Goal: Task Accomplishment & Management: Contribute content

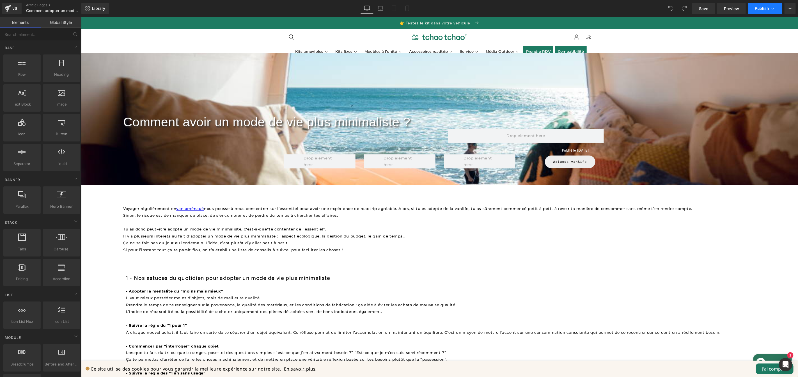
click at [759, 10] on span "Publish" at bounding box center [762, 8] width 14 height 4
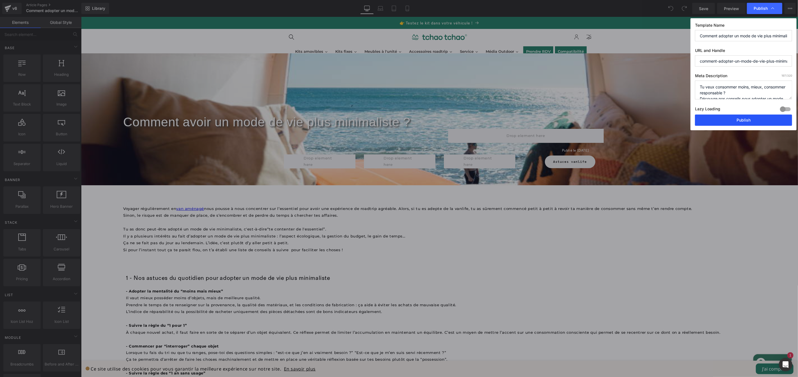
click at [751, 120] on button "Publish" at bounding box center [743, 119] width 97 height 11
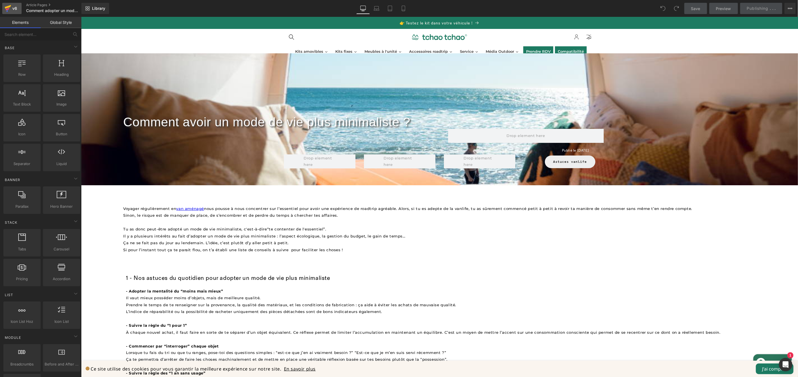
click at [10, 9] on icon at bounding box center [7, 8] width 7 height 14
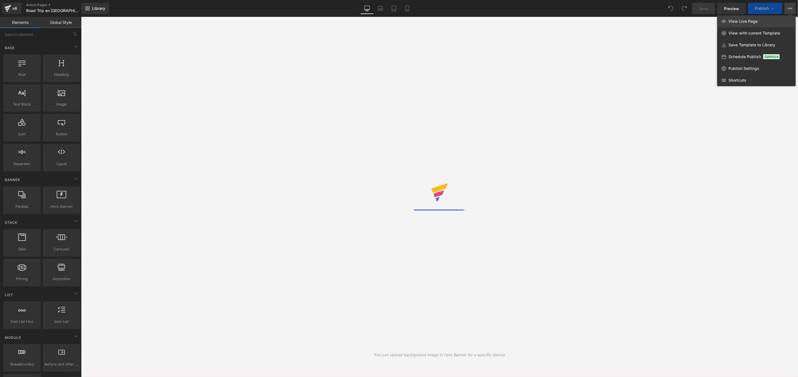
click at [766, 20] on link "View Live Page" at bounding box center [756, 21] width 79 height 12
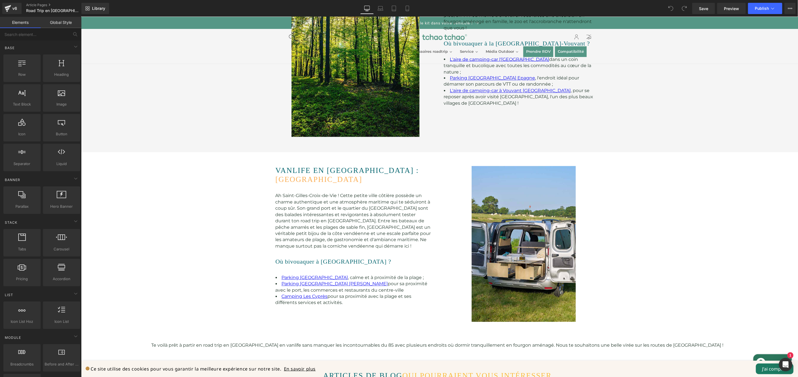
scroll to position [951, 0]
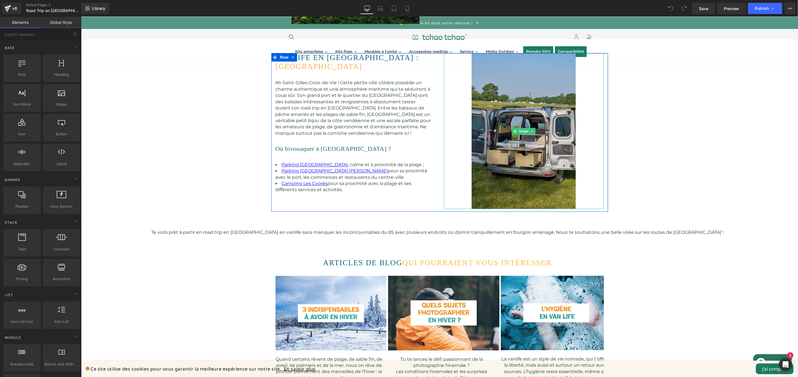
click at [547, 132] on img at bounding box center [523, 131] width 104 height 156
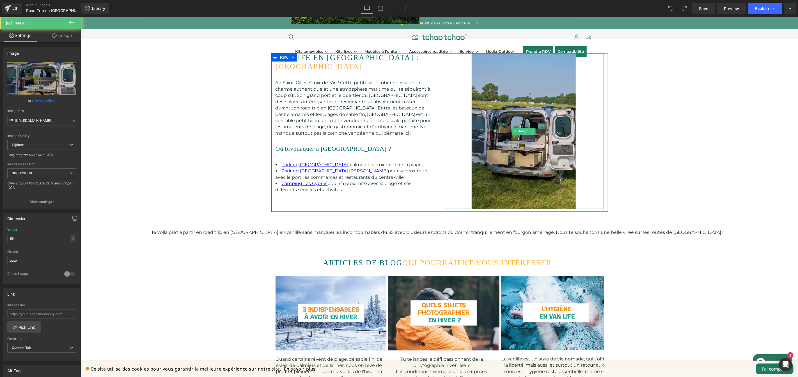
scroll to position [840, 0]
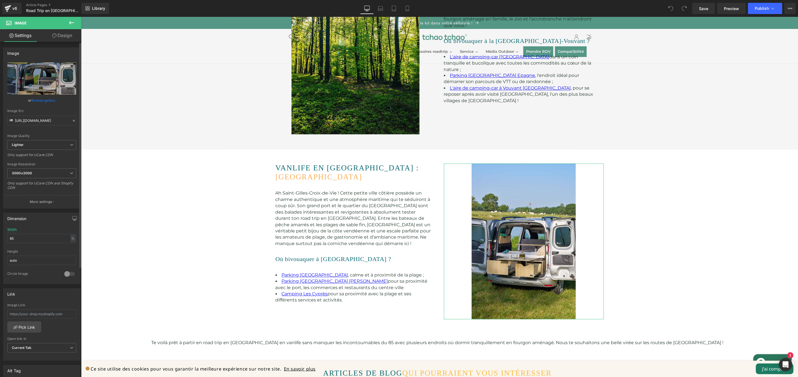
click at [45, 100] on link "Browse gallery" at bounding box center [44, 100] width 24 height 10
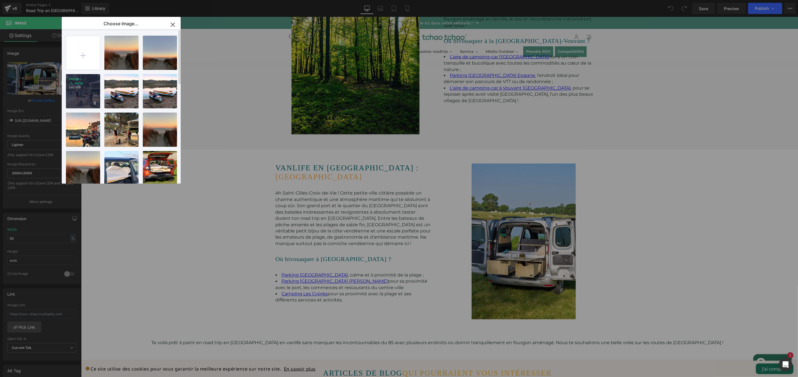
click at [91, 94] on div "Design-...-_2_.webp 1.90 MB" at bounding box center [83, 91] width 34 height 34
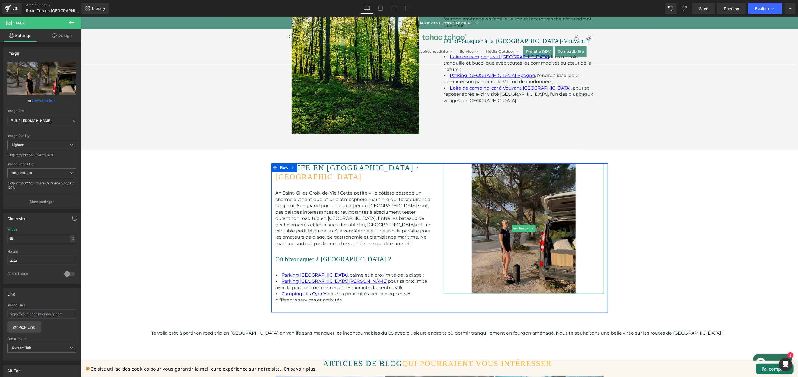
click at [541, 198] on img at bounding box center [523, 228] width 104 height 130
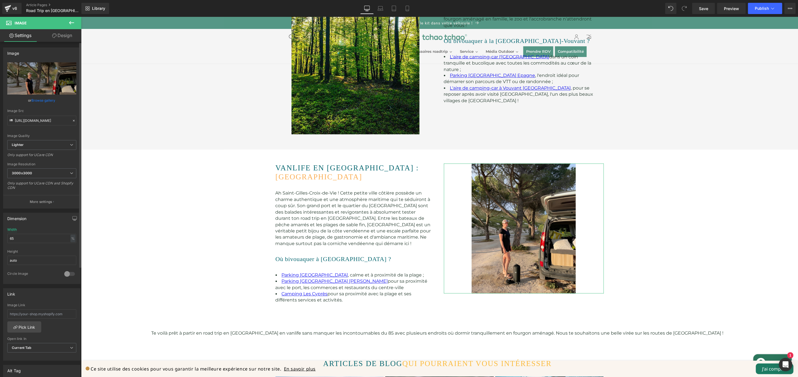
click at [45, 100] on link "Browse gallery" at bounding box center [44, 100] width 24 height 10
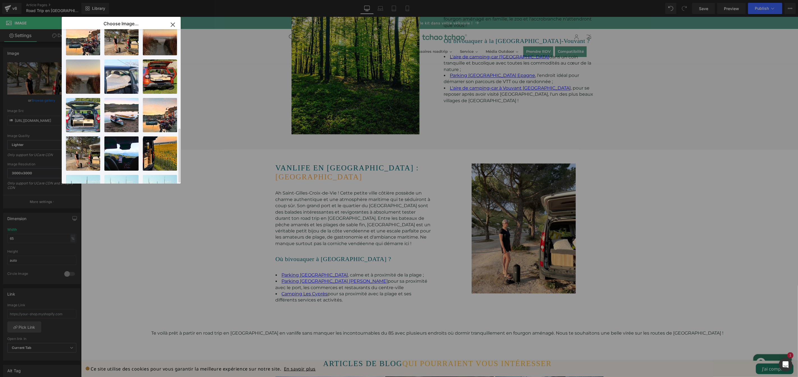
scroll to position [0, 0]
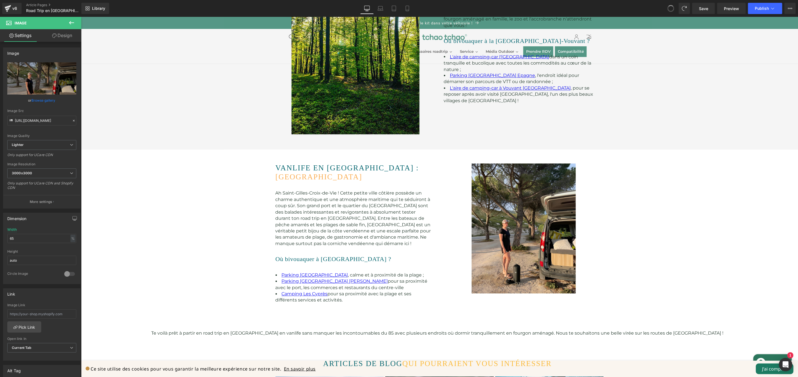
type input "https://ucarecdn.com/eb7e77ce-df6e-4255-bb8f-1959f2b10f3f/-/format/auto/-/previ…"
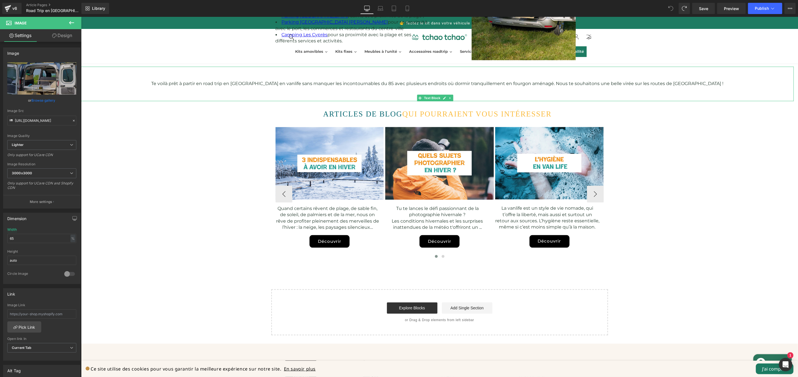
scroll to position [1100, 0]
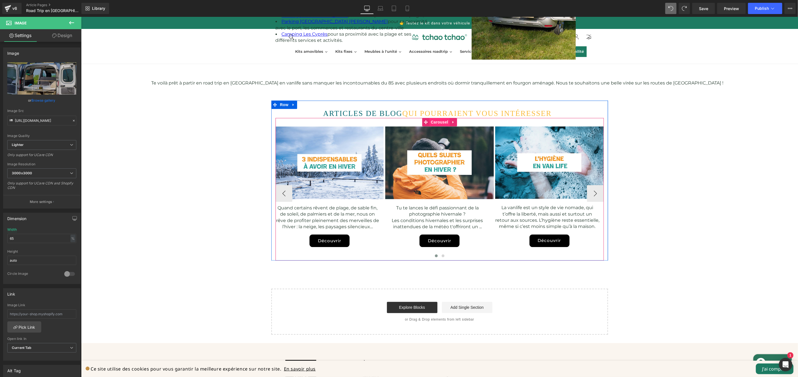
click at [435, 118] on div "Image Quand certains rêvent de plage, de sable fin, de soleil, de palmiers et d…" at bounding box center [439, 189] width 328 height 143
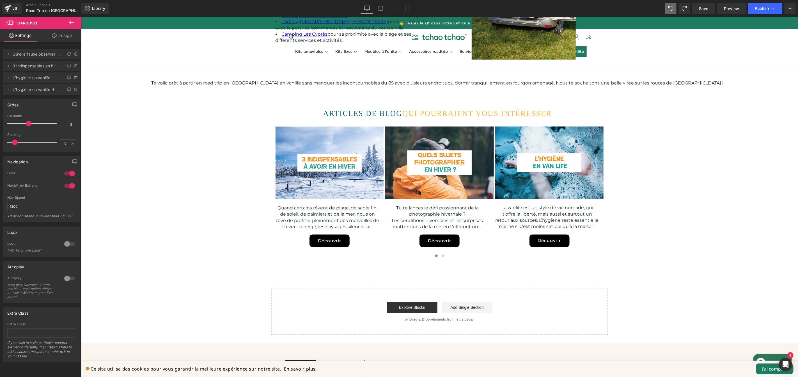
click at [72, 22] on icon at bounding box center [71, 22] width 5 height 3
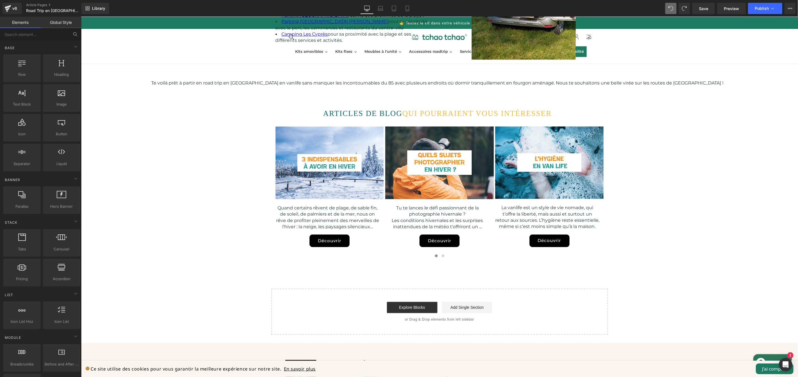
click at [74, 33] on icon at bounding box center [75, 34] width 5 height 5
click at [69, 28] on button at bounding box center [75, 34] width 12 height 12
click at [74, 33] on icon at bounding box center [75, 34] width 5 height 5
click at [49, 33] on input "text" at bounding box center [34, 34] width 69 height 12
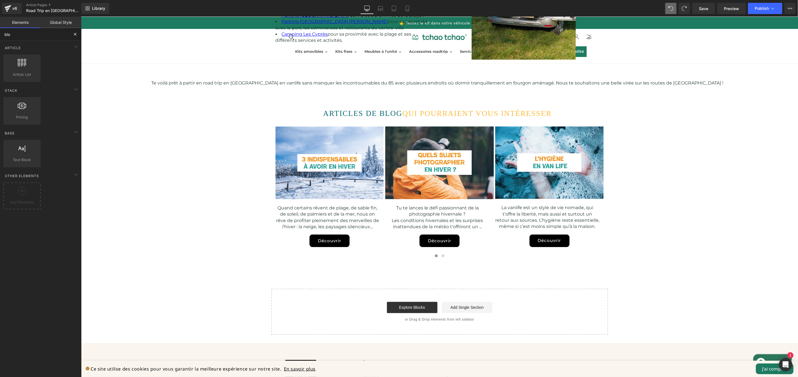
type input "blog"
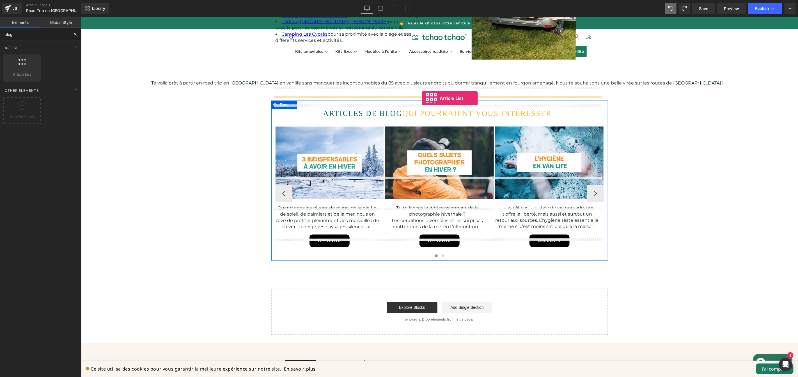
drag, startPoint x: 111, startPoint y: 93, endPoint x: 421, endPoint y: 98, distance: 310.4
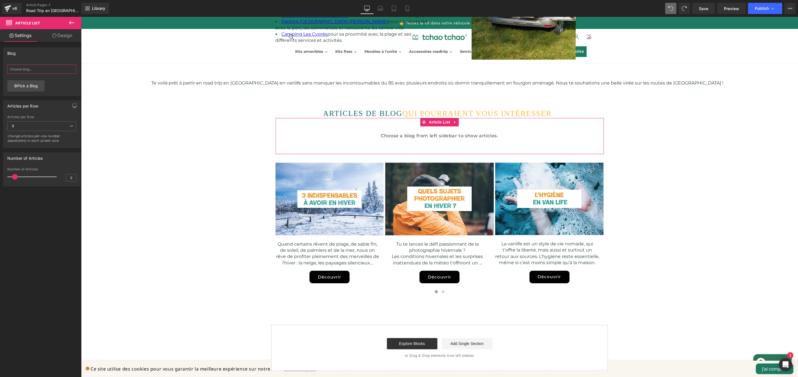
click at [35, 70] on input "text" at bounding box center [41, 69] width 69 height 9
click at [33, 82] on link "Pick a Blog" at bounding box center [25, 85] width 37 height 11
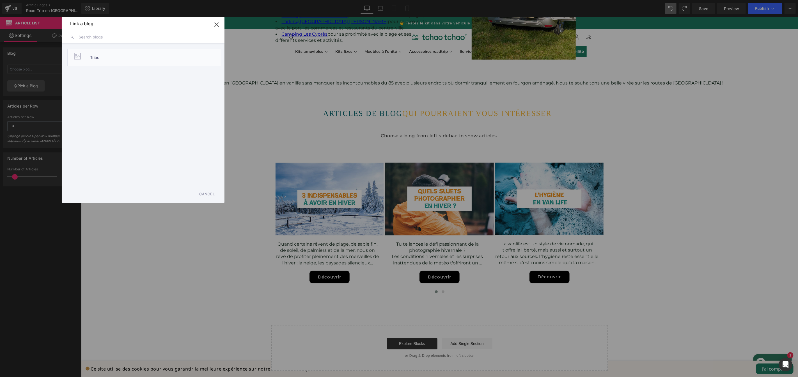
click at [122, 57] on li "Tribu" at bounding box center [144, 57] width 154 height 17
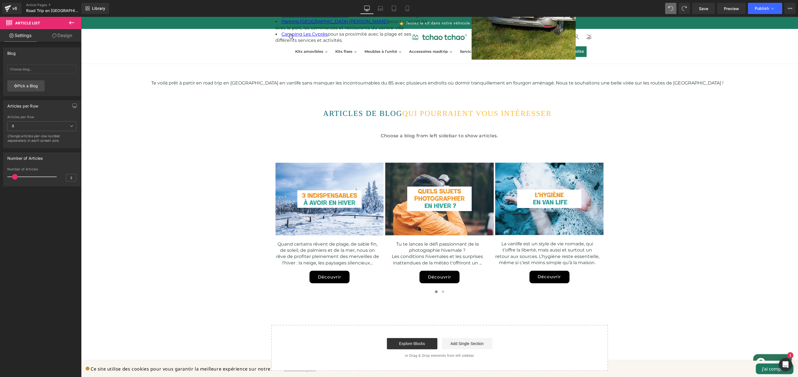
type input "Tribu"
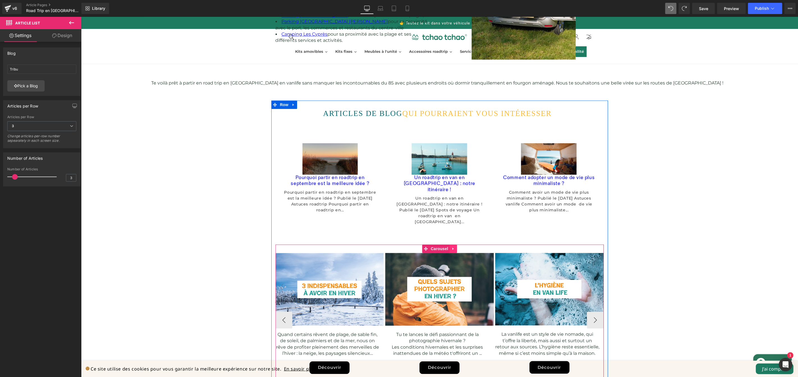
click at [450, 244] on link at bounding box center [453, 248] width 7 height 8
click at [455, 246] on icon at bounding box center [457, 248] width 4 height 4
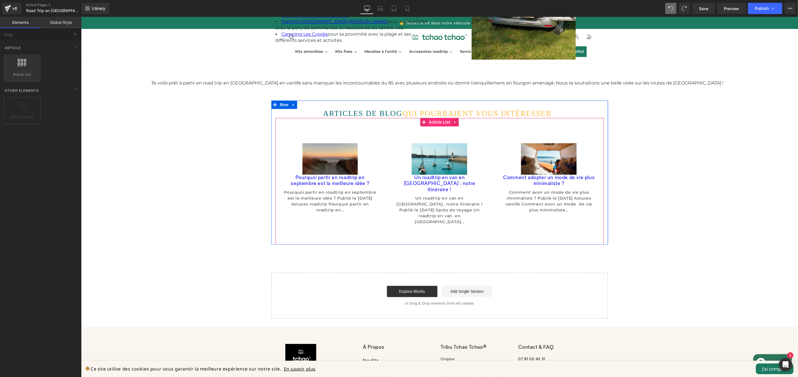
click at [441, 118] on link "Article List" at bounding box center [435, 122] width 31 height 8
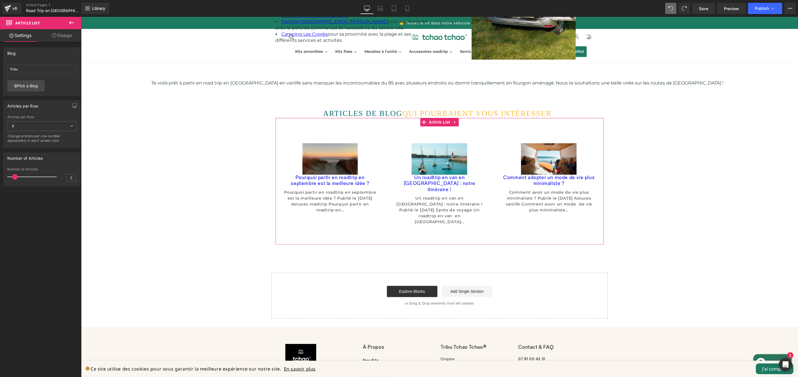
click at [63, 35] on link "Design" at bounding box center [62, 35] width 41 height 13
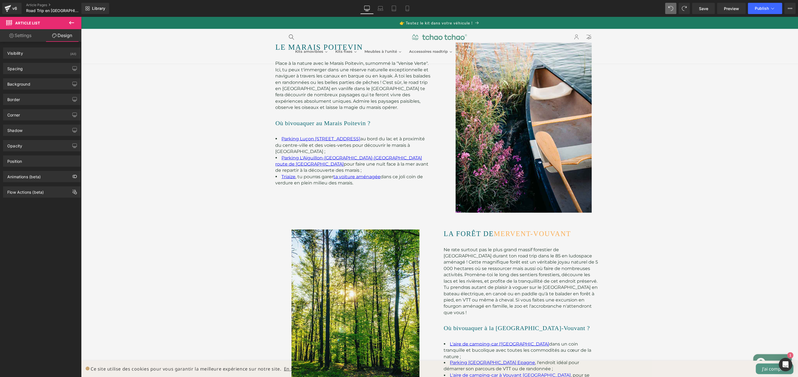
scroll to position [616, 0]
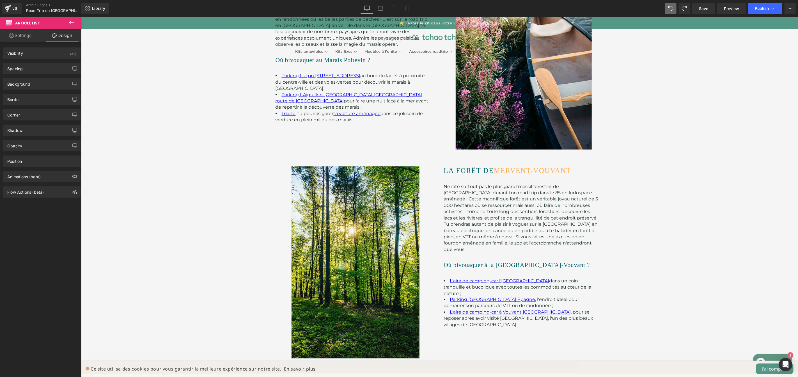
click at [72, 21] on icon at bounding box center [71, 22] width 7 height 7
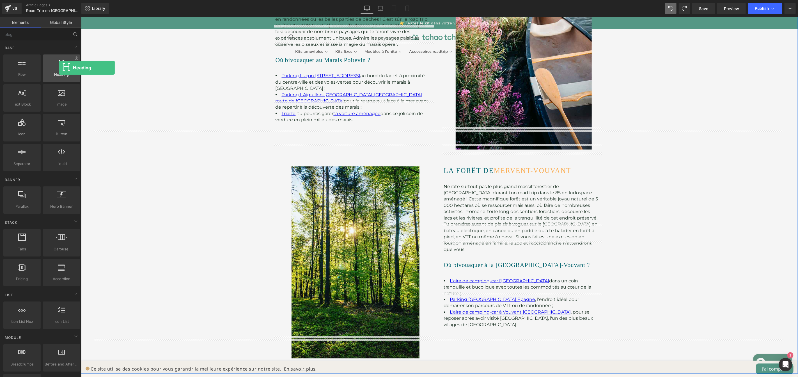
drag, startPoint x: 58, startPoint y: 84, endPoint x: 57, endPoint y: 68, distance: 16.3
click at [58, 68] on div "Heading headings, titles, h1,h2,h3,h4,h5,h6" at bounding box center [61, 67] width 37 height 27
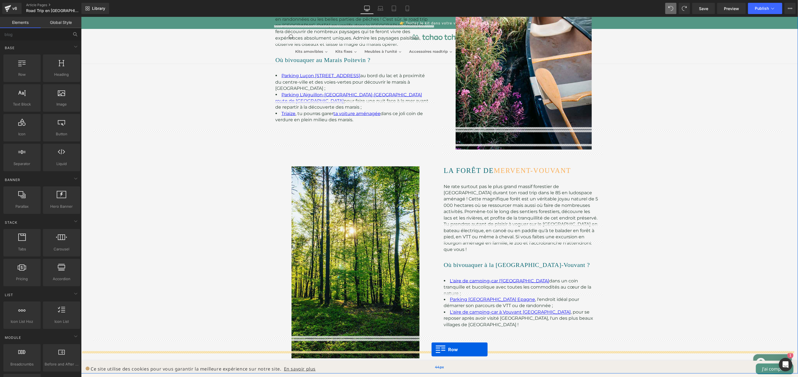
drag, startPoint x: 105, startPoint y: 86, endPoint x: 431, endPoint y: 349, distance: 418.7
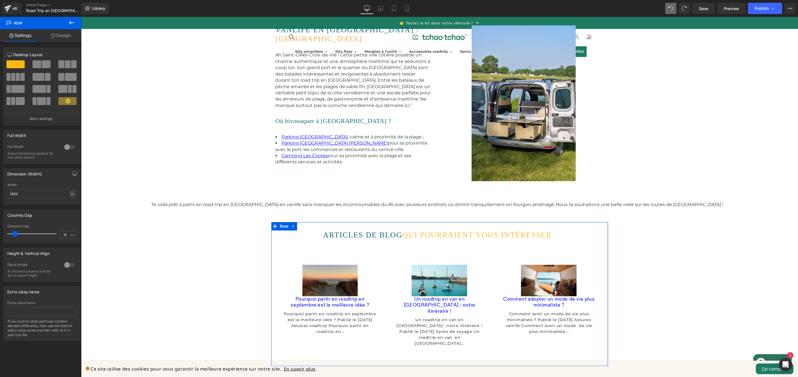
scroll to position [870, 0]
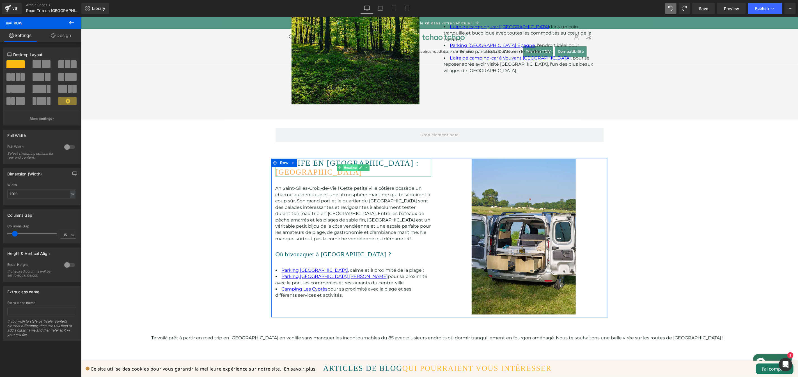
click at [345, 159] on div "Vanlife en vendée : Saint-Gilles-Croix-de-Vie Heading" at bounding box center [353, 168] width 156 height 18
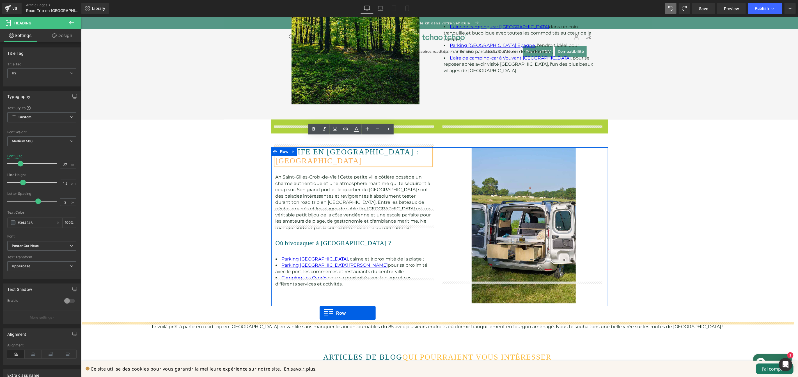
drag, startPoint x: 281, startPoint y: 103, endPoint x: 319, endPoint y: 313, distance: 213.4
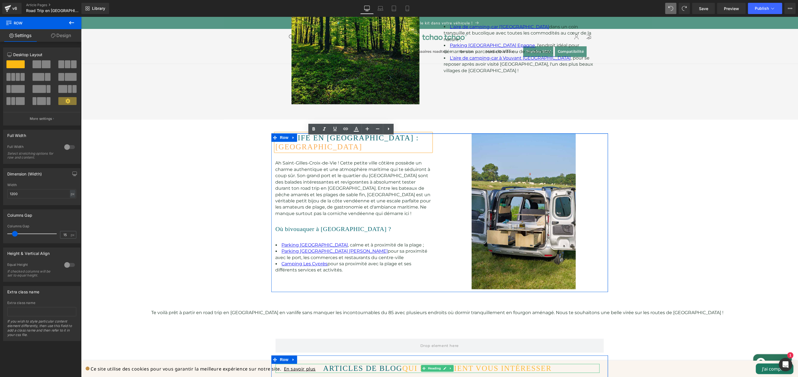
click at [358, 364] on font "articles de blog" at bounding box center [362, 368] width 79 height 8
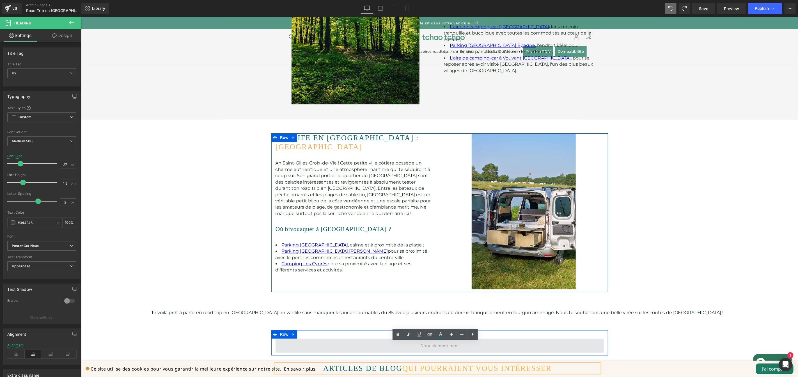
click at [334, 338] on span at bounding box center [439, 345] width 328 height 14
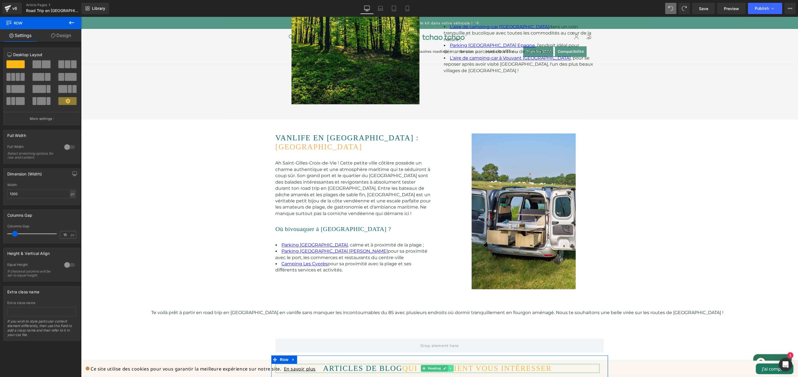
click at [449, 366] on icon at bounding box center [450, 367] width 3 height 3
click at [446, 366] on icon at bounding box center [447, 367] width 3 height 3
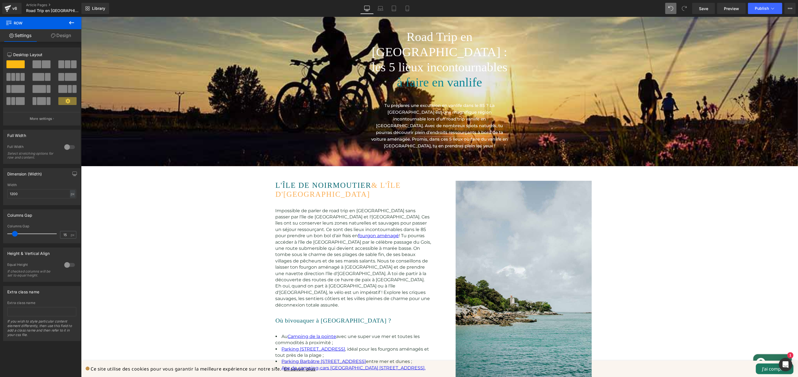
scroll to position [991, 0]
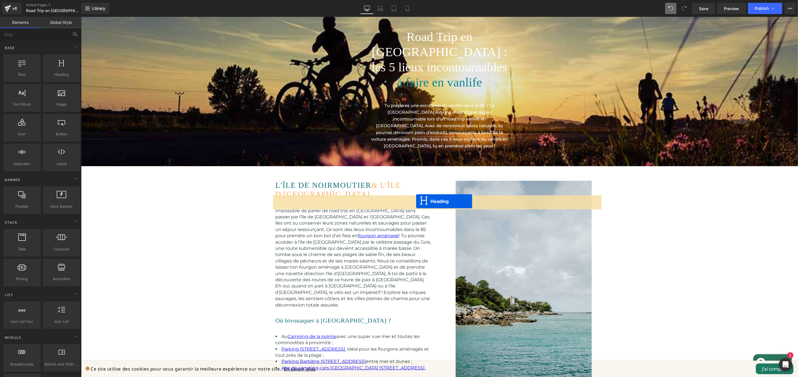
drag, startPoint x: 413, startPoint y: 225, endPoint x: 416, endPoint y: 201, distance: 24.3
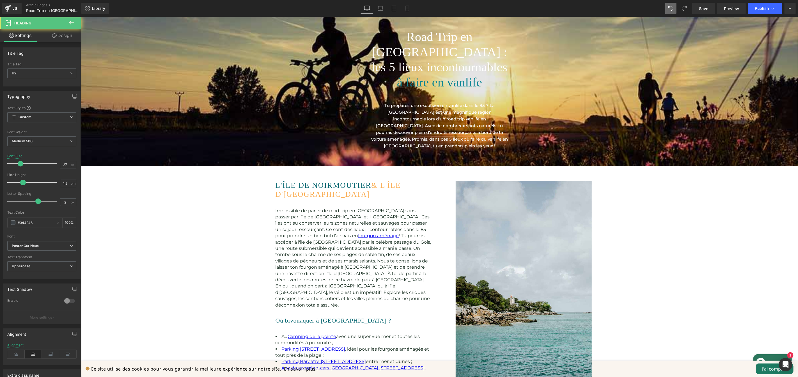
drag, startPoint x: 399, startPoint y: 198, endPoint x: 318, endPoint y: 198, distance: 80.5
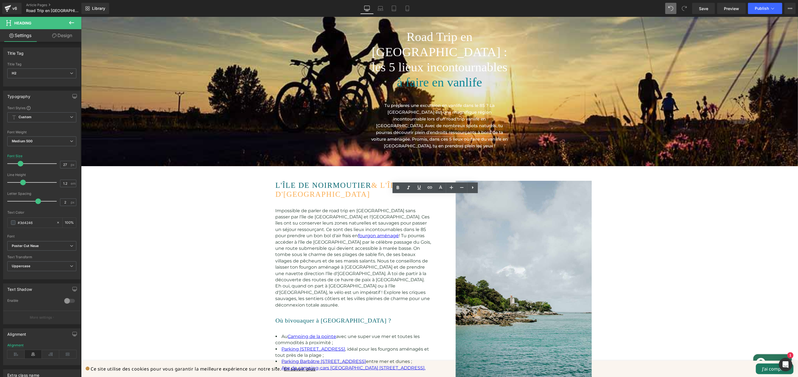
drag, startPoint x: 591, startPoint y: 199, endPoint x: 435, endPoint y: 203, distance: 156.4
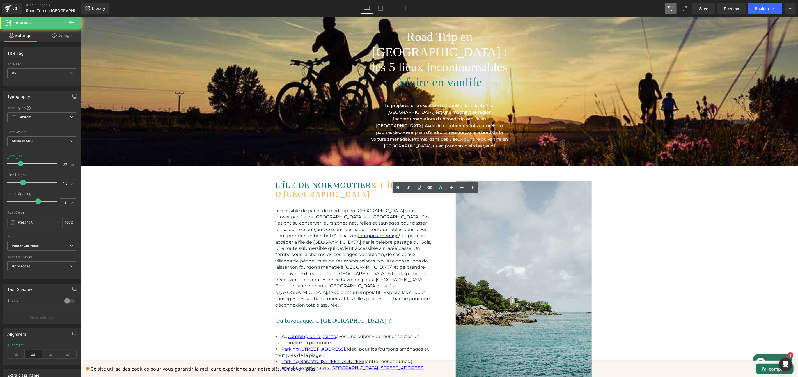
drag, startPoint x: 497, startPoint y: 200, endPoint x: 503, endPoint y: 207, distance: 9.8
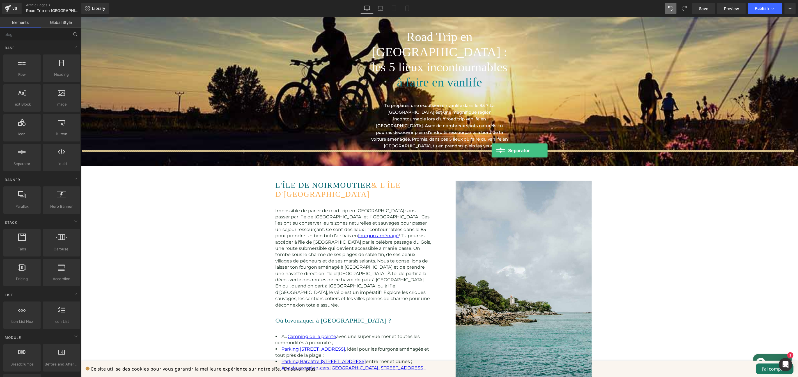
drag, startPoint x: 133, startPoint y: 176, endPoint x: 491, endPoint y: 150, distance: 359.0
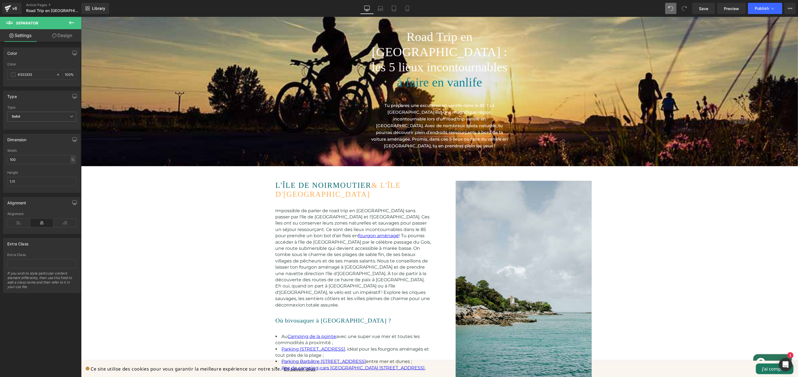
click at [11, 74] on span at bounding box center [13, 74] width 4 height 4
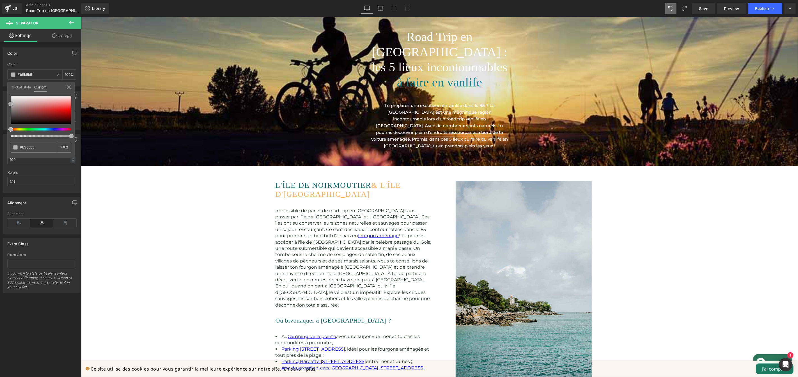
drag, startPoint x: 15, startPoint y: 103, endPoint x: 8, endPoint y: 104, distance: 7.6
click at [8, 104] on div "#333333 100 %" at bounding box center [40, 127] width 67 height 63
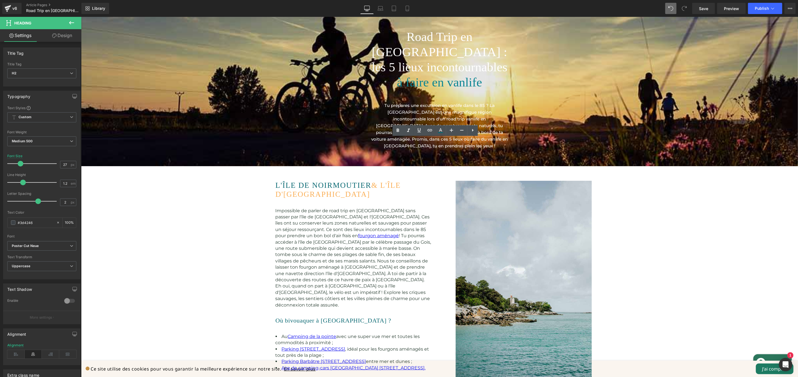
drag, startPoint x: 552, startPoint y: 143, endPoint x: 452, endPoint y: 139, distance: 100.3
click at [441, 130] on icon at bounding box center [440, 130] width 7 height 7
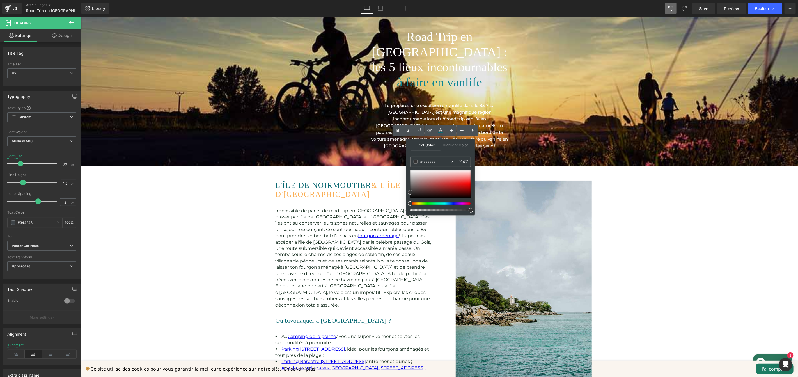
click at [437, 161] on input "#333333" at bounding box center [435, 162] width 30 height 6
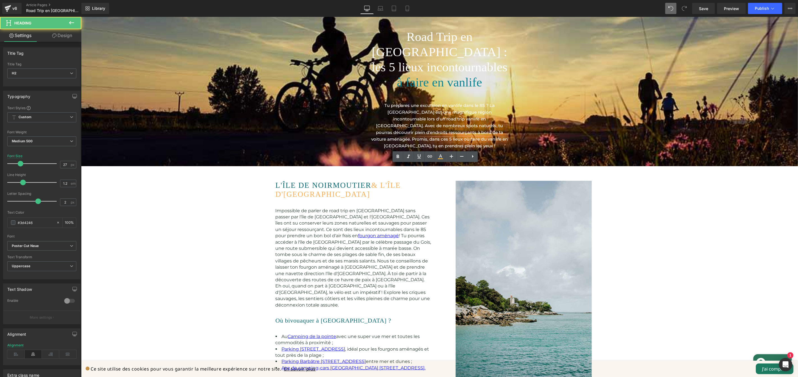
click at [441, 155] on icon at bounding box center [440, 155] width 3 height 3
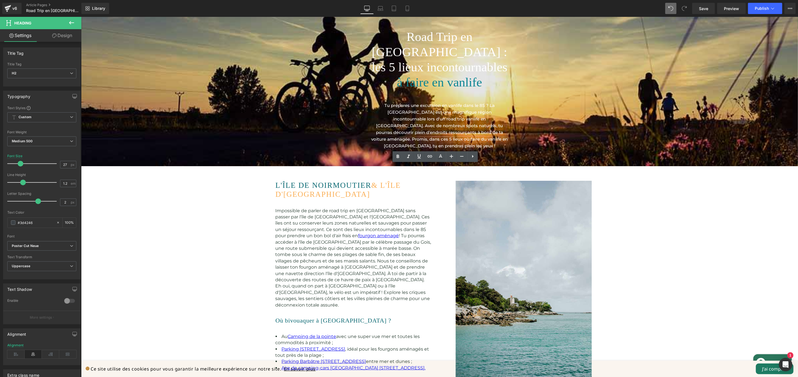
drag, startPoint x: 552, startPoint y: 169, endPoint x: 494, endPoint y: 168, distance: 57.8
click at [442, 158] on icon at bounding box center [440, 156] width 7 height 7
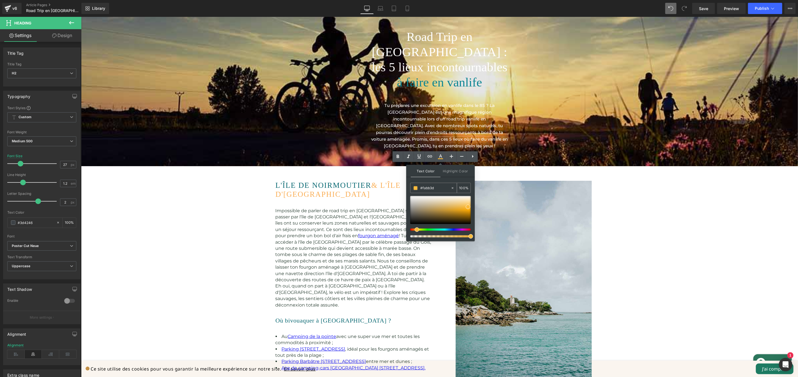
click at [439, 189] on input "#333333" at bounding box center [435, 188] width 30 height 6
type input "#fabb3d"
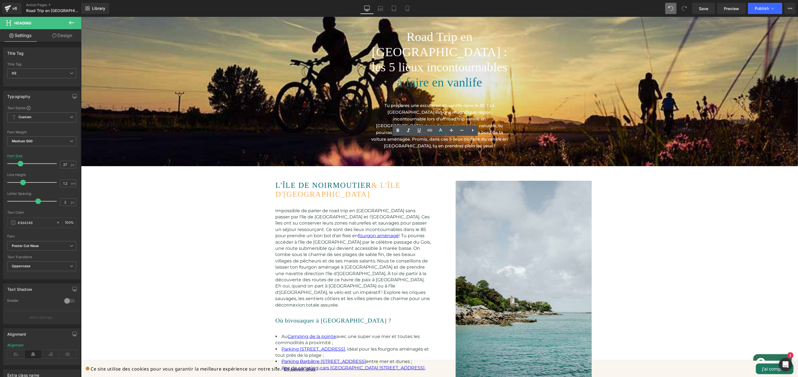
drag, startPoint x: 551, startPoint y: 142, endPoint x: 452, endPoint y: 141, distance: 98.5
click at [442, 133] on icon at bounding box center [440, 130] width 7 height 7
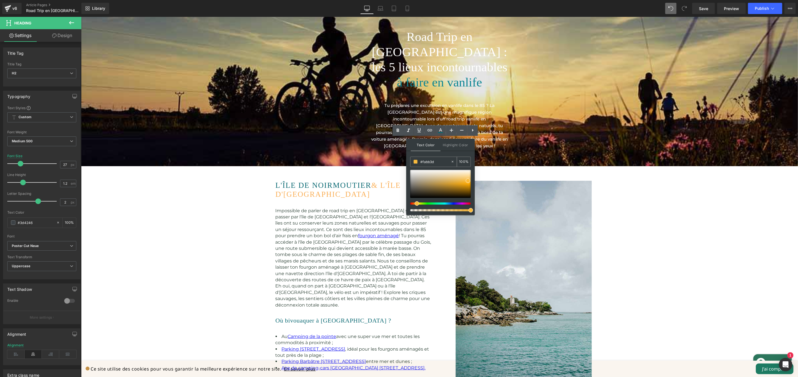
click at [438, 162] on input "#fabb3d" at bounding box center [435, 162] width 30 height 6
click at [441, 129] on icon at bounding box center [440, 129] width 3 height 3
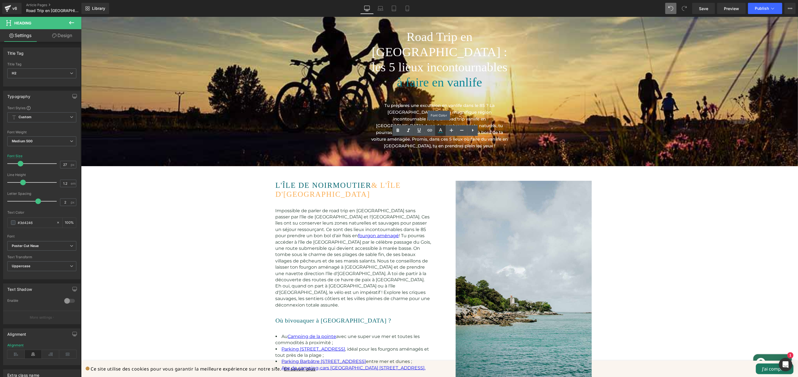
click at [441, 129] on icon at bounding box center [440, 129] width 3 height 3
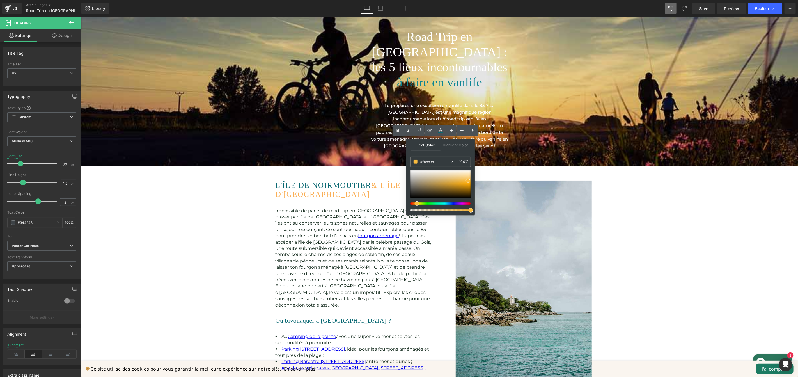
click at [440, 164] on input "#fabb3d" at bounding box center [435, 162] width 30 height 6
click at [468, 181] on span at bounding box center [468, 180] width 4 height 4
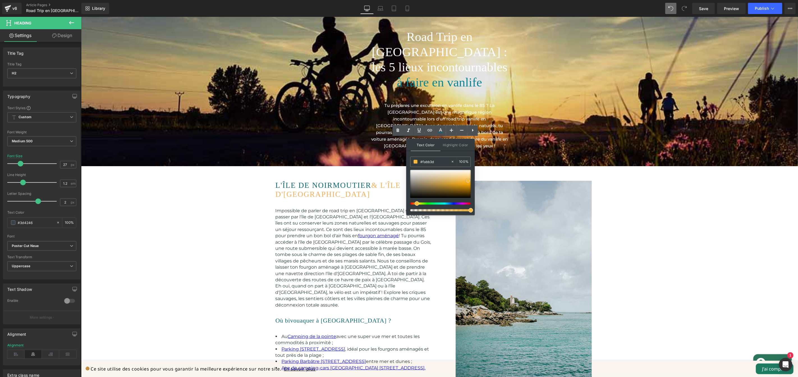
click at [466, 174] on div at bounding box center [440, 184] width 61 height 28
click at [469, 182] on div at bounding box center [440, 184] width 61 height 28
click at [468, 181] on span at bounding box center [469, 181] width 4 height 4
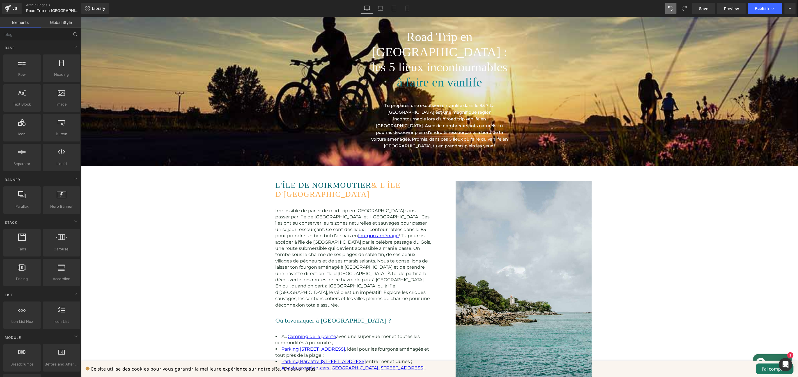
click at [81, 17] on div at bounding box center [81, 17] width 0 height 0
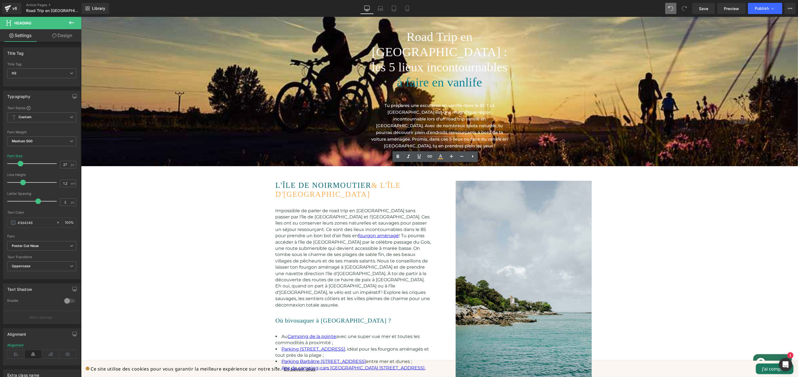
click at [71, 22] on icon at bounding box center [71, 22] width 7 height 7
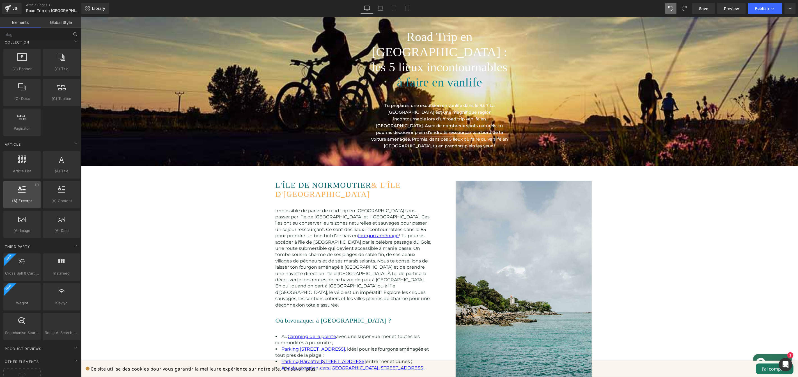
scroll to position [993, 0]
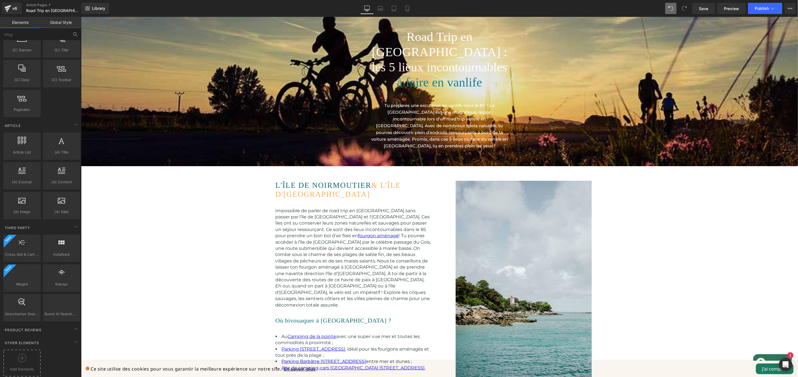
click at [31, 348] on div "Add Elements" at bounding box center [22, 362] width 40 height 29
click at [31, 349] on div "Add Elements" at bounding box center [21, 362] width 37 height 27
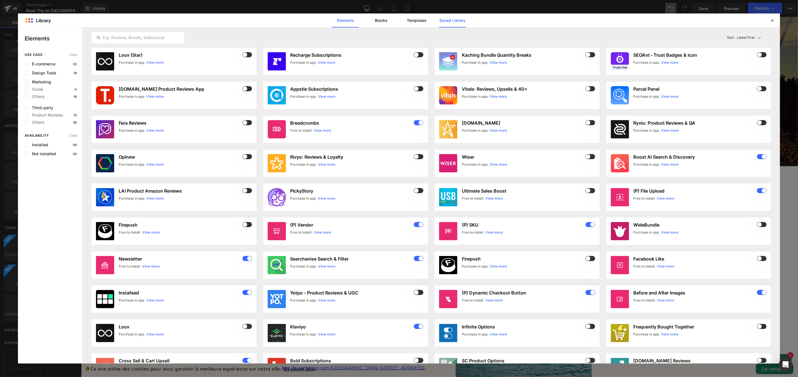
click at [442, 22] on link "Saved Library" at bounding box center [452, 20] width 27 height 14
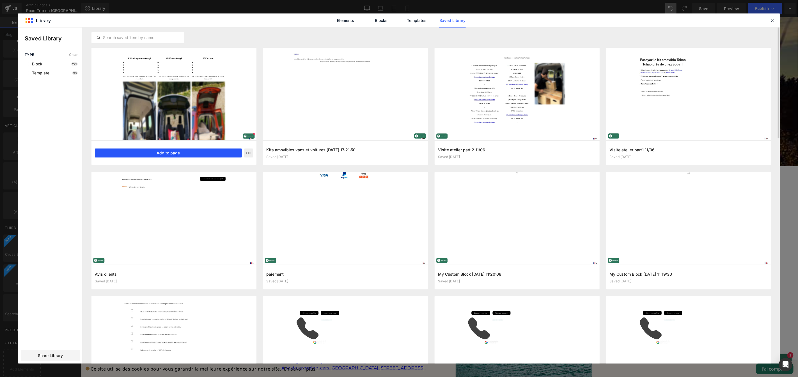
click at [185, 154] on button "Add to page" at bounding box center [168, 152] width 147 height 9
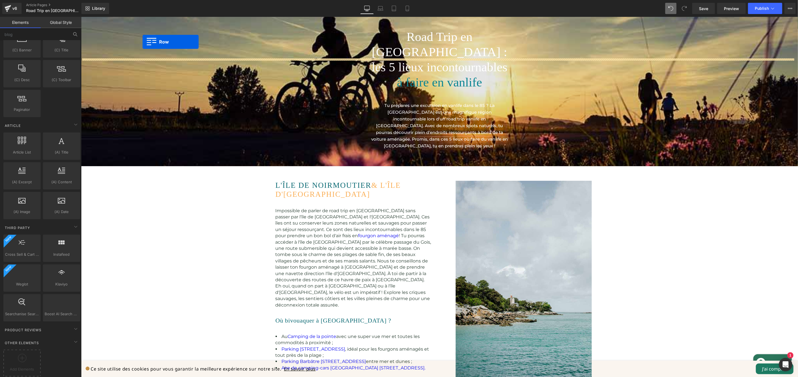
scroll to position [1081, 0]
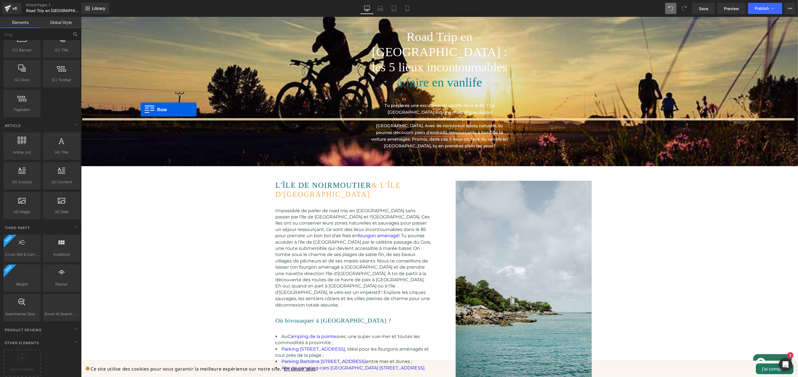
drag, startPoint x: 92, startPoint y: 171, endPoint x: 140, endPoint y: 109, distance: 78.6
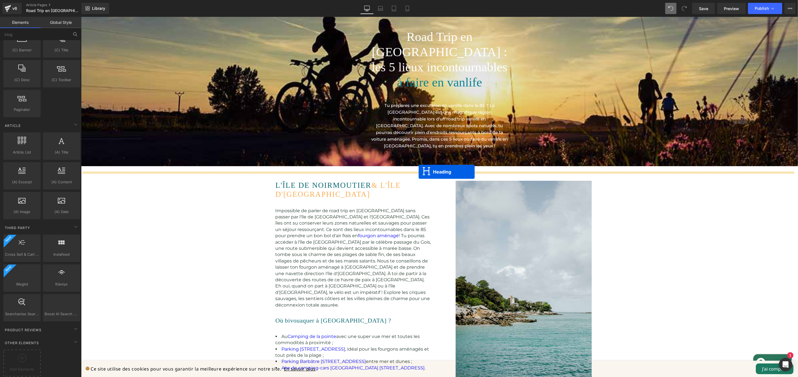
drag, startPoint x: 421, startPoint y: 159, endPoint x: 418, endPoint y: 172, distance: 12.9
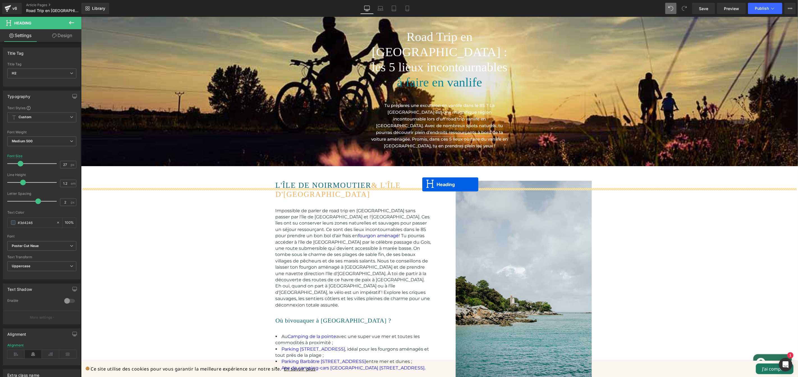
drag, startPoint x: 422, startPoint y: 177, endPoint x: 422, endPoint y: 184, distance: 7.3
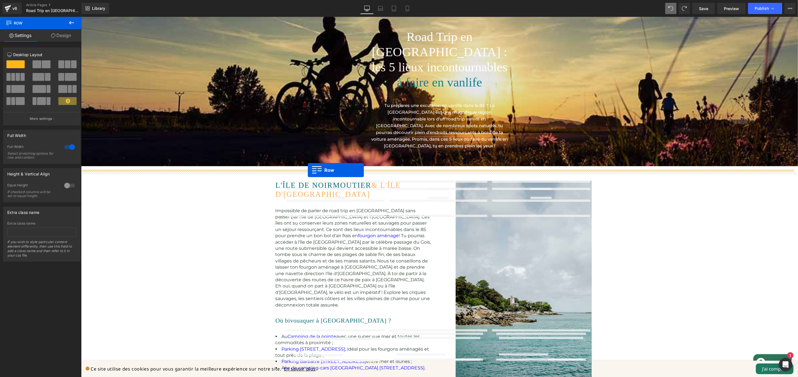
drag, startPoint x: 273, startPoint y: 150, endPoint x: 308, endPoint y: 170, distance: 39.8
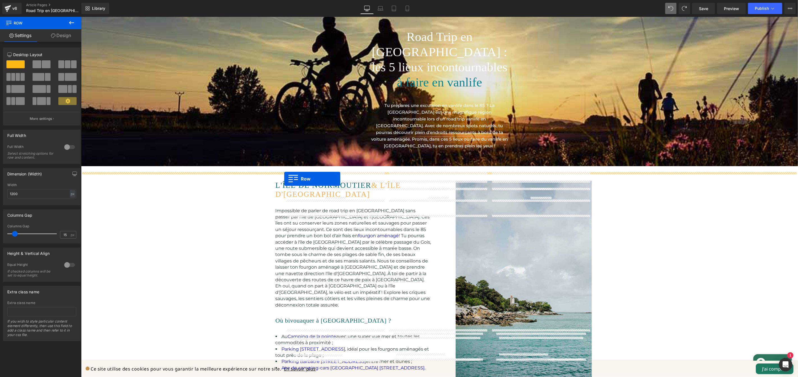
drag, startPoint x: 273, startPoint y: 159, endPoint x: 284, endPoint y: 178, distance: 22.2
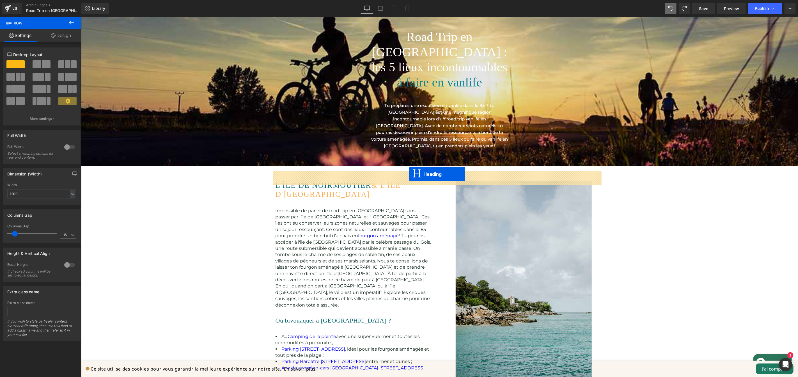
drag, startPoint x: 420, startPoint y: 150, endPoint x: 409, endPoint y: 174, distance: 25.6
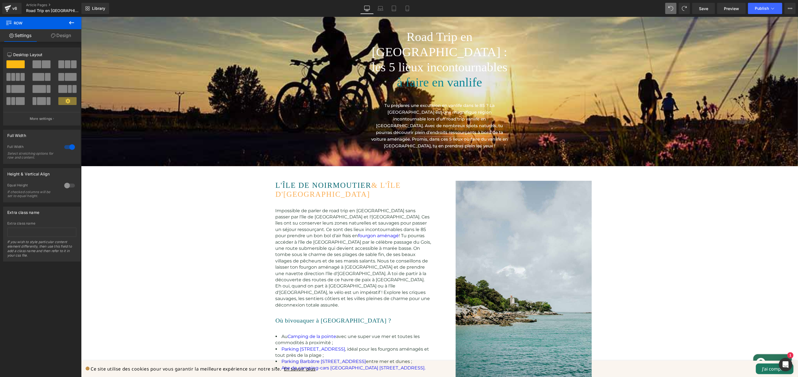
click at [69, 21] on icon at bounding box center [71, 22] width 7 height 7
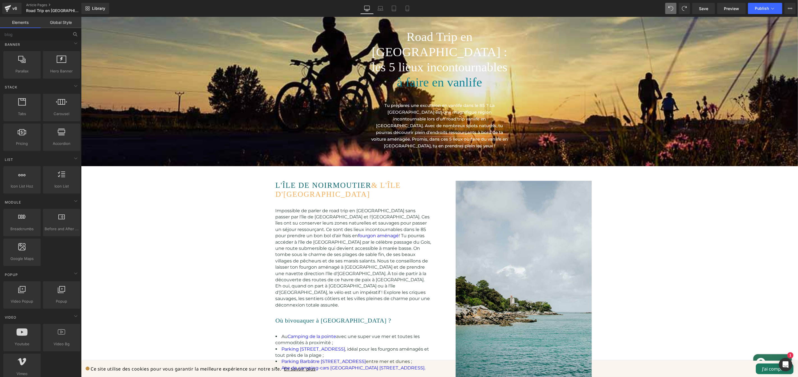
scroll to position [0, 0]
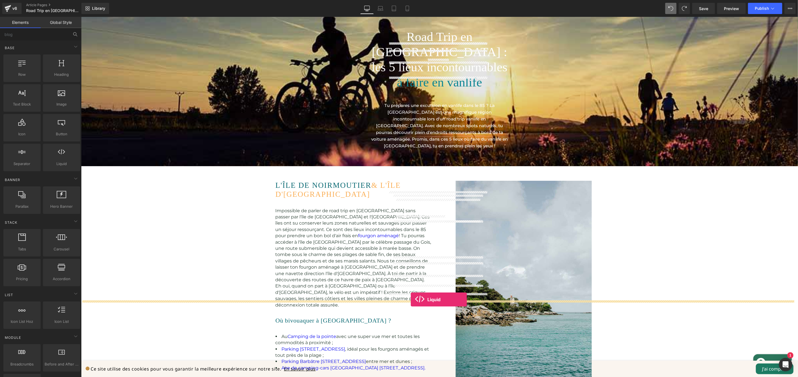
drag, startPoint x: 207, startPoint y: 177, endPoint x: 411, endPoint y: 299, distance: 237.9
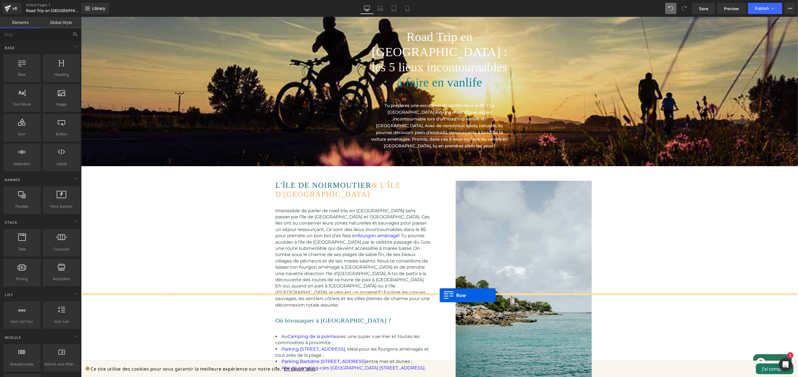
drag, startPoint x: 97, startPoint y: 90, endPoint x: 439, endPoint y: 295, distance: 399.2
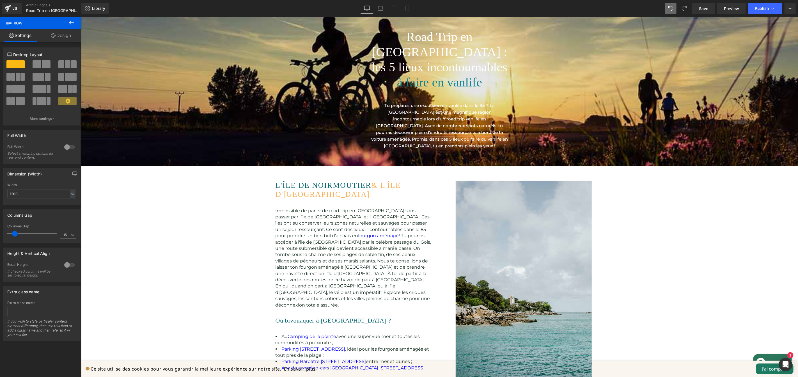
click at [69, 22] on icon at bounding box center [71, 22] width 5 height 3
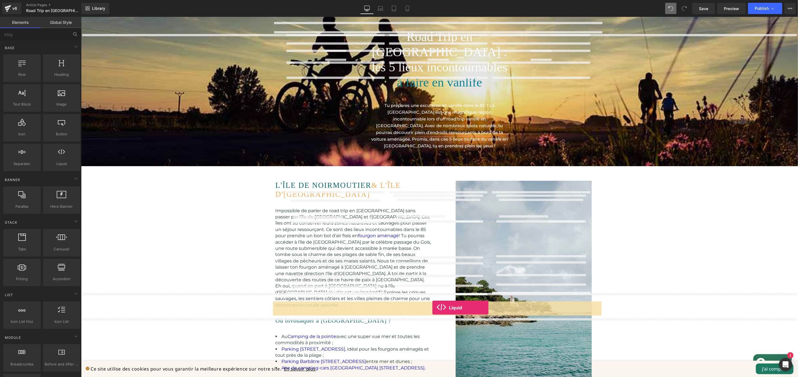
drag, startPoint x: 144, startPoint y: 174, endPoint x: 432, endPoint y: 307, distance: 317.1
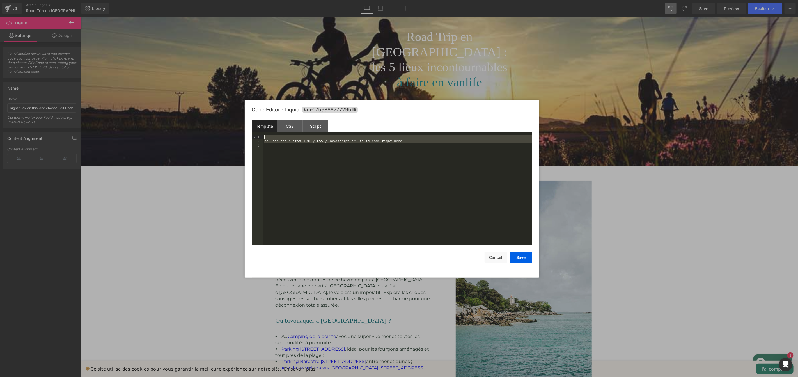
drag, startPoint x: 425, startPoint y: 146, endPoint x: 265, endPoint y: 133, distance: 159.6
click at [265, 133] on div "Template CSS Script Data 1 2 3 You can add custom HTML / CSS / Javascript or Li…" at bounding box center [392, 182] width 281 height 125
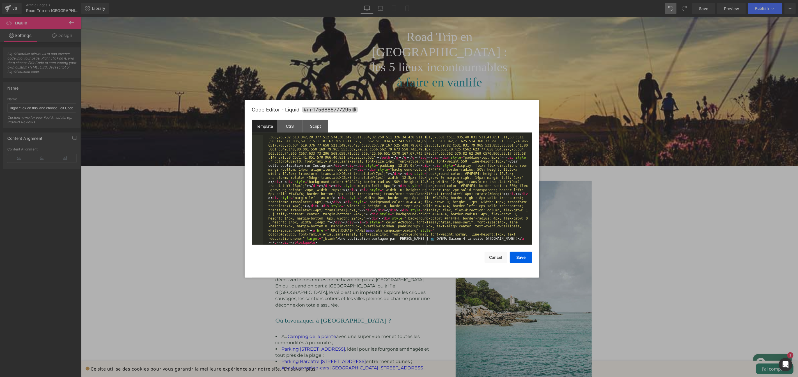
scroll to position [117, 0]
click at [517, 253] on button "Save" at bounding box center [521, 257] width 22 height 11
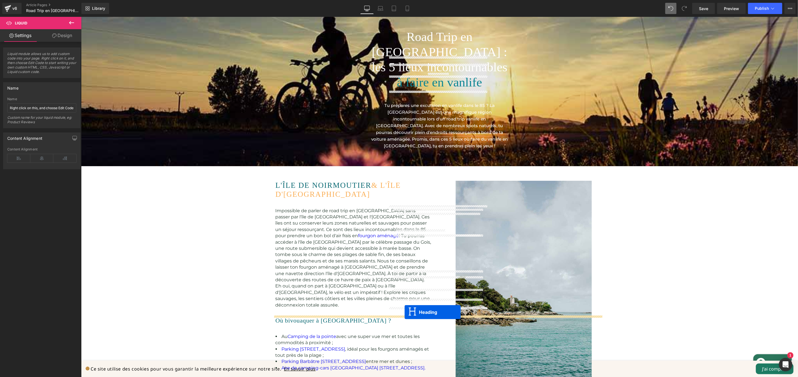
drag, startPoint x: 421, startPoint y: 36, endPoint x: 404, endPoint y: 312, distance: 276.3
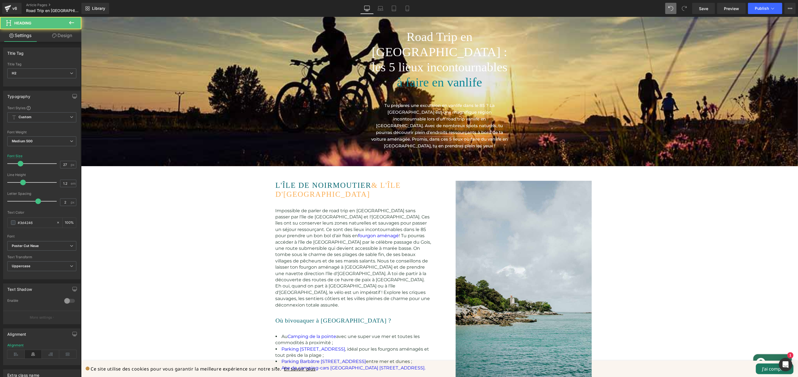
drag, startPoint x: 351, startPoint y: 305, endPoint x: 365, endPoint y: 306, distance: 13.8
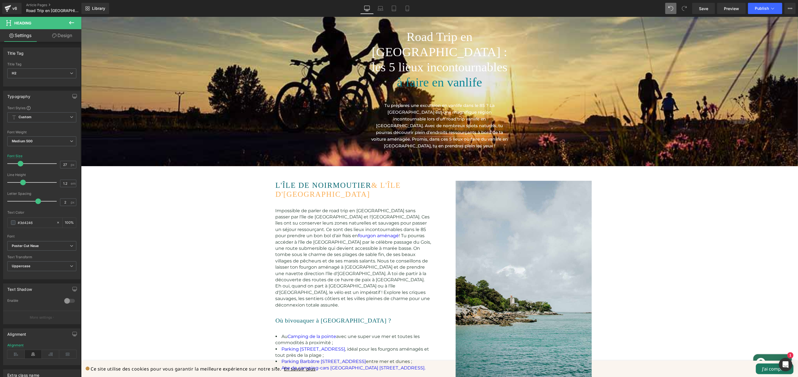
drag, startPoint x: 356, startPoint y: 306, endPoint x: 336, endPoint y: 306, distance: 20.2
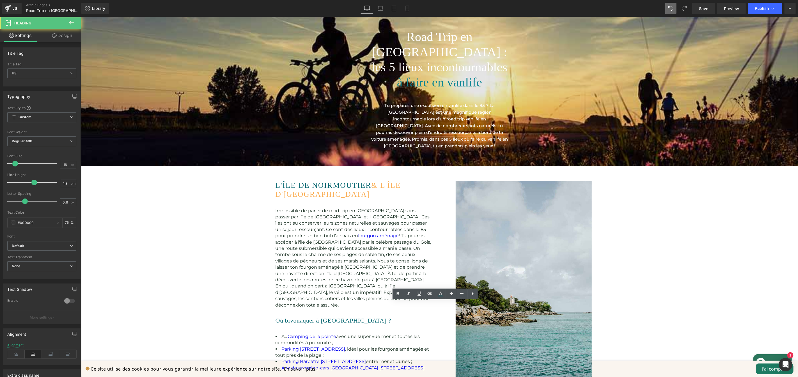
drag, startPoint x: 549, startPoint y: 305, endPoint x: 320, endPoint y: 301, distance: 229.3
click at [455, 295] on link at bounding box center [451, 293] width 11 height 11
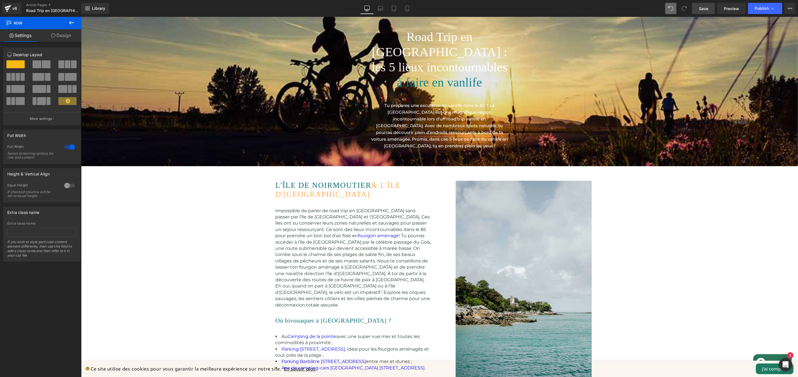
click at [707, 10] on span "Save" at bounding box center [703, 9] width 9 height 6
click at [729, 8] on span "Preview" at bounding box center [731, 9] width 15 height 6
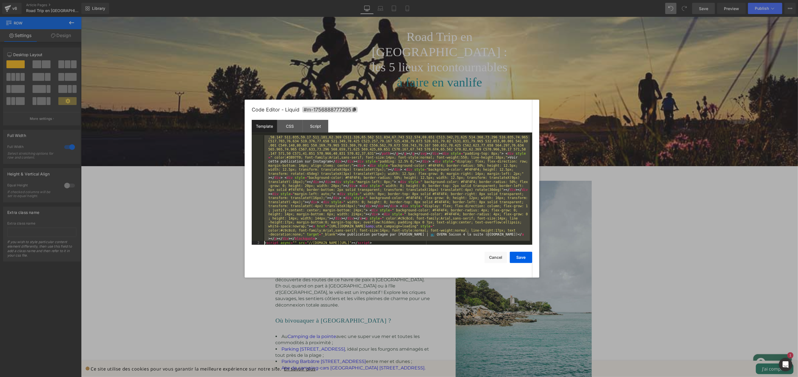
click at [439, 193] on div "< blockquote class = "instagram-media" data-instgrm-captioned = "" data-instgrm…" at bounding box center [396, 184] width 267 height 340
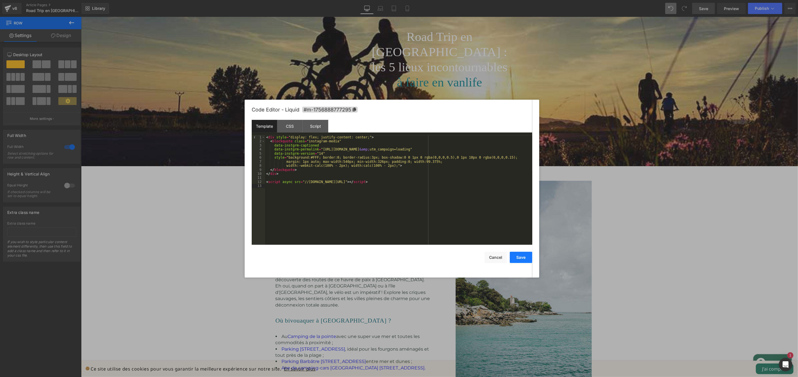
click at [518, 259] on button "Save" at bounding box center [521, 257] width 22 height 11
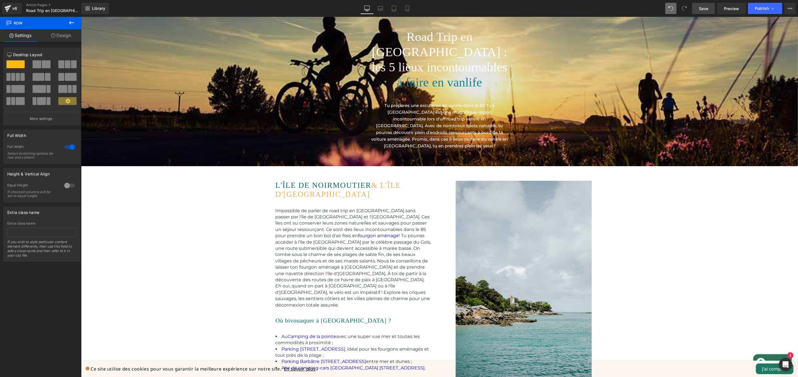
click at [694, 8] on link "Save" at bounding box center [703, 8] width 23 height 11
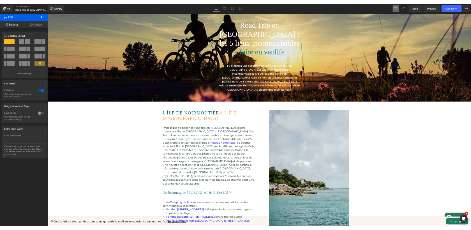
scroll to position [1104, 0]
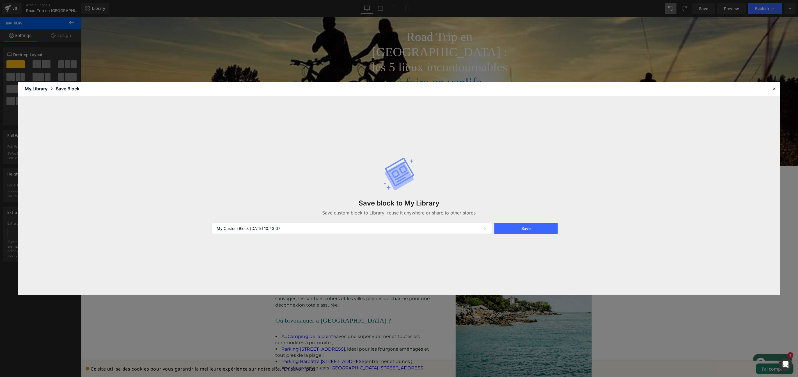
click at [360, 225] on input "My Custom Block 2025-09-03 10:43:07" at bounding box center [352, 228] width 280 height 11
type input "Les kits pour billet de blog"
click at [533, 229] on button "Save" at bounding box center [525, 228] width 63 height 11
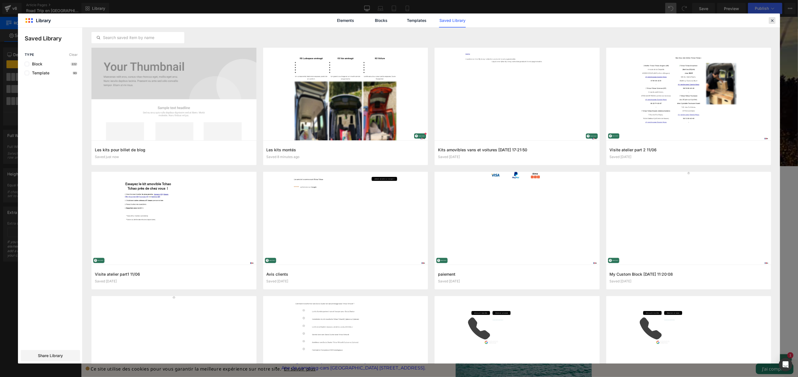
click at [772, 22] on icon at bounding box center [772, 20] width 5 height 5
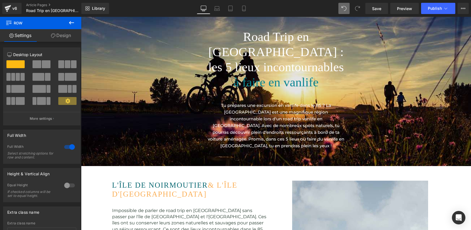
scroll to position [1017, 0]
click at [69, 20] on icon at bounding box center [71, 22] width 7 height 7
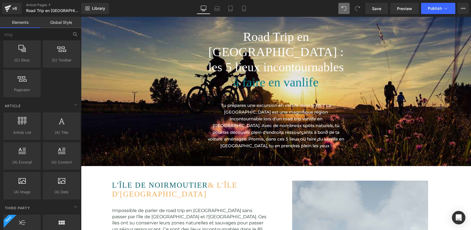
scroll to position [1127, 0]
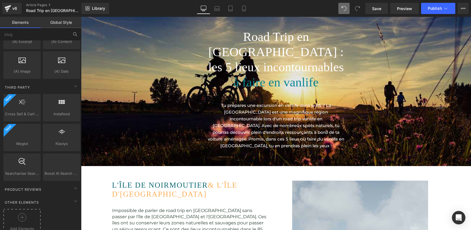
click at [22, 213] on icon at bounding box center [22, 217] width 8 height 8
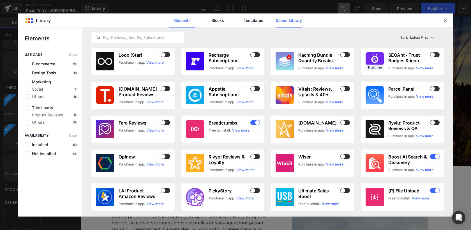
click at [292, 20] on link "Saved Library" at bounding box center [289, 20] width 27 height 14
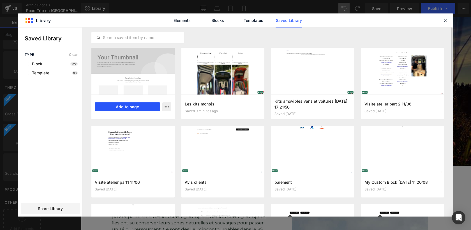
click at [137, 105] on button "Add to page" at bounding box center [127, 106] width 65 height 9
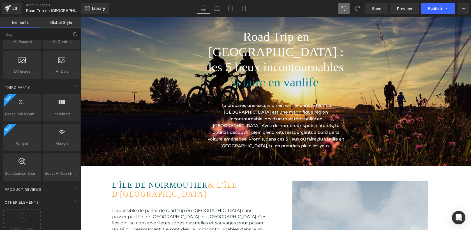
scroll to position [1546, 0]
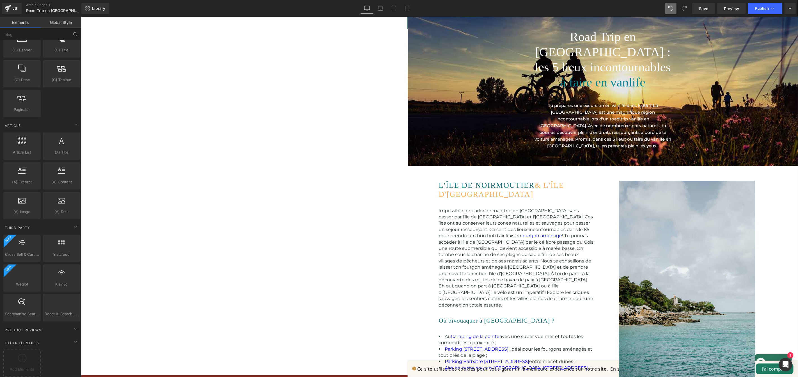
scroll to position [994, 0]
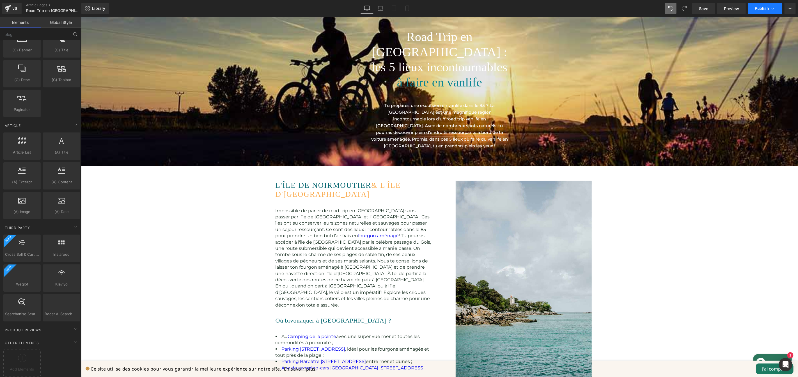
click at [757, 6] on span "Publish" at bounding box center [762, 8] width 14 height 4
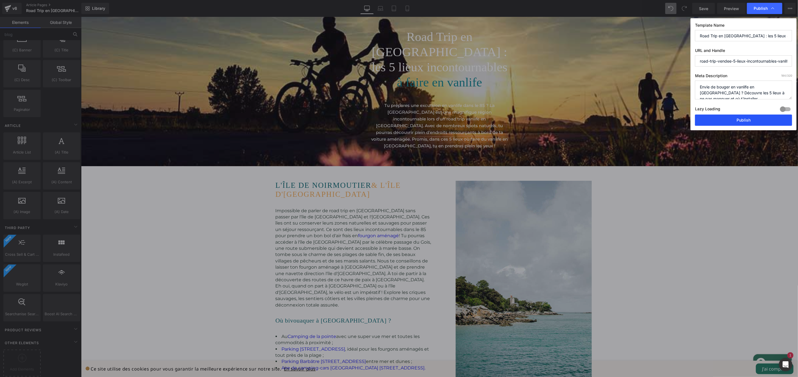
click at [724, 122] on button "Publish" at bounding box center [743, 119] width 97 height 11
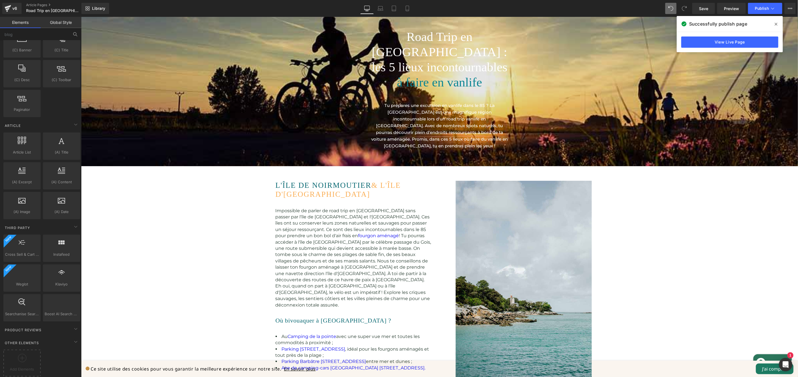
scroll to position [980, 0]
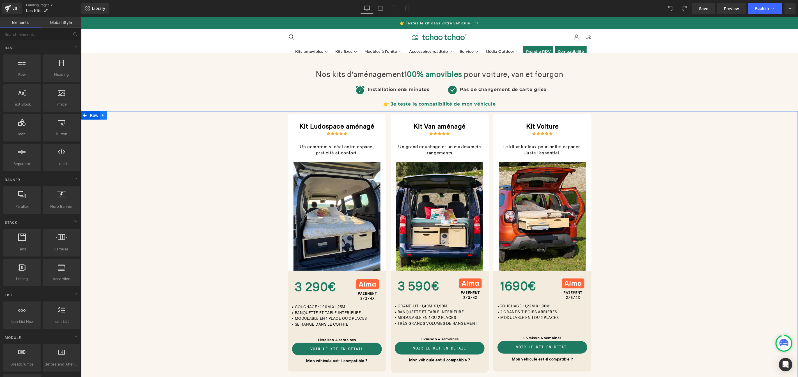
click at [103, 116] on icon at bounding box center [103, 115] width 4 height 4
click at [101, 115] on icon at bounding box center [103, 115] width 4 height 4
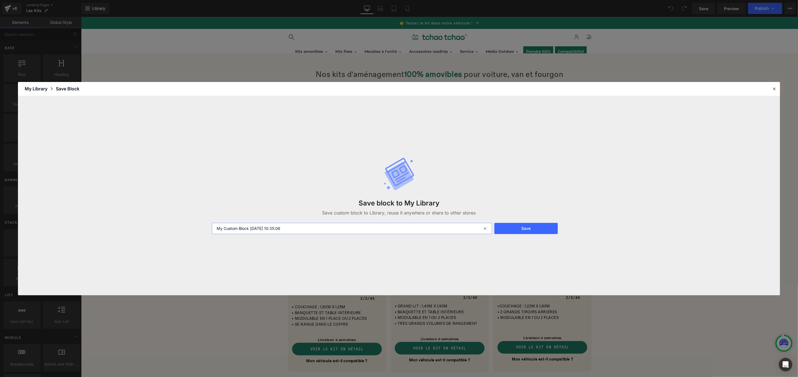
click at [313, 230] on input "My Custom Block 2025-09-03 10:35:06" at bounding box center [352, 228] width 280 height 11
click at [313, 229] on input "My Custom Block 2025-09-03 10:35:06" at bounding box center [352, 228] width 280 height 11
type input "Les kits montés"
click at [541, 233] on button "Save" at bounding box center [525, 228] width 63 height 11
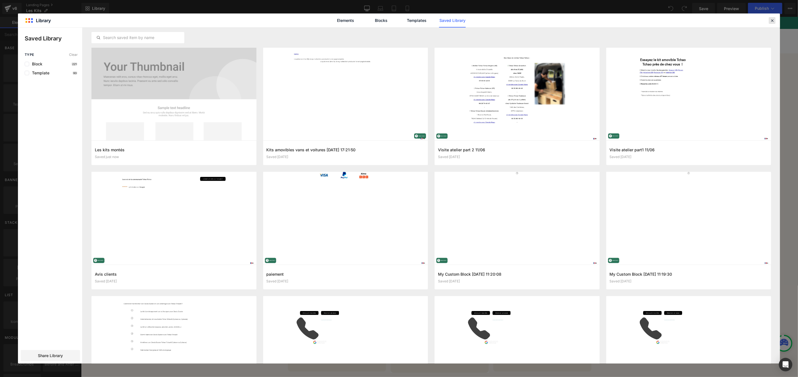
click at [773, 21] on icon at bounding box center [772, 20] width 5 height 5
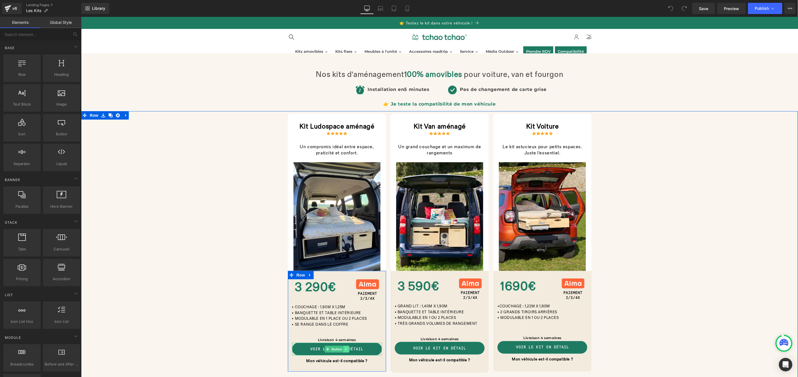
click at [345, 349] on icon at bounding box center [345, 348] width 3 height 3
click at [336, 349] on icon at bounding box center [337, 348] width 3 height 3
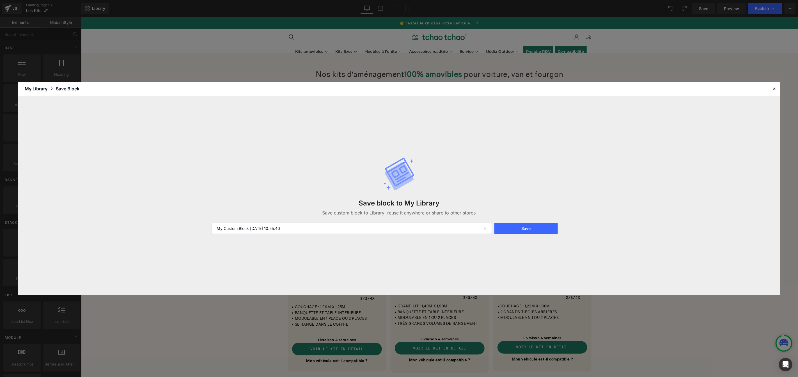
click at [290, 232] on input "My Custom Block 2025-09-03 10:55:40" at bounding box center [352, 228] width 280 height 11
type input "Button classique"
click at [544, 225] on button "Save" at bounding box center [525, 228] width 63 height 11
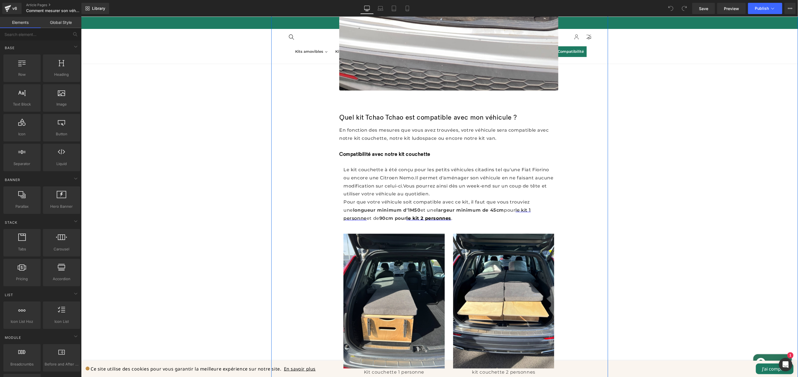
scroll to position [568, 0]
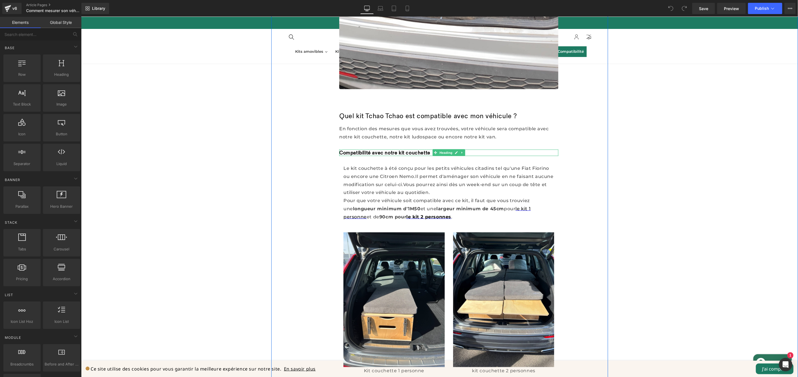
click at [422, 152] on font "Compatibilité avec notre kit couchette" at bounding box center [384, 153] width 91 height 6
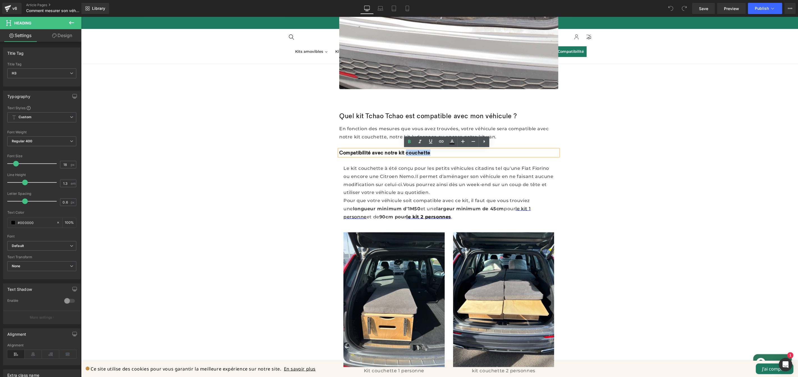
drag, startPoint x: 423, startPoint y: 153, endPoint x: 405, endPoint y: 153, distance: 18.0
click at [405, 153] on h3 "Compatibilité avec notre kit couchette" at bounding box center [448, 152] width 219 height 6
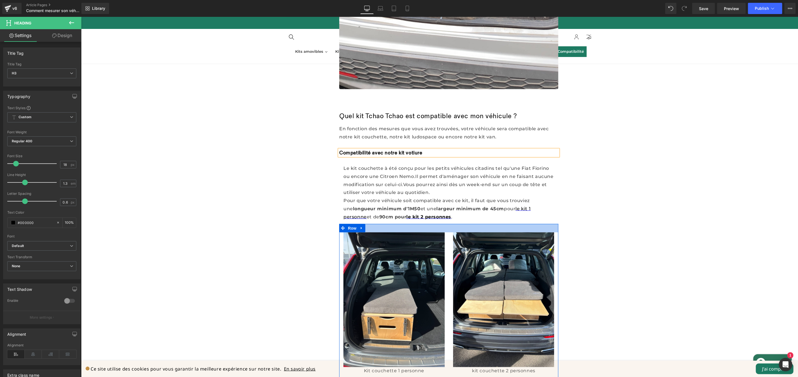
click at [461, 224] on div at bounding box center [448, 228] width 219 height 8
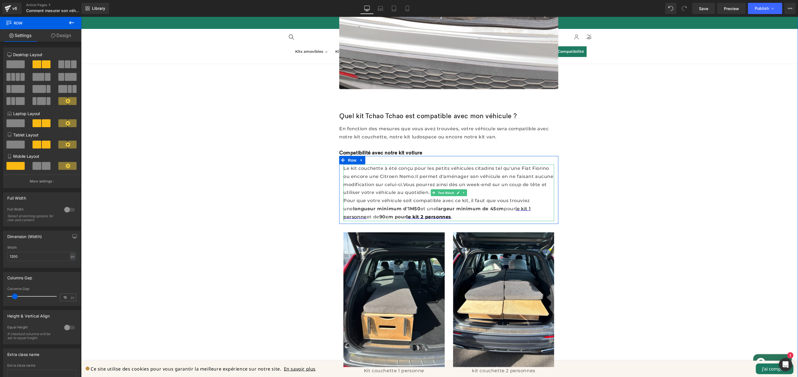
click at [473, 216] on div "Pour que votre véhicule soit compatible avec ce kit, il faut que vous trouviez …" at bounding box center [448, 208] width 211 height 24
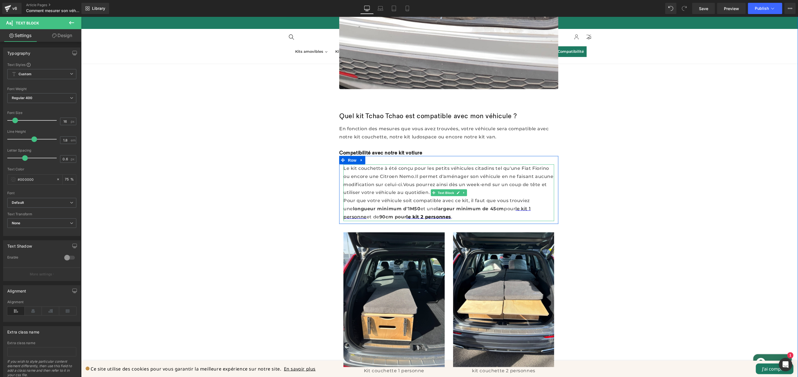
click at [380, 167] on font "Le kit couchette à été conçu pour les petits véhicules citadins tel qu'une Fiat…" at bounding box center [446, 171] width 206 height 13
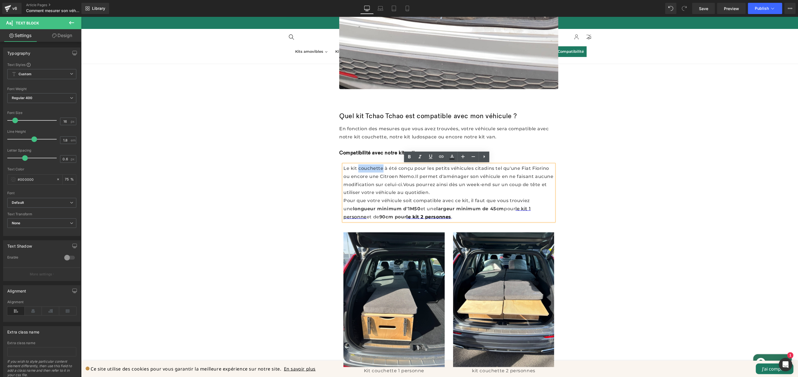
drag, startPoint x: 380, startPoint y: 168, endPoint x: 356, endPoint y: 169, distance: 23.9
click at [356, 169] on font "Le kit couchette à été conçu pour les petits véhicules citadins tel qu'une Fiat…" at bounding box center [446, 171] width 206 height 13
click at [445, 131] on div "En fonction des mesures que vous avez trouvées, votre véhicule sera compatible …" at bounding box center [448, 133] width 219 height 16
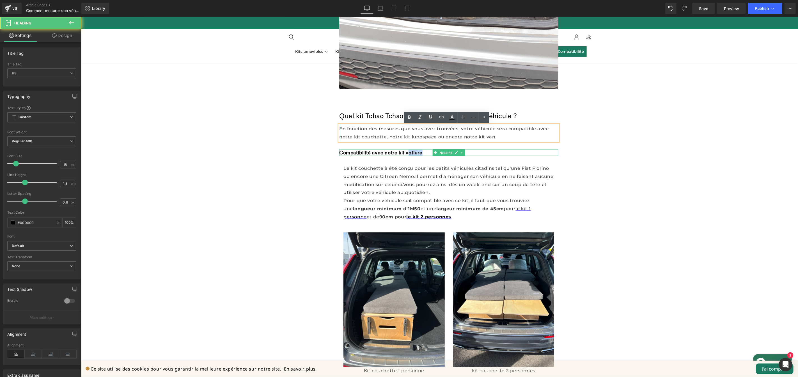
drag, startPoint x: 423, startPoint y: 153, endPoint x: 406, endPoint y: 153, distance: 17.1
click at [406, 153] on h3 "Compatibilité avec notre kit votiure" at bounding box center [448, 152] width 219 height 6
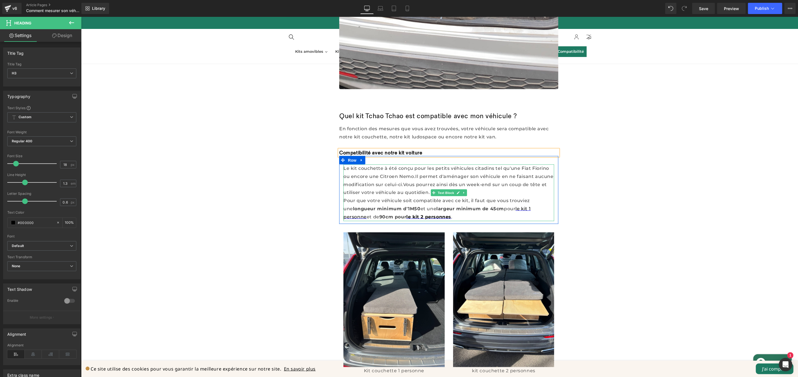
click at [377, 169] on font "Le kit couchette à été conçu pour les petits véhicules citadins tel qu'une Fiat…" at bounding box center [446, 171] width 206 height 13
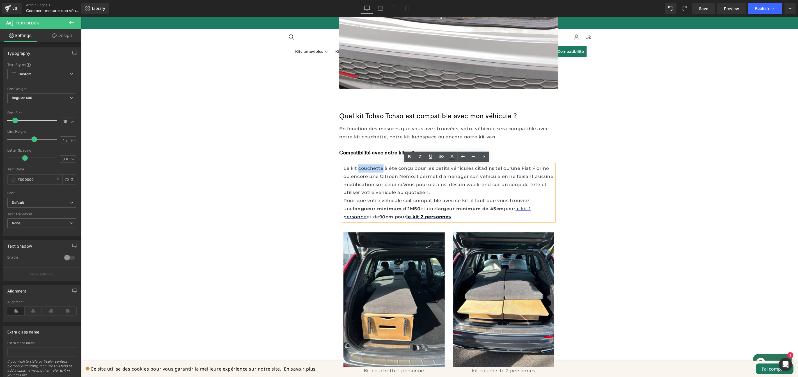
drag, startPoint x: 381, startPoint y: 169, endPoint x: 357, endPoint y: 167, distance: 24.2
click at [357, 167] on font "Le kit couchette à été conçu pour les petits véhicules citadins tel qu'une Fiat…" at bounding box center [446, 171] width 206 height 13
drag, startPoint x: 372, startPoint y: 169, endPoint x: 360, endPoint y: 168, distance: 12.4
click at [360, 168] on font "Le kit votiure à été conçu pour les petits véhicules citadins tel qu'une Fiat F…" at bounding box center [446, 171] width 206 height 13
drag, startPoint x: 374, startPoint y: 168, endPoint x: 348, endPoint y: 166, distance: 26.4
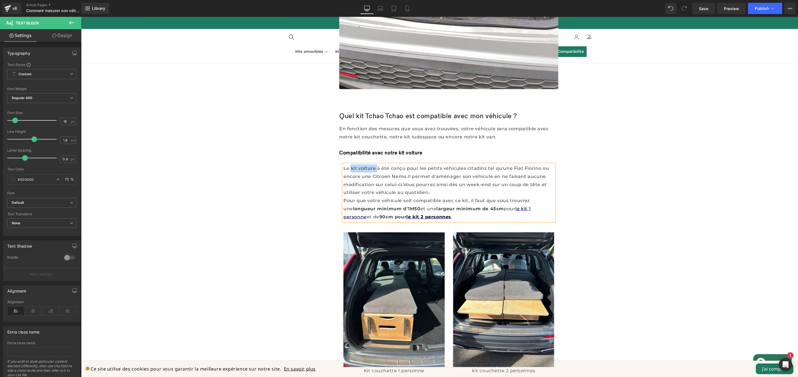
click at [348, 166] on font "Le kit voiture à été conçu pour les petits véhicules citadins tel qu'une Fiat F…" at bounding box center [446, 171] width 206 height 13
click at [444, 157] on icon at bounding box center [441, 156] width 7 height 7
click at [446, 0] on div "Text Color Highlight Color #333333 Edit or remove link: Edit - Unlink - Cancel" at bounding box center [399, 0] width 798 height 0
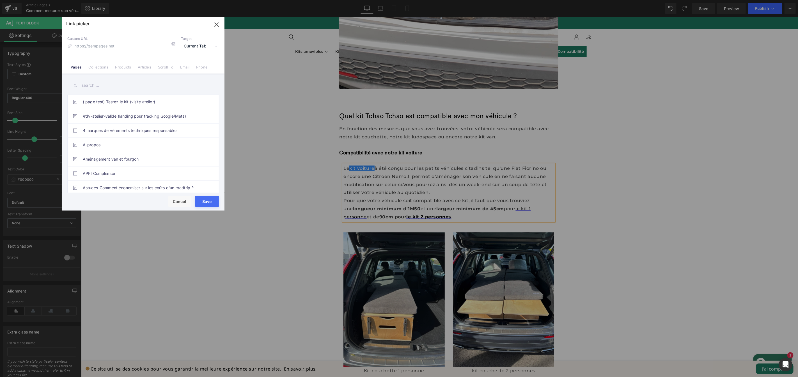
click at [198, 47] on span "Current Tab" at bounding box center [200, 46] width 38 height 11
click at [192, 66] on li "New Tab" at bounding box center [199, 66] width 43 height 10
click at [126, 68] on link "Products" at bounding box center [123, 69] width 16 height 8
click at [116, 84] on input "text" at bounding box center [143, 85] width 152 height 13
type input "voiture"
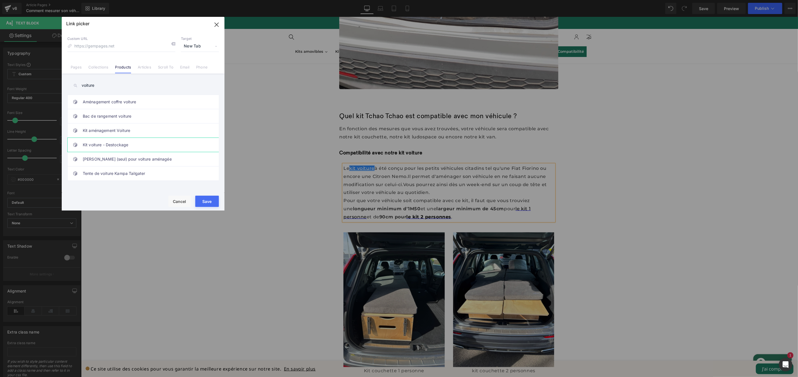
drag, startPoint x: 109, startPoint y: 133, endPoint x: 135, endPoint y: 151, distance: 31.9
click at [109, 133] on link "Kit aménagement Voiture" at bounding box center [144, 130] width 123 height 14
type input "/products/kit-voiture"
click at [208, 202] on button "Save" at bounding box center [207, 201] width 24 height 11
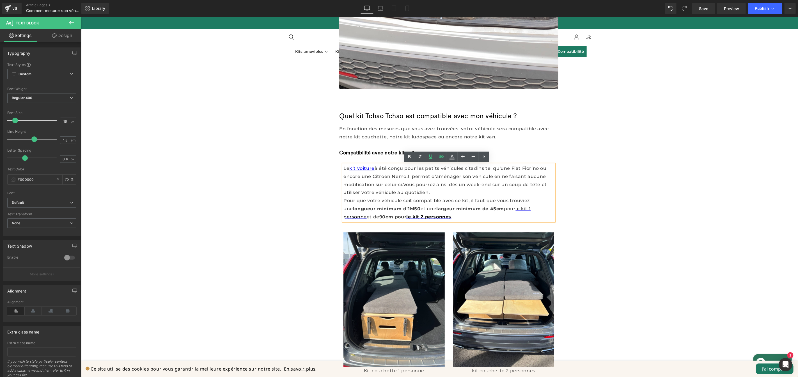
click at [434, 199] on font "Pour que votre véhicule soit compatible avec ce kit, il faut que vous trouviez …" at bounding box center [436, 204] width 186 height 13
drag, startPoint x: 538, startPoint y: 167, endPoint x: 512, endPoint y: 168, distance: 26.1
click at [512, 168] on font "Le kit voiture à été conçu pour les petits véhicules citadins tel qu'une Fiat F…" at bounding box center [444, 171] width 203 height 13
drag, startPoint x: 466, startPoint y: 168, endPoint x: 445, endPoint y: 168, distance: 20.8
click at [466, 168] on font "Le kit voiture à été conçu pour les petits véhicules citadins tel qu'une Fiat F…" at bounding box center [444, 171] width 203 height 13
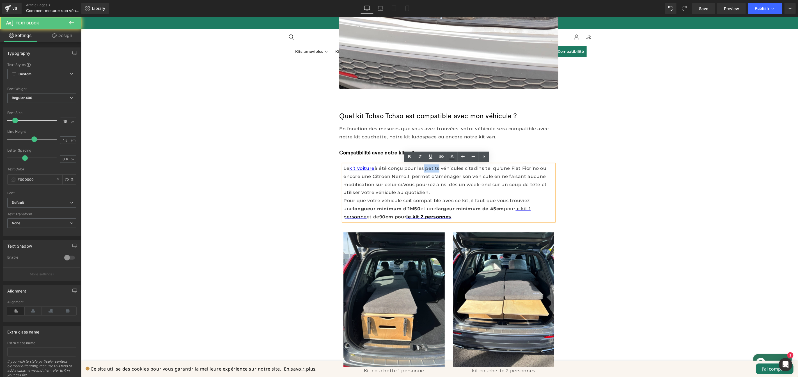
drag, startPoint x: 424, startPoint y: 168, endPoint x: 439, endPoint y: 169, distance: 15.5
click at [439, 169] on font "Le kit voiture à été conçu pour les petits véhicules citadins tel qu'une Fiat F…" at bounding box center [444, 171] width 203 height 13
drag, startPoint x: 490, startPoint y: 166, endPoint x: 497, endPoint y: 169, distance: 7.6
click at [490, 166] on font "Le kit voiture à été conçu pour les véhicules citadins tel qu'une Fiat Fiorino …" at bounding box center [446, 171] width 206 height 13
click at [523, 169] on font "Le kit voiture à été conçu pour les véhicules citadins tel qu'une Fiat Fiorino …" at bounding box center [446, 171] width 206 height 13
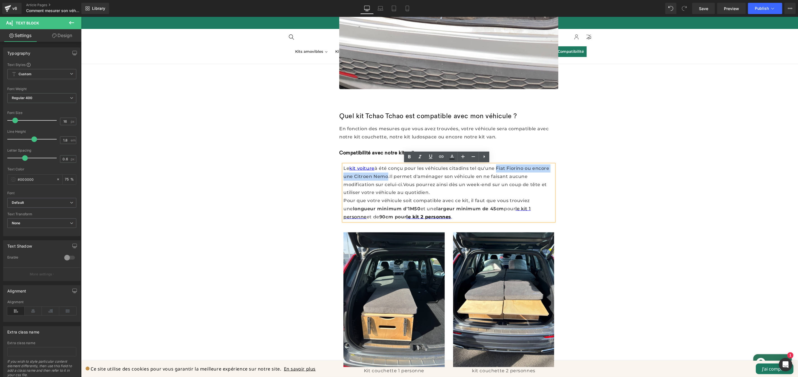
drag, startPoint x: 496, startPoint y: 168, endPoint x: 385, endPoint y: 174, distance: 111.6
click at [385, 174] on font "Le kit voiture à été conçu pour les véhicules citadins tel qu'une Fiat Fiorino …" at bounding box center [446, 171] width 206 height 13
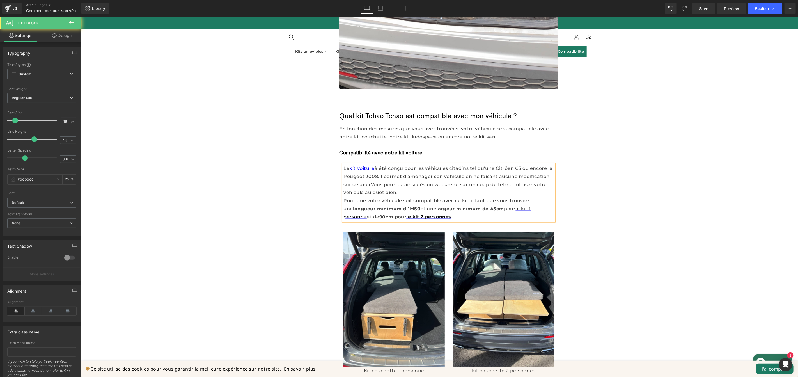
click at [478, 193] on div "Le kit voiture à été conçu pour les véhicules citadins tel qu'une Citröen C5 ou…" at bounding box center [448, 192] width 211 height 57
drag, startPoint x: 405, startPoint y: 208, endPoint x: 403, endPoint y: 208, distance: 2.9
click at [403, 208] on font "longueur minimum d'1M50" at bounding box center [387, 208] width 68 height 5
drag, startPoint x: 481, startPoint y: 208, endPoint x: 486, endPoint y: 208, distance: 5.3
click at [486, 208] on font "largeur minimum de 45cm" at bounding box center [470, 208] width 68 height 5
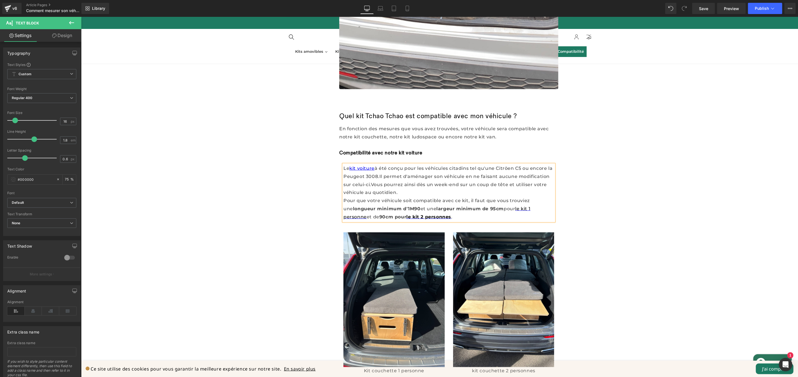
click at [503, 209] on font "pour" at bounding box center [509, 208] width 12 height 5
drag, startPoint x: 496, startPoint y: 209, endPoint x: 498, endPoint y: 214, distance: 5.2
click at [498, 214] on div "Pour que votre véhicule soit compatible avec ce kit, il faut que vous trouviez …" at bounding box center [448, 208] width 211 height 24
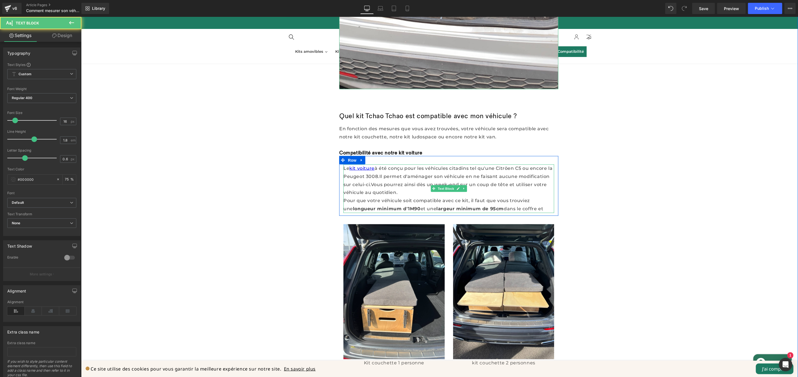
click at [449, 209] on font "largeur minimum de 95cm" at bounding box center [469, 208] width 67 height 5
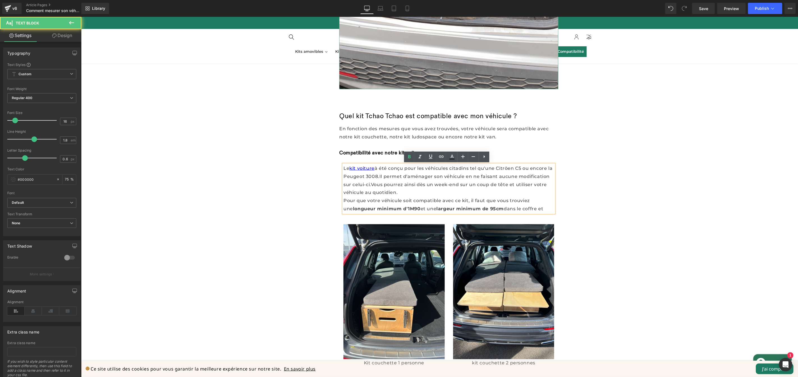
click at [420, 209] on font "et une" at bounding box center [428, 208] width 16 height 5
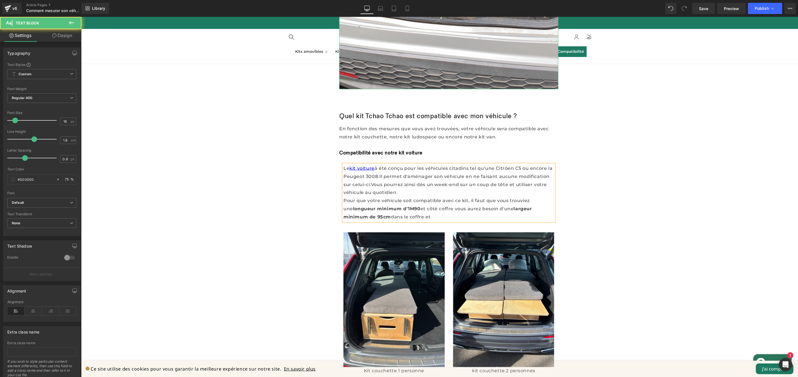
drag, startPoint x: 364, startPoint y: 217, endPoint x: 407, endPoint y: 217, distance: 42.7
click at [407, 217] on div "Pour que votre véhicule soit compatible avec ce kit, il faut que vous trouviez …" at bounding box center [448, 208] width 211 height 24
click at [403, 216] on font "et d'une longuer de 80cm" at bounding box center [422, 216] width 63 height 5
click at [443, 216] on div "Pour que votre véhicule soit compatible avec ce kit, il faut que vous trouviez …" at bounding box center [448, 208] width 211 height 24
click at [581, 202] on div "Partager l'article Text Block Social Share Comment mesurer son véhicule pour sa…" at bounding box center [439, 260] width 337 height 1314
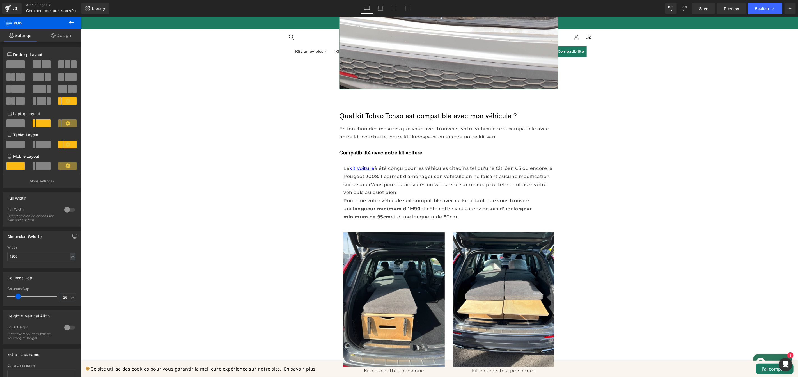
click at [70, 25] on icon at bounding box center [71, 22] width 7 height 7
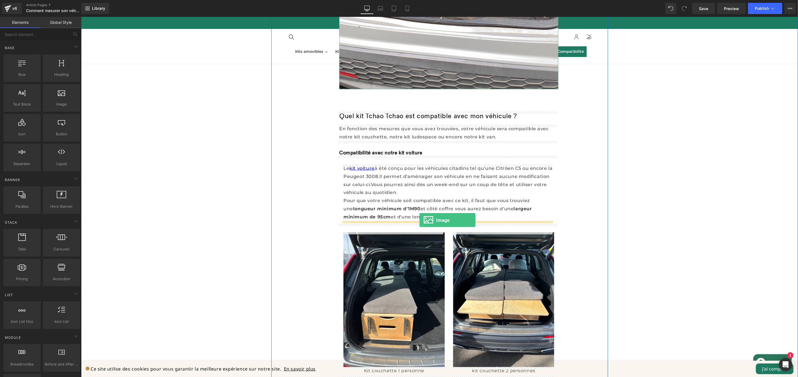
drag, startPoint x: 145, startPoint y: 114, endPoint x: 419, endPoint y: 219, distance: 293.6
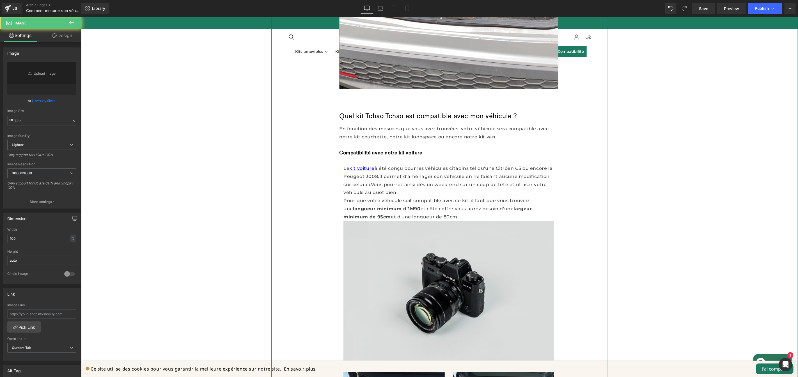
type input "//d1um8515vdn9kb.cloudfront.net/images/parallax.jpg"
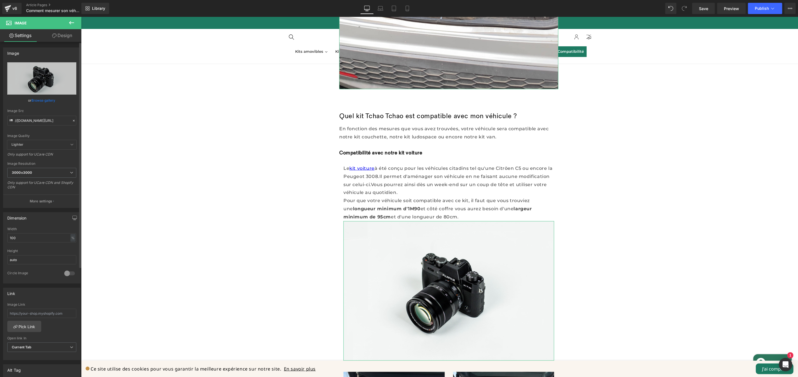
click at [49, 100] on link "Browse gallery" at bounding box center [44, 100] width 24 height 10
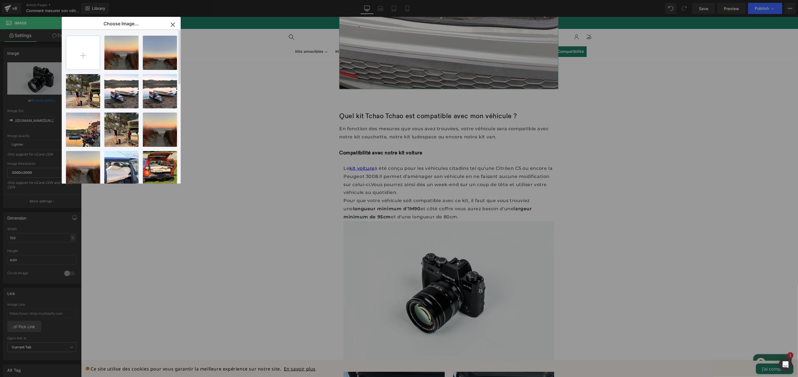
click at [76, 61] on input "file" at bounding box center [83, 53] width 34 height 34
type input "C:\fakepath\Dimensions-kit-amenagement-voiture-tchao-tchao.png"
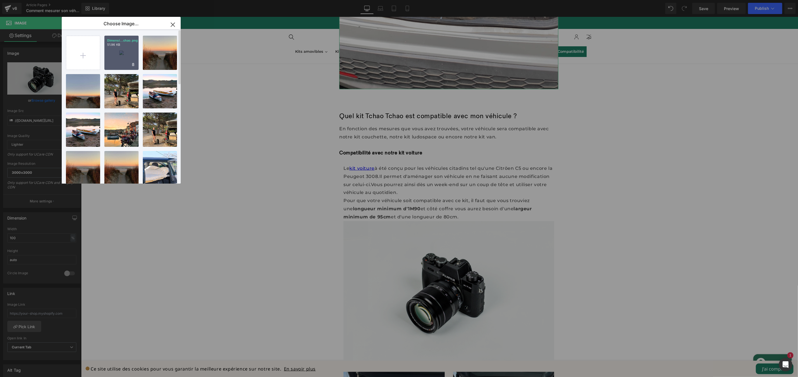
click at [119, 54] on div "Dimensi...chao.png 51.96 KB" at bounding box center [121, 53] width 34 height 34
type input "https://ucarecdn.com/e3e84558-1ebf-4cf3-876c-a420aac7dcde/-/format/auto/-/previ…"
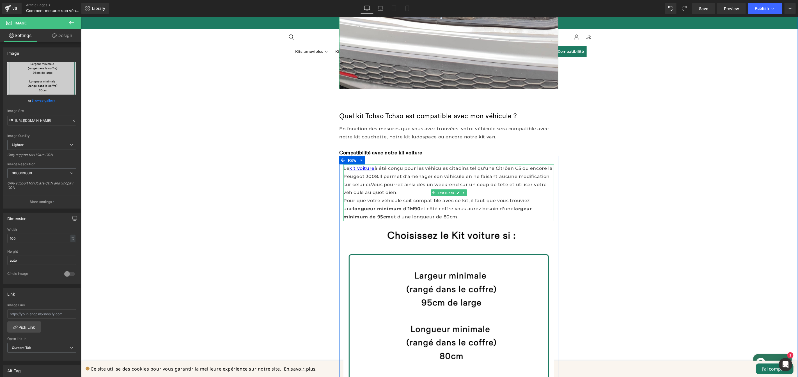
click at [599, 233] on div "Partager l'article Text Block Social Share Comment mesurer son véhicule pour sa…" at bounding box center [439, 359] width 337 height 1512
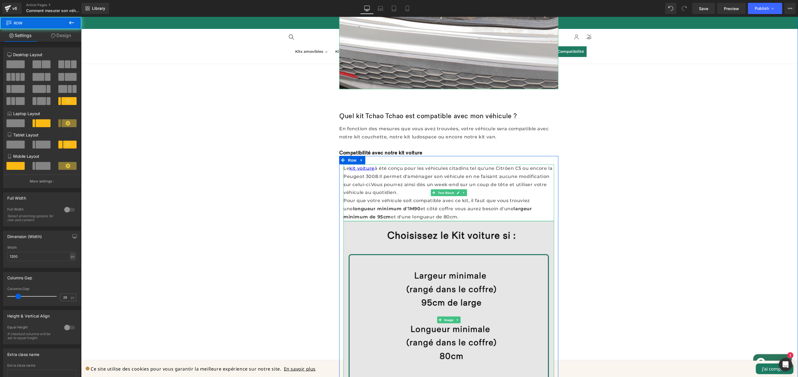
click at [495, 247] on img at bounding box center [448, 320] width 211 height 198
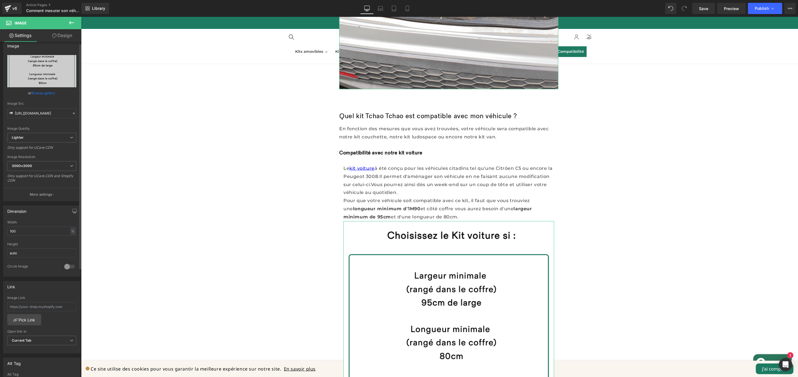
scroll to position [13, 0]
click at [28, 226] on input "100" at bounding box center [41, 225] width 69 height 9
type input "50"
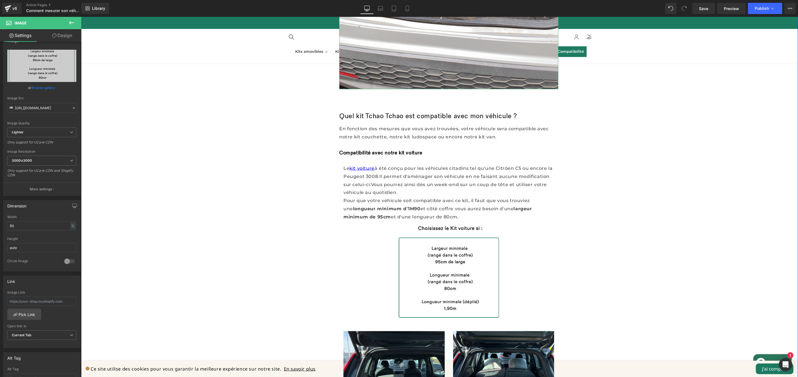
click at [686, 254] on div "Partager l'article Text Block Social Share Comment mesurer son véhicule pour sa…" at bounding box center [439, 338] width 717 height 1527
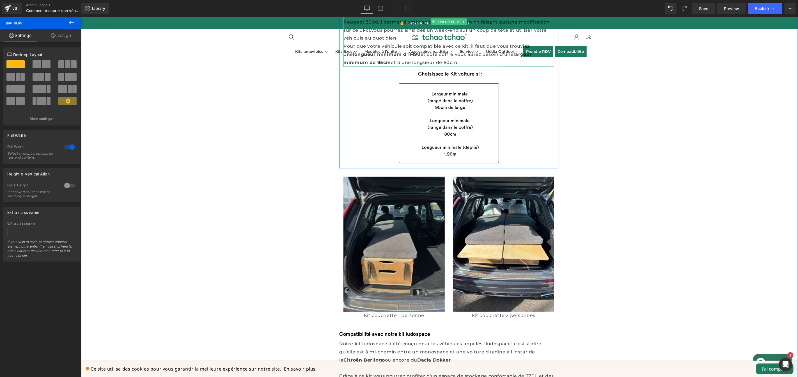
scroll to position [721, 0]
click at [390, 241] on div "Image" at bounding box center [393, 244] width 101 height 135
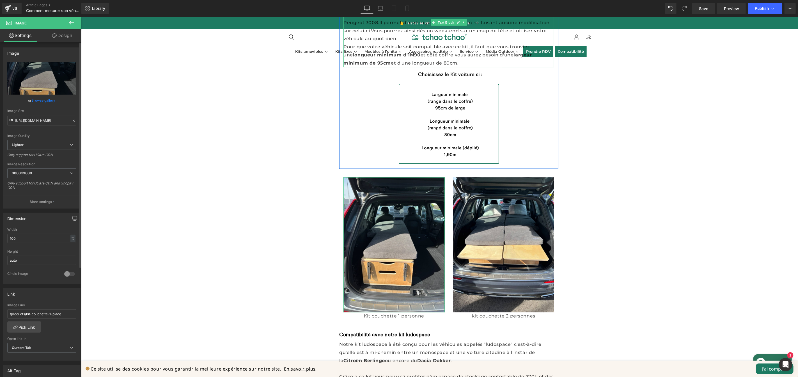
click at [48, 101] on link "Browse gallery" at bounding box center [44, 100] width 24 height 10
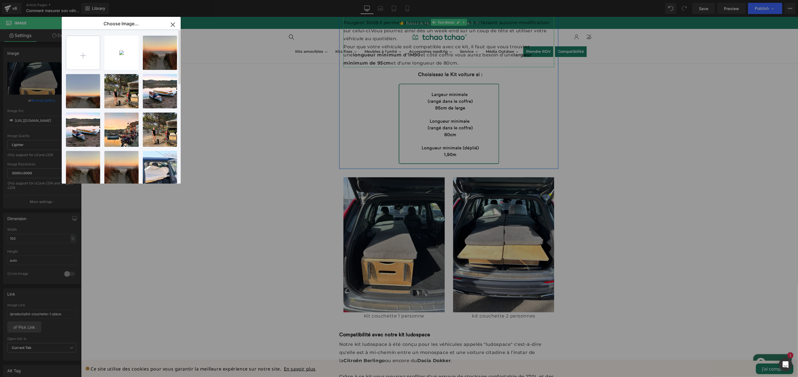
click at [85, 54] on input "file" at bounding box center [83, 53] width 34 height 34
type input "C:\fakepath\kit voiture-duster-light.png"
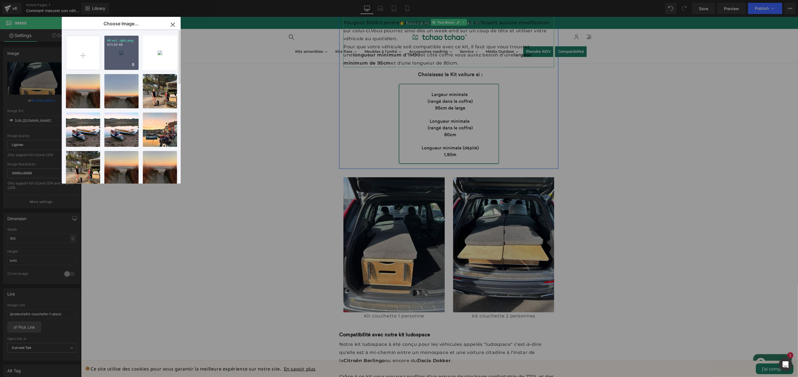
click at [121, 54] on div "kit voi...ight.png 673.59 KB" at bounding box center [121, 53] width 34 height 34
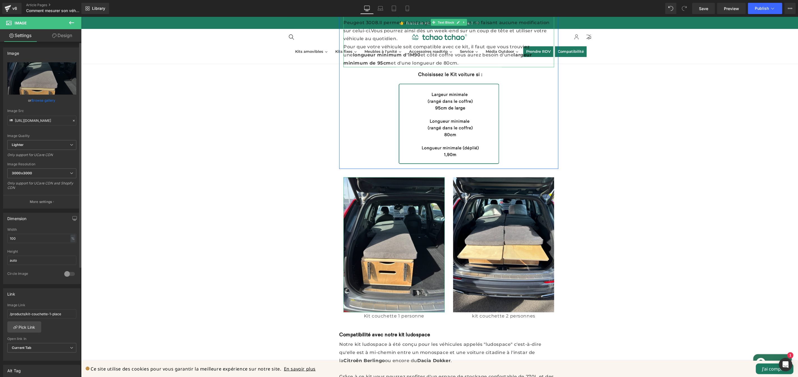
click at [45, 101] on link "Browse gallery" at bounding box center [44, 100] width 24 height 10
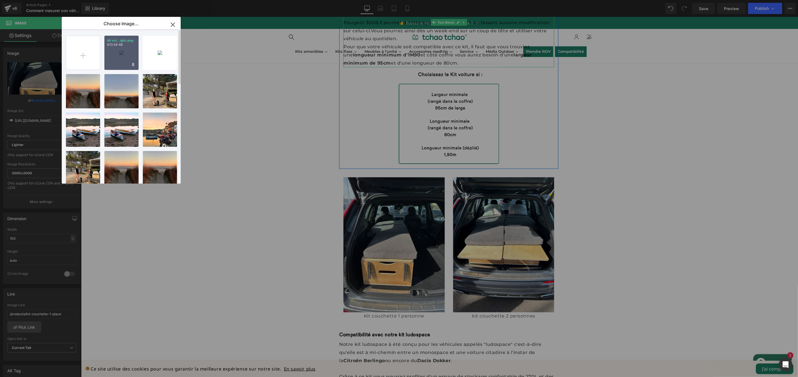
click at [122, 54] on div "kit voi...ight.png 673.59 KB" at bounding box center [121, 53] width 34 height 34
type input "https://ucarecdn.com/459b0ef0-7eea-447d-b666-e31ea89043a1/-/format/auto/-/previ…"
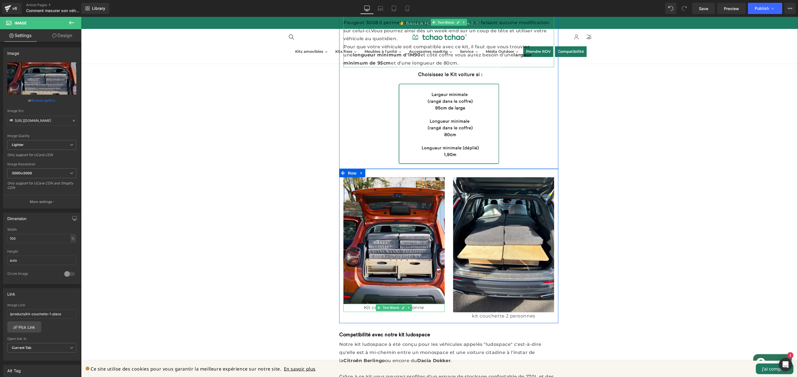
click at [425, 308] on p "Kit couchette 1 personne" at bounding box center [393, 308] width 101 height 8
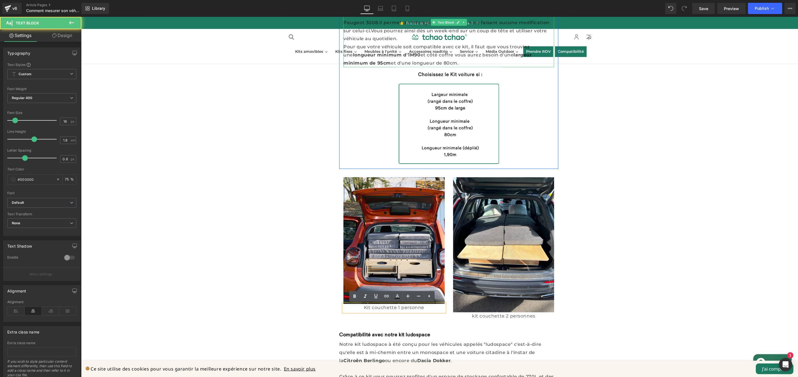
click at [425, 308] on p "Kit couchette 1 personne" at bounding box center [393, 308] width 101 height 8
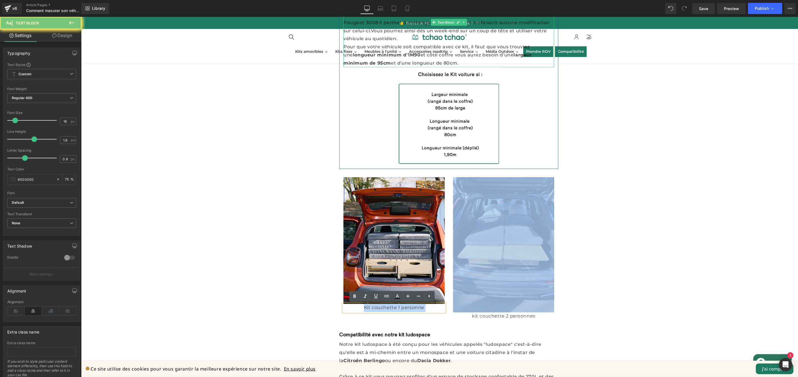
drag, startPoint x: 424, startPoint y: 309, endPoint x: 415, endPoint y: 309, distance: 8.7
click at [411, 309] on p "Kit couchette 1 personne" at bounding box center [393, 308] width 101 height 8
drag, startPoint x: 430, startPoint y: 309, endPoint x: 361, endPoint y: 307, distance: 69.9
click at [361, 307] on p "Kit couchette 1 personne" at bounding box center [393, 308] width 101 height 8
drag, startPoint x: 361, startPoint y: 307, endPoint x: 422, endPoint y: 308, distance: 61.2
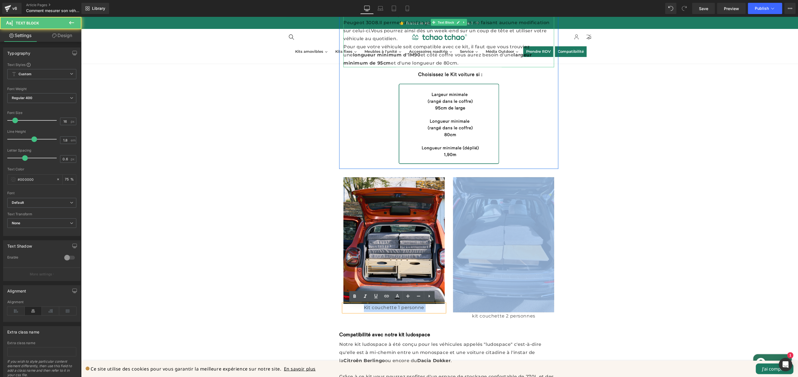
click at [422, 308] on p "Kit couchette 1 personne" at bounding box center [393, 308] width 101 height 8
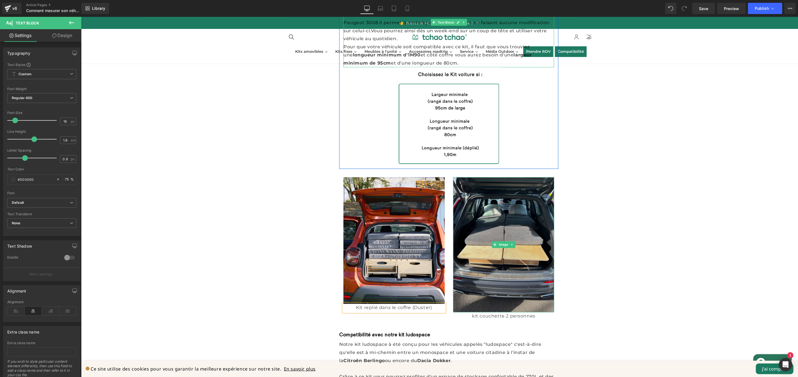
click at [490, 286] on img at bounding box center [503, 244] width 101 height 135
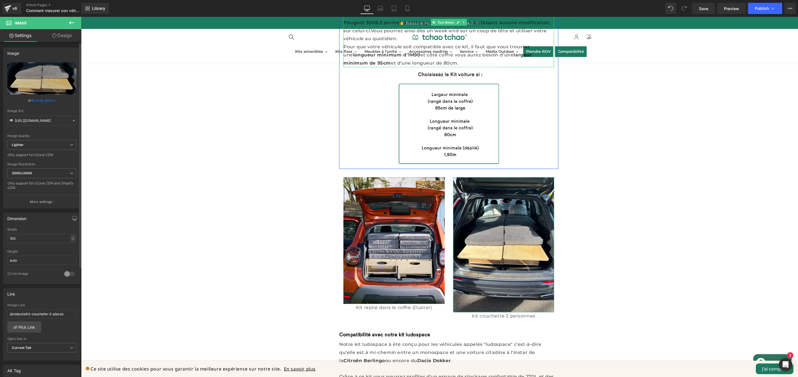
click at [38, 100] on link "Browse gallery" at bounding box center [44, 100] width 24 height 10
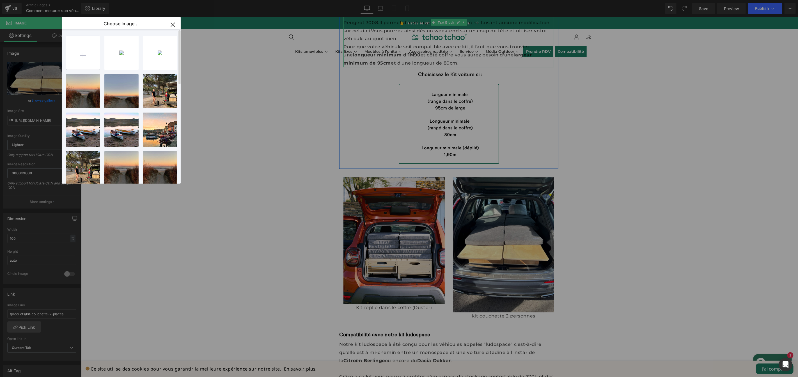
click at [88, 58] on input "file" at bounding box center [83, 53] width 34 height 34
type input "C:\fakepath\kit voiture-duster-light-3.png"
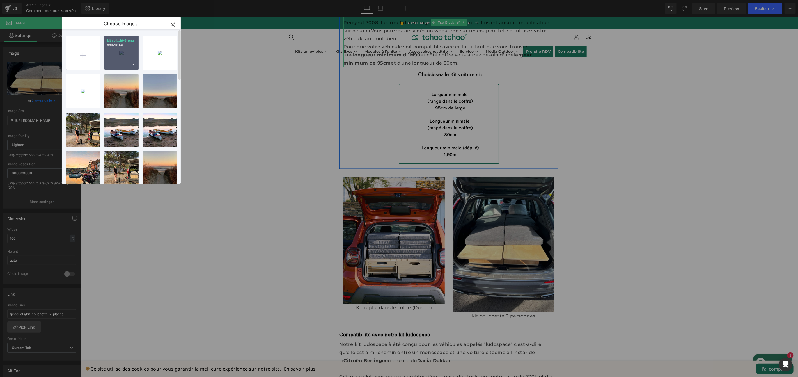
click at [119, 56] on div "kit voi...ht-3.png 568.45 KB" at bounding box center [121, 53] width 34 height 34
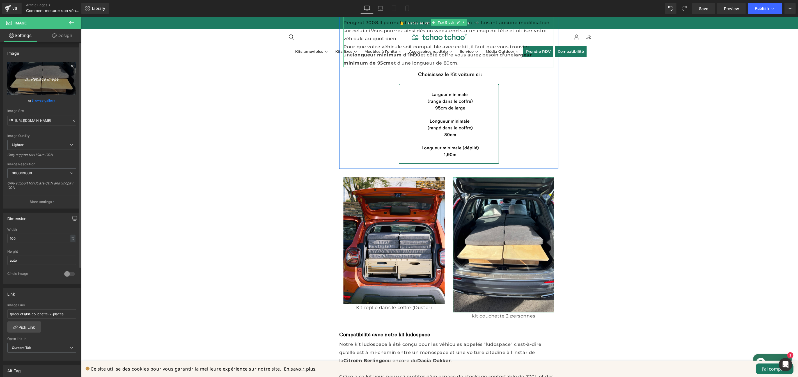
click at [43, 83] on link "Replace Image" at bounding box center [41, 78] width 69 height 32
drag, startPoint x: 47, startPoint y: 100, endPoint x: 67, endPoint y: 102, distance: 20.3
click at [47, 100] on link "Browse gallery" at bounding box center [44, 100] width 24 height 10
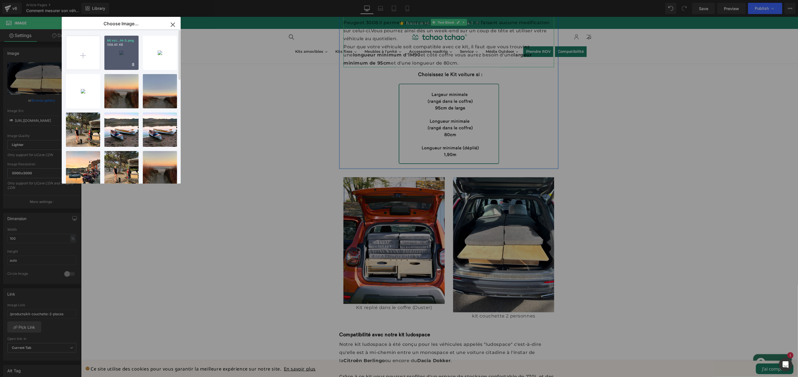
drag, startPoint x: 129, startPoint y: 56, endPoint x: 49, endPoint y: 40, distance: 81.1
click at [129, 56] on div "kit voi...ht-3.png 568.45 KB" at bounding box center [121, 53] width 34 height 34
type input "https://ucarecdn.com/72a054ce-ee60-4f7b-8d4b-6da04151331a/-/format/auto/-/previ…"
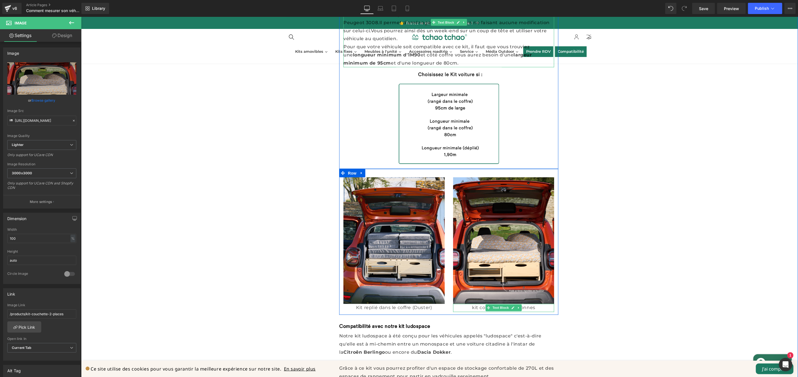
click at [537, 309] on p "kit couchette 2 personnes" at bounding box center [503, 308] width 101 height 8
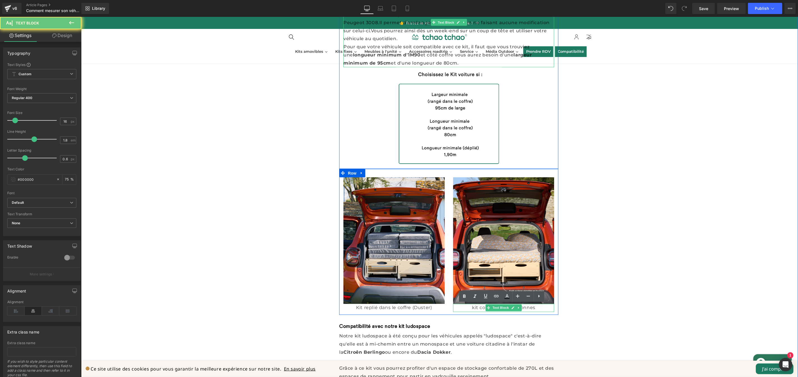
click at [537, 309] on p "kit couchette 2 personnes" at bounding box center [503, 308] width 101 height 8
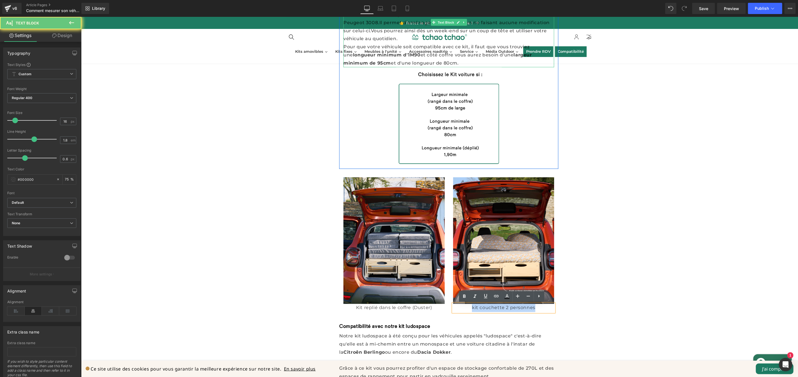
click at [537, 309] on p "kit couchette 2 personnes" at bounding box center [503, 308] width 101 height 8
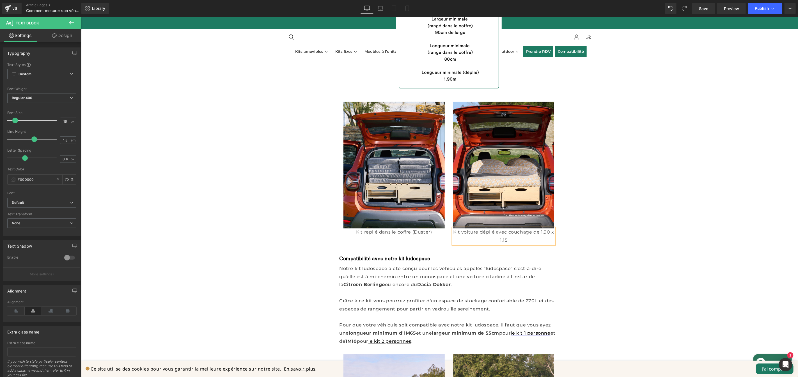
scroll to position [890, 0]
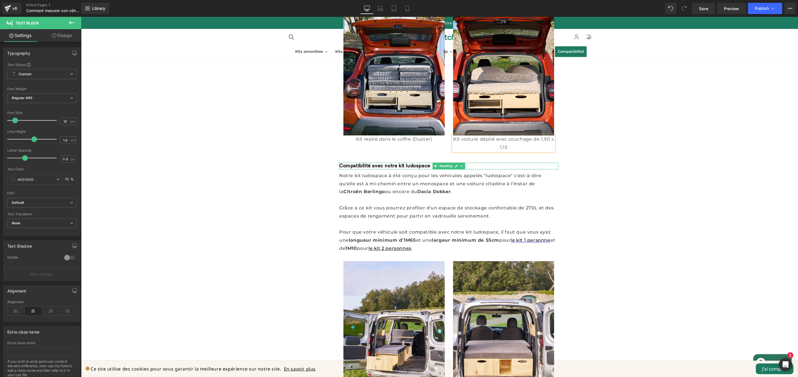
click at [512, 147] on p "Kit voiture déplié avec couchage de 1,90 x 1,15" at bounding box center [503, 143] width 101 height 16
click at [631, 168] on div "Partager l'article Text Block Social Share Comment mesurer son véhicule pour sa…" at bounding box center [439, 16] width 717 height 1527
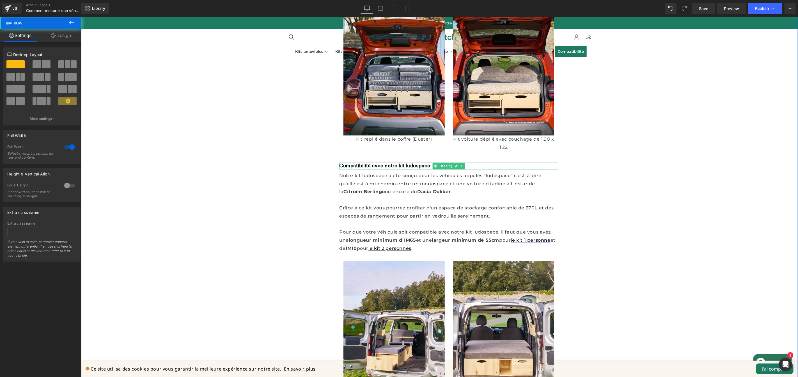
click at [631, 168] on div "Partager l'article Text Block Social Share Comment mesurer son véhicule pour sa…" at bounding box center [439, 16] width 717 height 1527
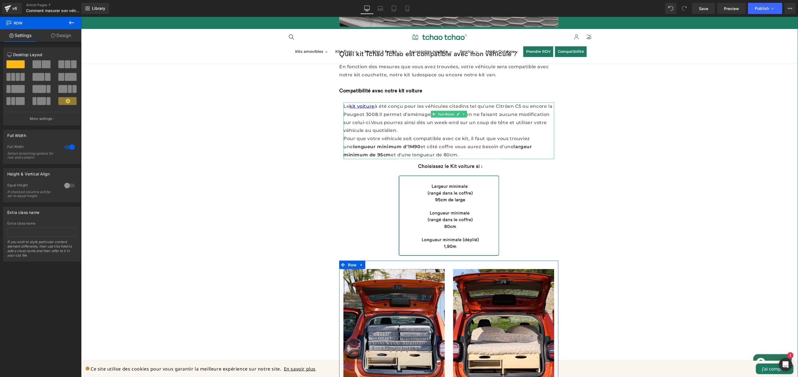
scroll to position [580, 0]
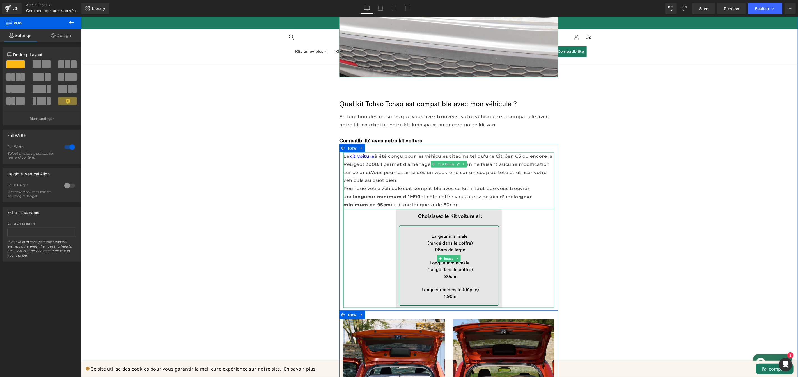
click at [448, 267] on img at bounding box center [449, 258] width 106 height 99
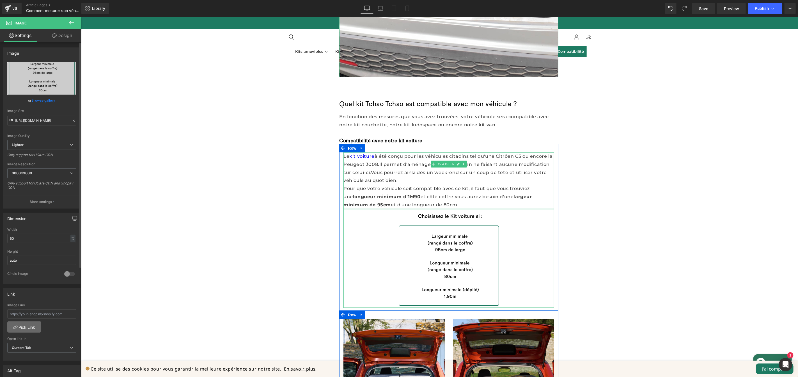
click at [29, 329] on link "Pick Link" at bounding box center [24, 326] width 34 height 11
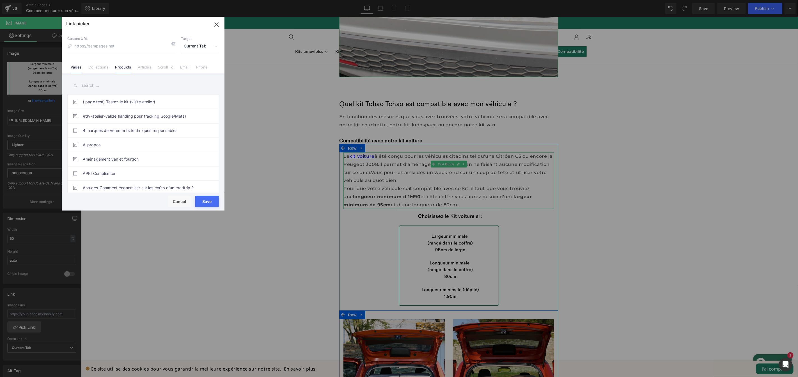
click at [123, 65] on link "Products" at bounding box center [123, 69] width 16 height 8
click at [132, 48] on input at bounding box center [121, 46] width 108 height 11
type input "voiture"
click at [130, 86] on input "text" at bounding box center [143, 85] width 152 height 13
type input "voiture"
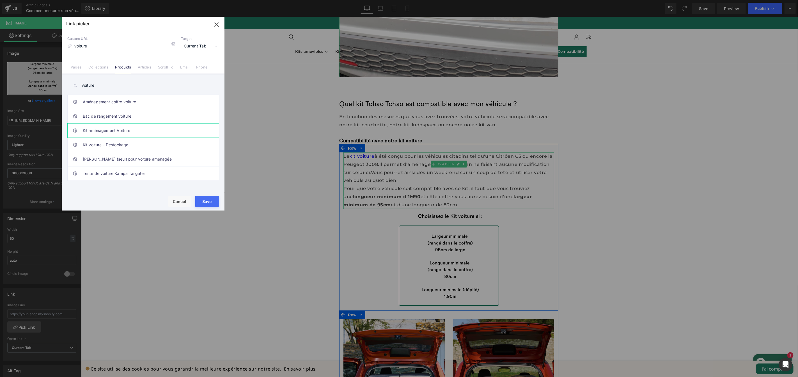
click at [143, 133] on link "Kit aménagement Voiture" at bounding box center [144, 130] width 123 height 14
type input "/products/kit-voiture"
drag, startPoint x: 211, startPoint y: 203, endPoint x: 128, endPoint y: 186, distance: 84.8
click at [211, 203] on button "Save" at bounding box center [207, 201] width 24 height 11
type input "/products/kit-voiture"
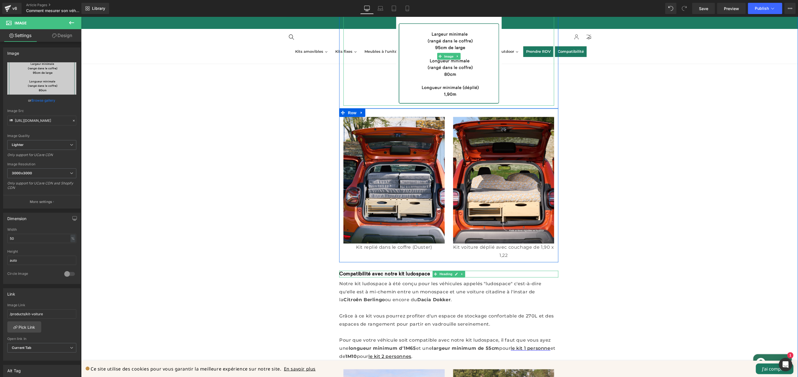
scroll to position [783, 0]
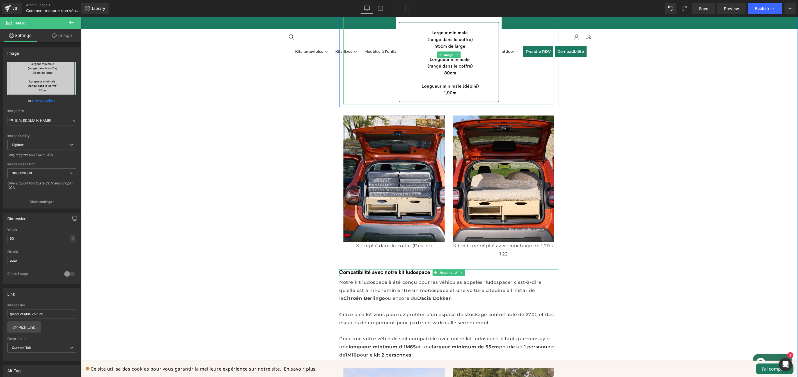
click at [608, 258] on div "Partager l'article Text Block Social Share Comment mesurer son véhicule pour sa…" at bounding box center [439, 123] width 717 height 1527
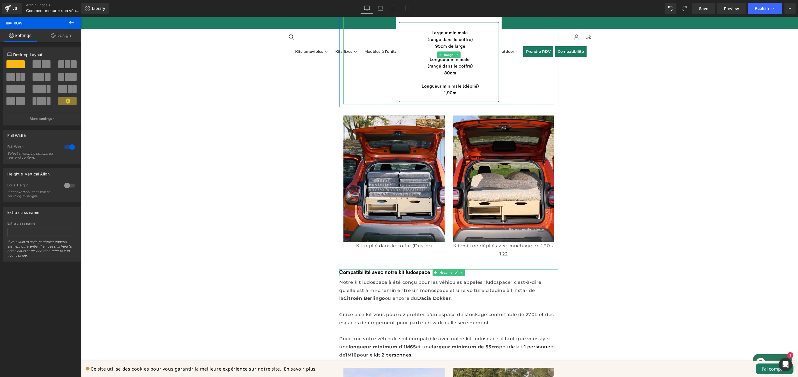
click at [71, 24] on icon at bounding box center [71, 22] width 7 height 7
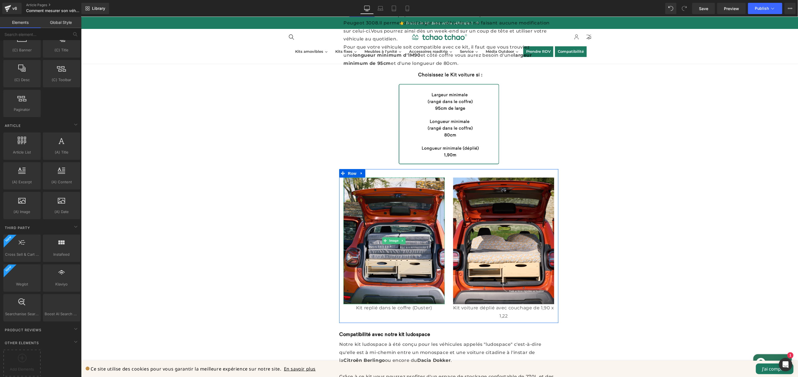
scroll to position [993, 0]
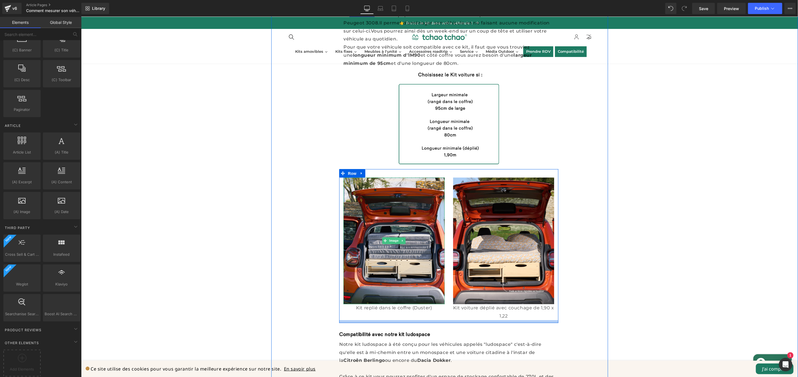
click at [438, 320] on div at bounding box center [448, 321] width 219 height 3
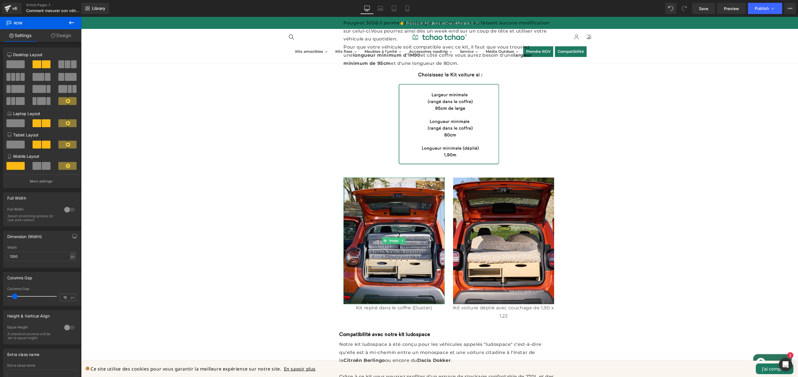
click at [72, 21] on icon at bounding box center [71, 22] width 7 height 7
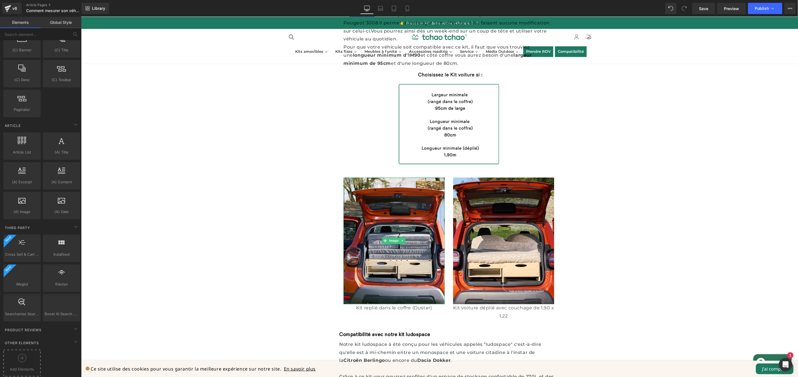
click at [18, 360] on div at bounding box center [22, 360] width 35 height 13
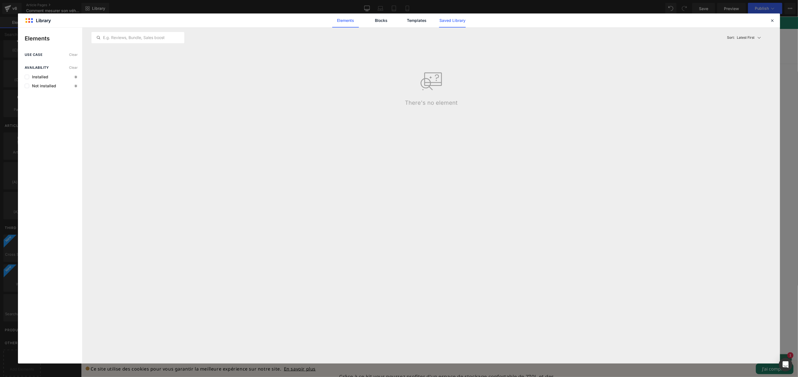
click at [445, 21] on link "Saved Library" at bounding box center [452, 20] width 27 height 14
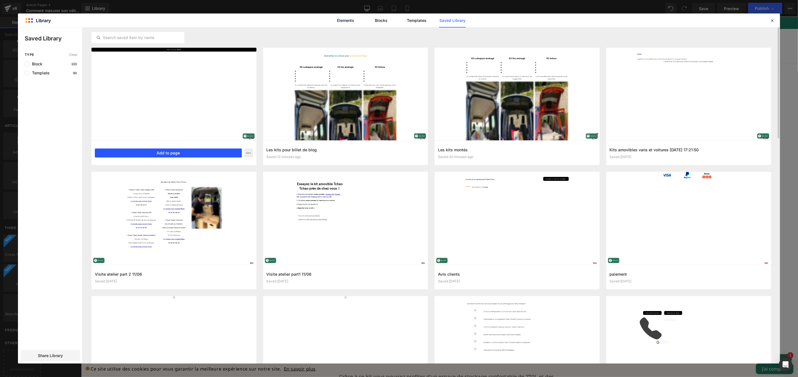
click at [152, 154] on button "Add to page" at bounding box center [168, 152] width 147 height 9
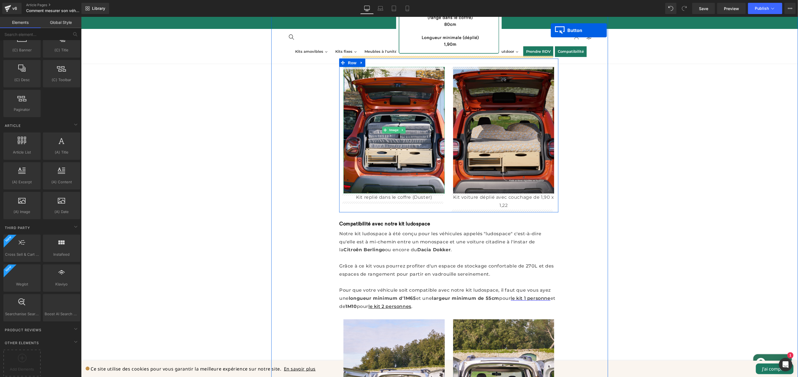
scroll to position [809, 0]
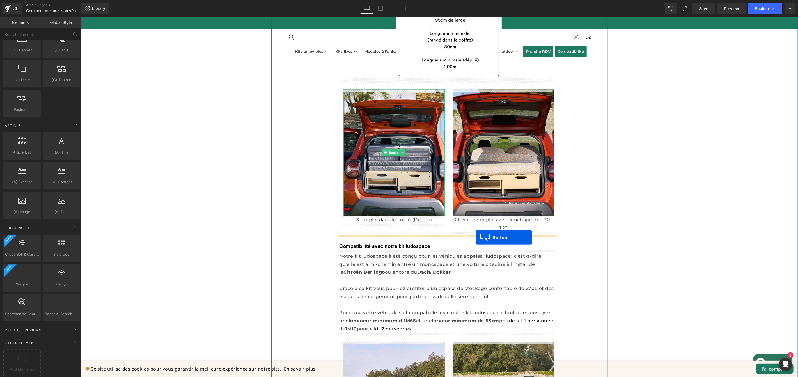
drag, startPoint x: 427, startPoint y: 145, endPoint x: 476, endPoint y: 237, distance: 104.7
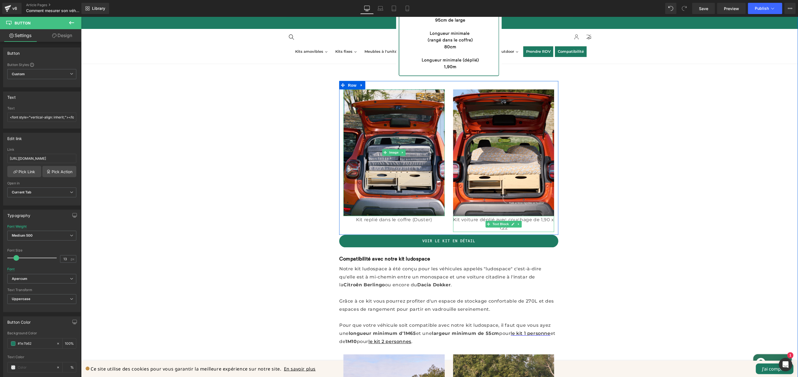
click at [539, 220] on font "Kit voiture déplié avec couchage de 1,90 x 1,22" at bounding box center [503, 223] width 101 height 13
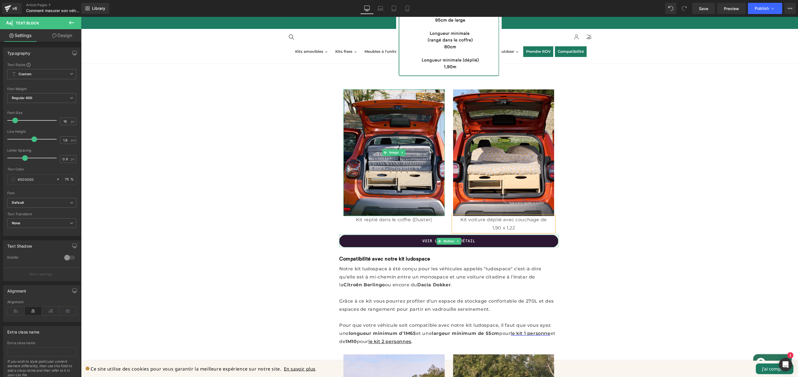
click at [481, 244] on link "Voir le kit en détail" at bounding box center [448, 241] width 219 height 13
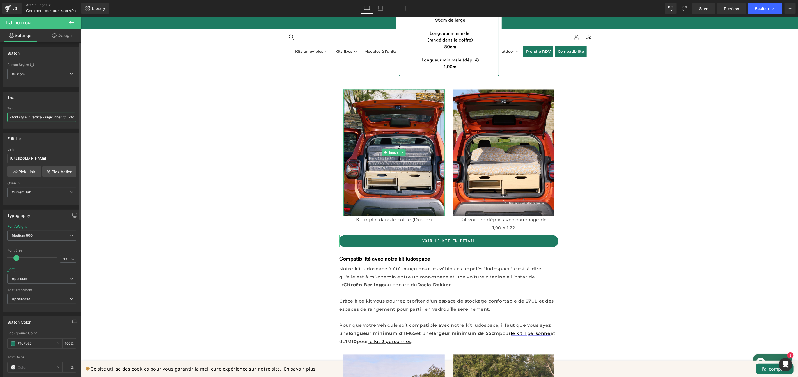
click at [53, 118] on input "<font style="vertical-align: inherit;"><font style="vertical-align: inherit;">V…" at bounding box center [41, 117] width 69 height 9
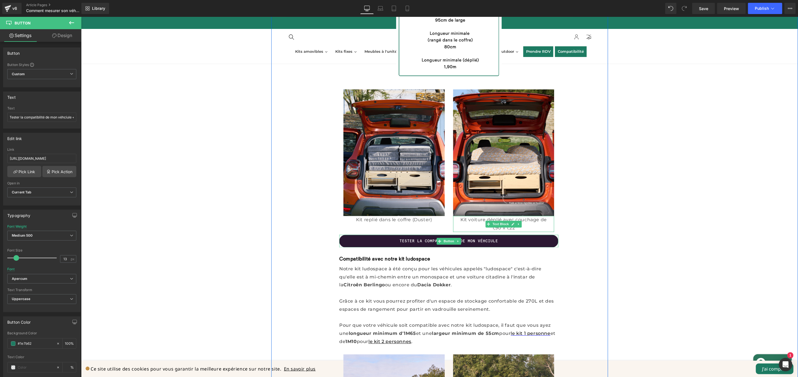
click at [488, 240] on link "Tester la compatibilité de mon véhciule" at bounding box center [448, 241] width 219 height 13
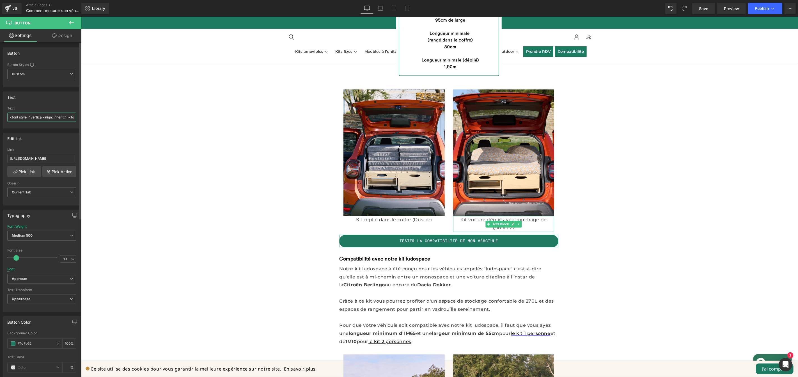
click at [46, 116] on input "<font style="vertical-align: inherit;"><font style="vertical-align: inherit;">T…" at bounding box center [41, 117] width 69 height 9
type input "<font style="vertical-align: inherit;"><font style="vertical-align: inherit;">T…"
click at [28, 176] on link "Pick Link" at bounding box center [24, 171] width 34 height 11
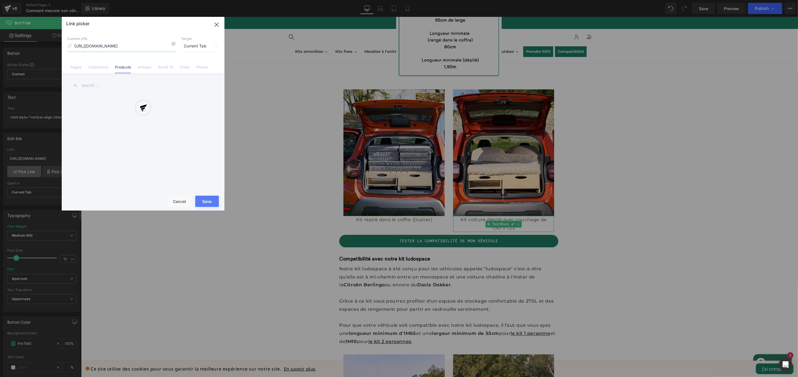
scroll to position [0, 10]
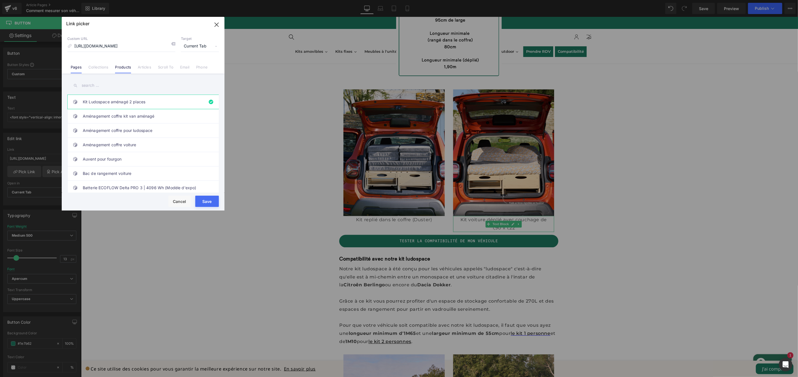
click at [78, 68] on link "Pages" at bounding box center [76, 69] width 11 height 8
click at [125, 86] on input "text" at bounding box center [143, 85] width 152 height 13
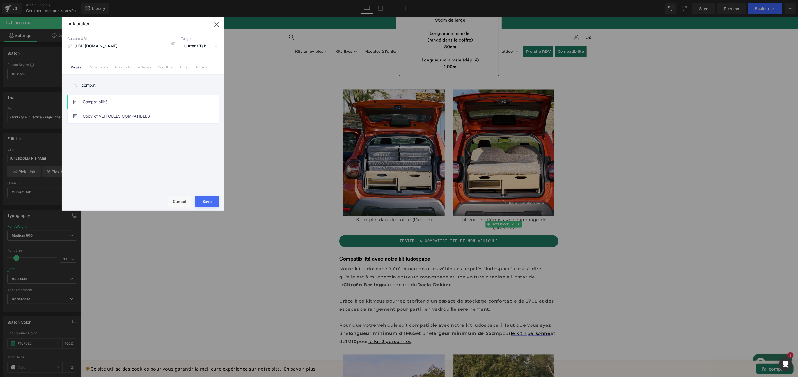
type input "compat"
click at [111, 100] on link "Compatibilité" at bounding box center [144, 102] width 123 height 14
type input "/pages/compatibilite"
click at [206, 201] on button "Save" at bounding box center [207, 201] width 24 height 11
type input "/pages/compatibilite"
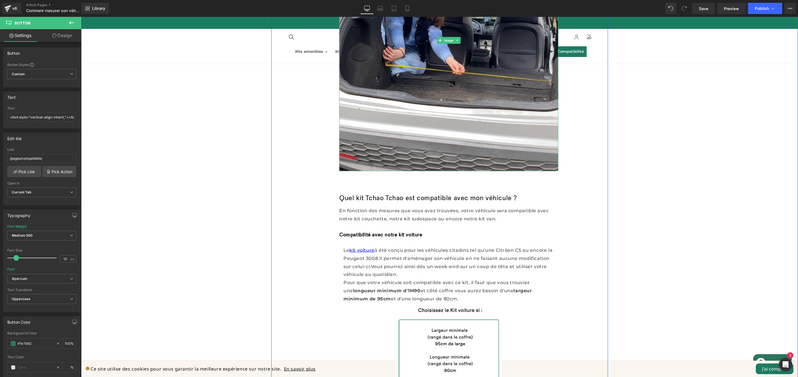
scroll to position [562, 0]
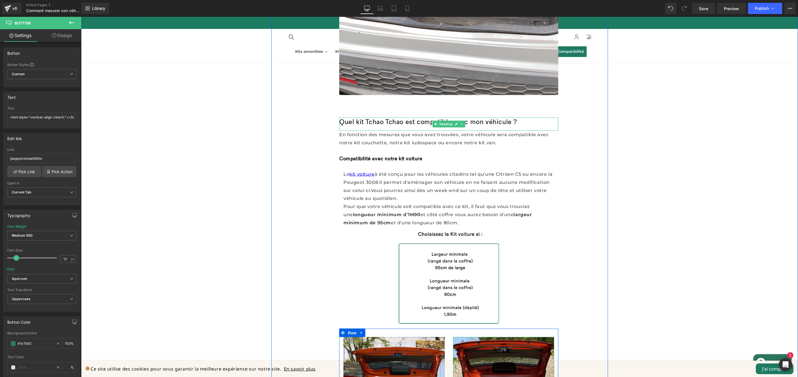
click at [513, 122] on font "Quel kit Tchao Tchao est compatible avec mon véhicule ?" at bounding box center [428, 122] width 178 height 8
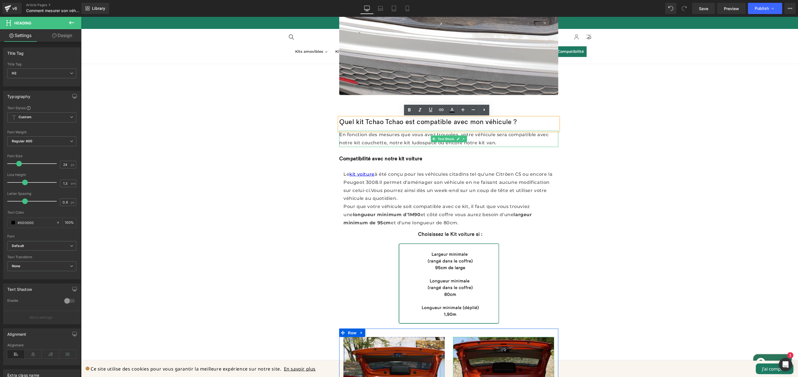
click at [682, 177] on div "Partager l'article Text Block Social Share Comment mesurer son véhicule pour sa…" at bounding box center [439, 350] width 717 height 1539
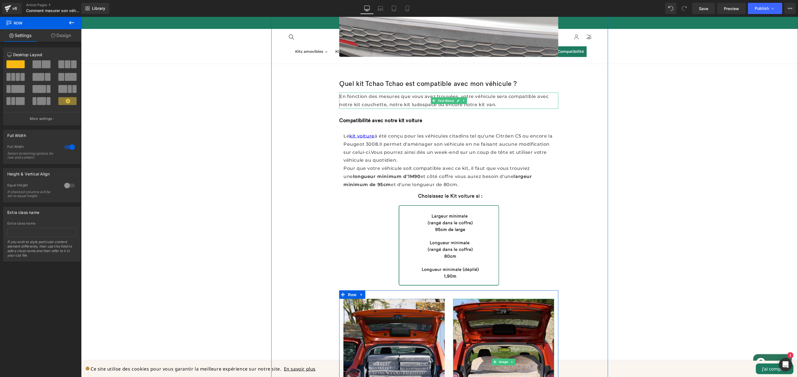
scroll to position [574, 0]
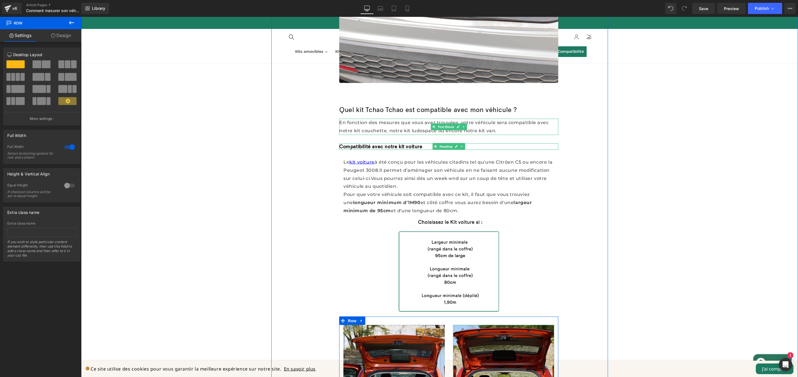
click at [400, 146] on font "Compatibilité avec notre kit voiture" at bounding box center [380, 146] width 83 height 6
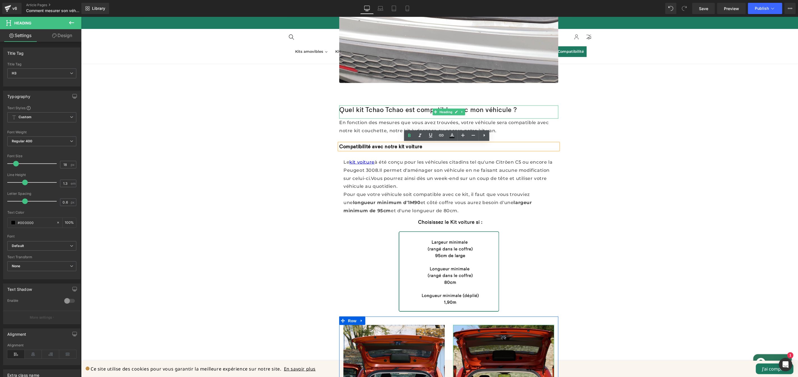
click at [393, 108] on font "Quel kit Tchao Tchao est compatible avec mon véhicule ?" at bounding box center [428, 110] width 178 height 8
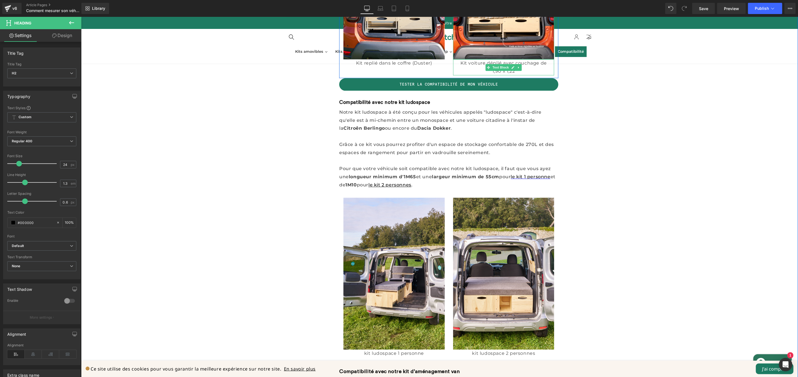
scroll to position [837, 0]
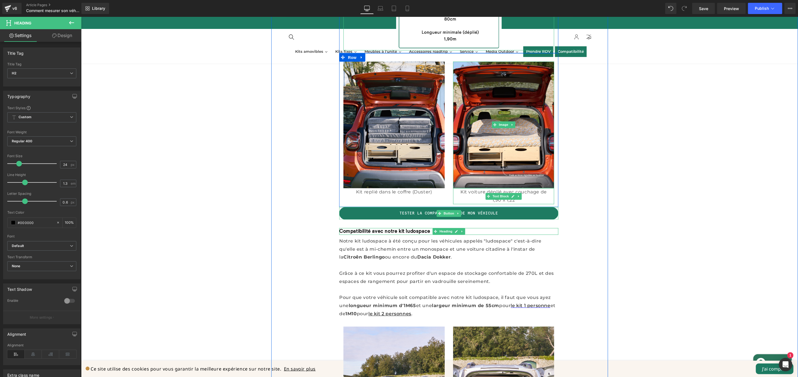
click at [456, 212] on icon at bounding box center [457, 213] width 3 height 3
click at [453, 214] on icon at bounding box center [454, 213] width 3 height 3
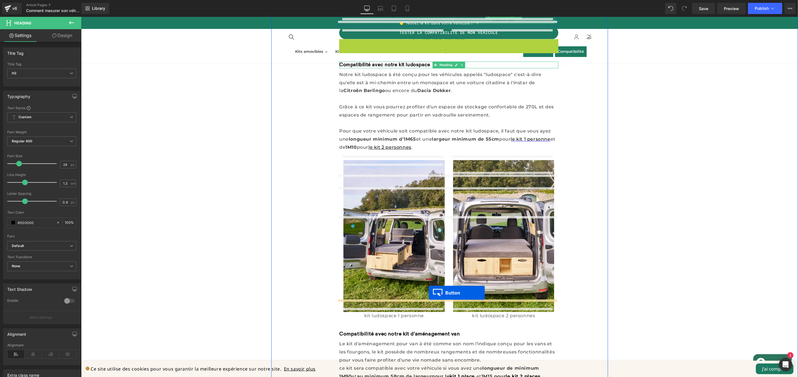
scroll to position [1025, 0]
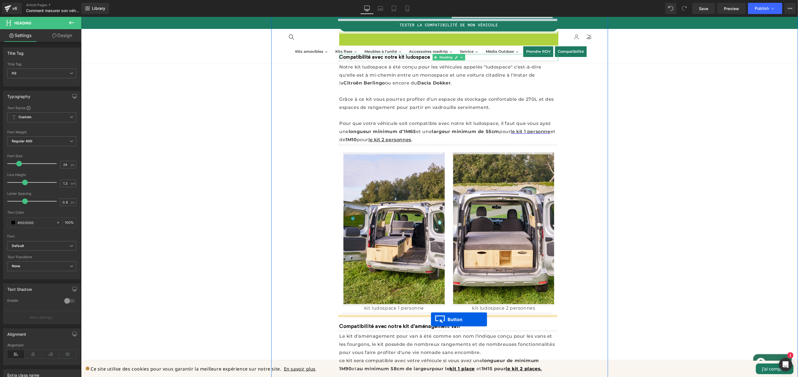
drag, startPoint x: 436, startPoint y: 226, endPoint x: 431, endPoint y: 319, distance: 93.0
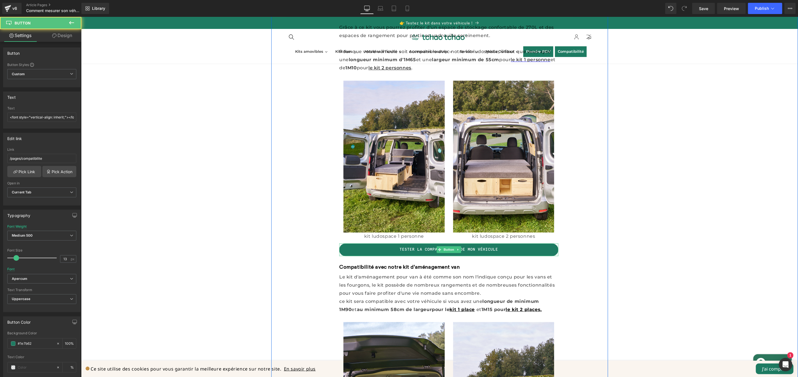
scroll to position [1136, 0]
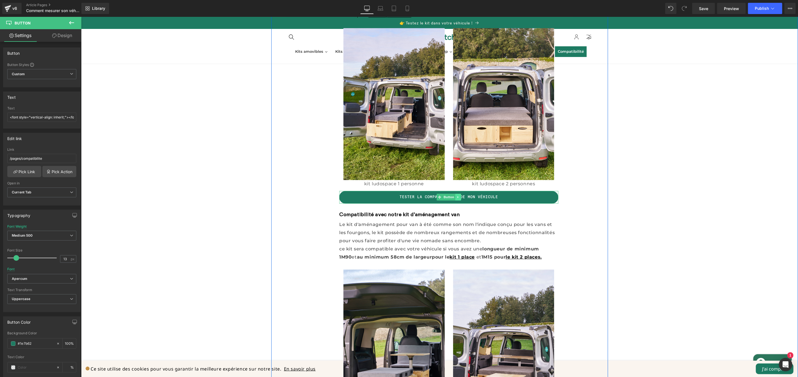
click at [457, 197] on link at bounding box center [458, 196] width 6 height 7
click at [453, 196] on icon at bounding box center [454, 196] width 3 height 3
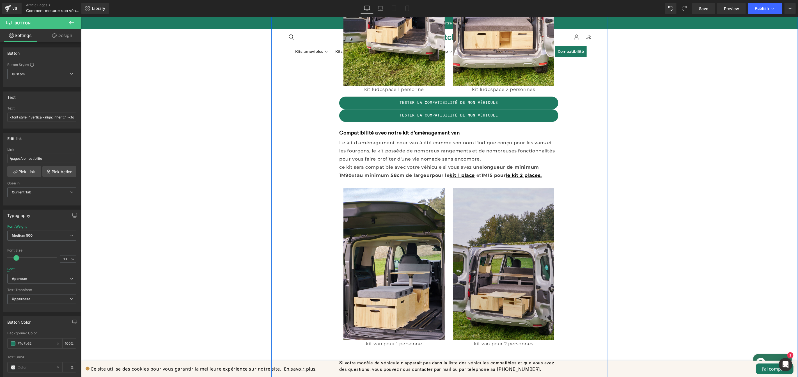
scroll to position [1233, 0]
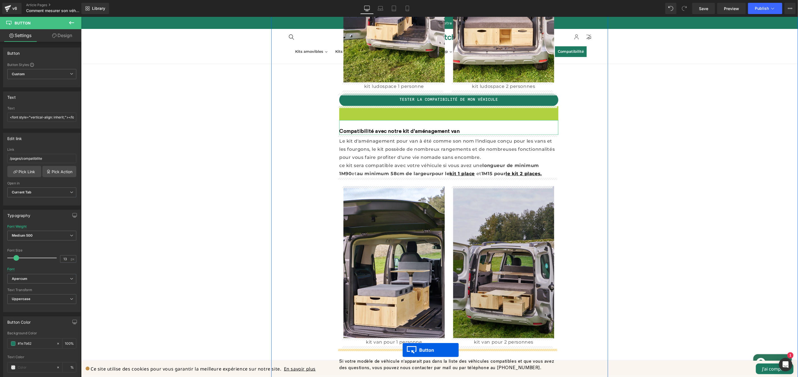
drag, startPoint x: 437, startPoint y: 113, endPoint x: 503, endPoint y: 315, distance: 213.1
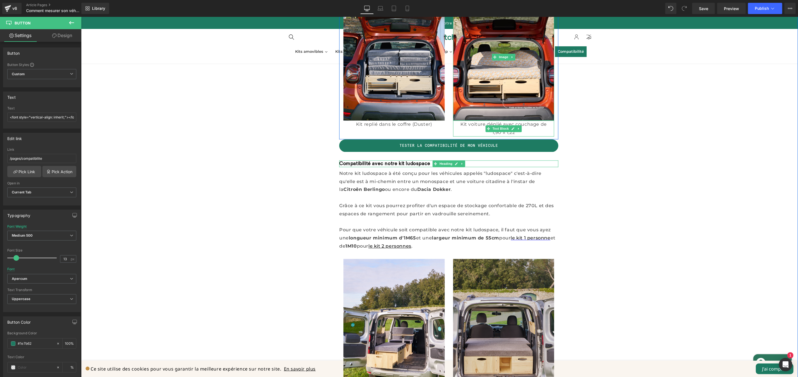
scroll to position [883, 0]
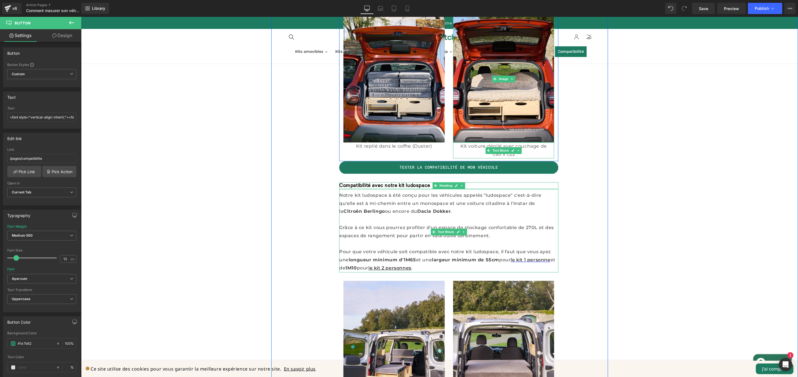
click at [486, 193] on font "Notre kit ludospace à été conçu pour les véhicules appelés "ludospace" c'est-à-…" at bounding box center [440, 203] width 202 height 22
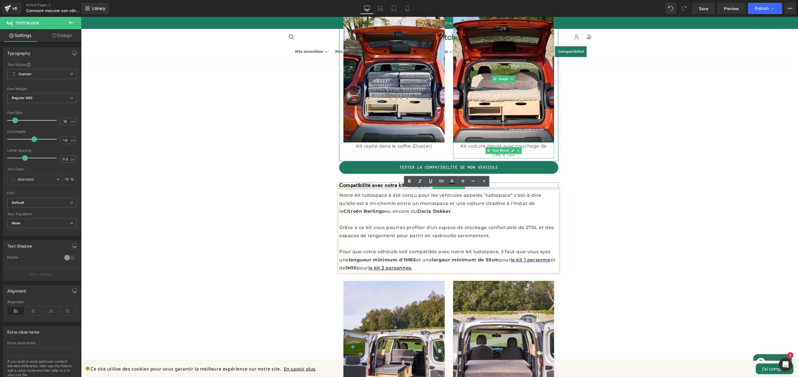
click at [475, 211] on div "Notre kit ludospace à été conçu pour les véhicules appelés "ludospace" c'est-à-…" at bounding box center [448, 230] width 219 height 83
click at [359, 193] on font "Notre kit ludospace à été conçu pour les véhicules appelés "ludospace" c'est-à-…" at bounding box center [440, 203] width 202 height 22
click at [383, 195] on font "Notre kit d'améngament ludospace à été conçu pour les véhicules appelés "ludosp…" at bounding box center [447, 203] width 217 height 22
drag, startPoint x: 427, startPoint y: 195, endPoint x: 385, endPoint y: 204, distance: 42.8
click at [352, 196] on font "Notre kit d'aménagement ludospace à été conçu pour les véhicules appelés "ludos…" at bounding box center [447, 203] width 217 height 22
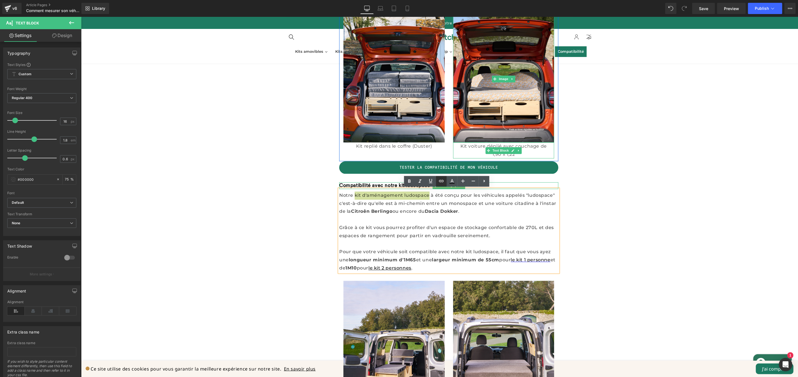
click at [440, 181] on icon at bounding box center [441, 181] width 7 height 7
click at [470, 0] on div "Text Color Highlight Color #333333 Edit or remove link: Edit - Unlink - Cancel …" at bounding box center [399, 0] width 798 height 0
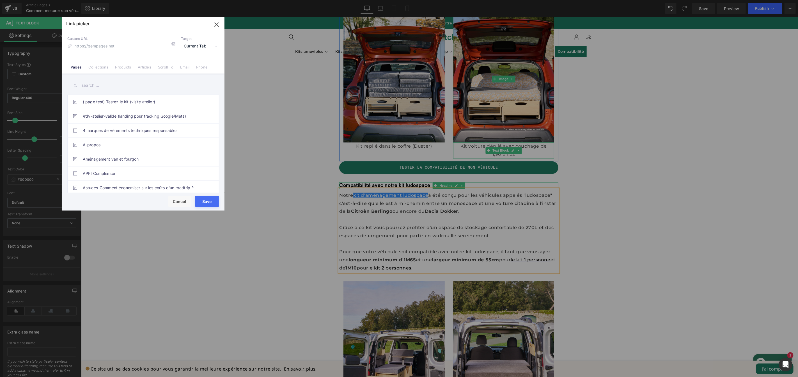
click at [197, 44] on span "Current Tab" at bounding box center [200, 46] width 38 height 11
drag, startPoint x: 192, startPoint y: 64, endPoint x: 182, endPoint y: 65, distance: 9.9
click at [192, 64] on li "New Tab" at bounding box center [199, 66] width 43 height 10
click at [125, 65] on link "Products" at bounding box center [123, 69] width 16 height 8
click at [114, 87] on input "text" at bounding box center [143, 85] width 152 height 13
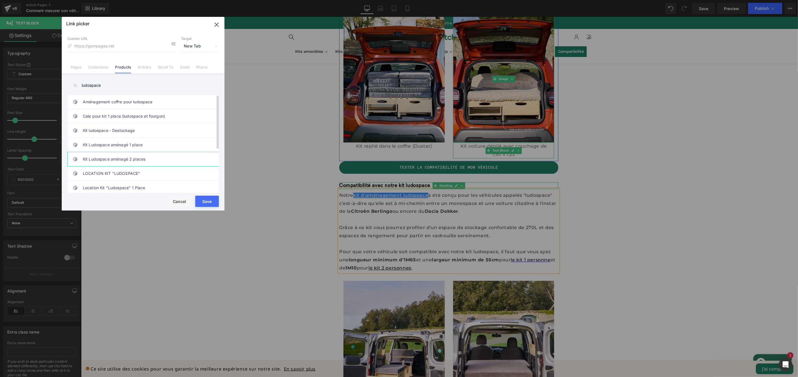
type input "ludospace"
click at [104, 161] on link "Kit Ludospace aménagé 2 places" at bounding box center [144, 159] width 123 height 14
type input "/products/kit-ludospace-amenage-2-places"
click at [214, 200] on button "Save" at bounding box center [207, 201] width 24 height 11
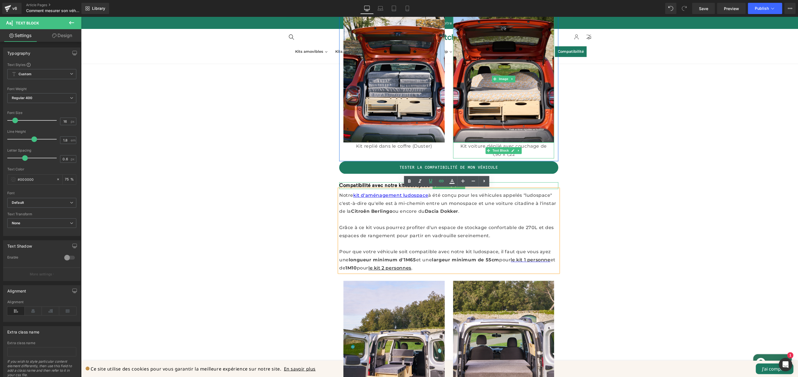
click at [639, 246] on div "Partager l'article Text Block Social Share Comment mesurer son véhicule pour sa…" at bounding box center [439, 42] width 717 height 1565
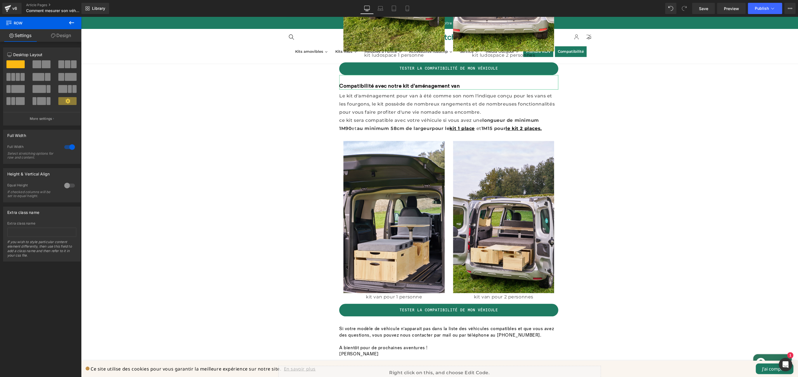
scroll to position [1267, 0]
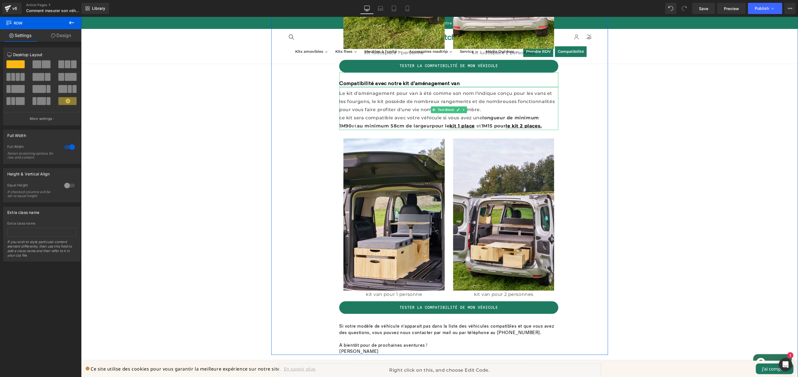
click at [393, 97] on div "Le kit d'aménagement pour van à été comme son nom l'indique conçu pour les vans…" at bounding box center [448, 108] width 219 height 43
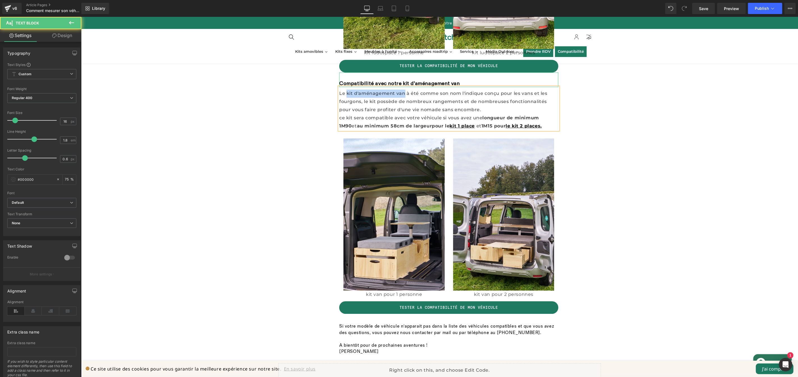
drag, startPoint x: 391, startPoint y: 93, endPoint x: 345, endPoint y: 91, distance: 46.3
click at [345, 91] on font "Le kit d'aménagement van à été comme son nom l'indique conçu pour les vans et l…" at bounding box center [443, 101] width 208 height 22
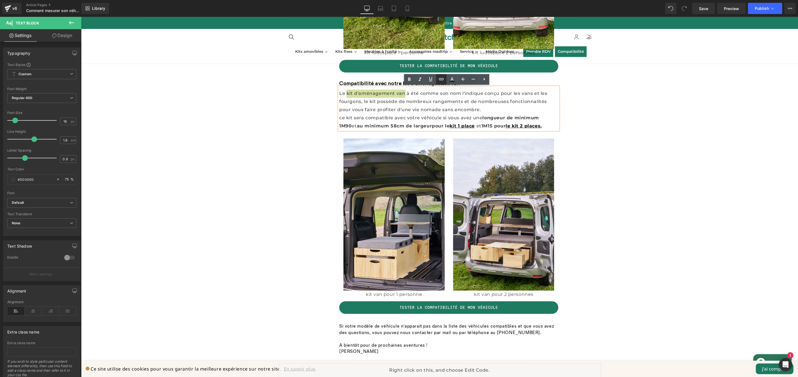
click at [441, 79] on icon at bounding box center [441, 79] width 7 height 7
click at [453, 0] on div "Text Color Highlight Color #333333 Edit or remove link: Edit - Unlink - Cancel …" at bounding box center [399, 0] width 798 height 0
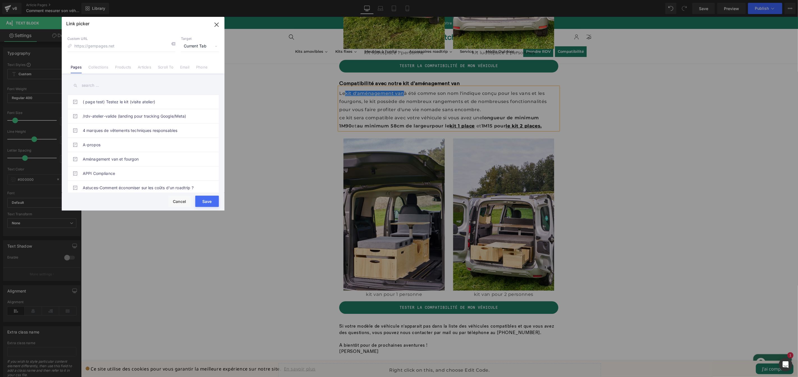
click at [204, 45] on span "Current Tab" at bounding box center [200, 46] width 38 height 11
click at [196, 65] on li "New Tab" at bounding box center [199, 66] width 43 height 10
click at [122, 64] on li "Products" at bounding box center [123, 65] width 23 height 10
click at [132, 83] on input "text" at bounding box center [143, 85] width 152 height 13
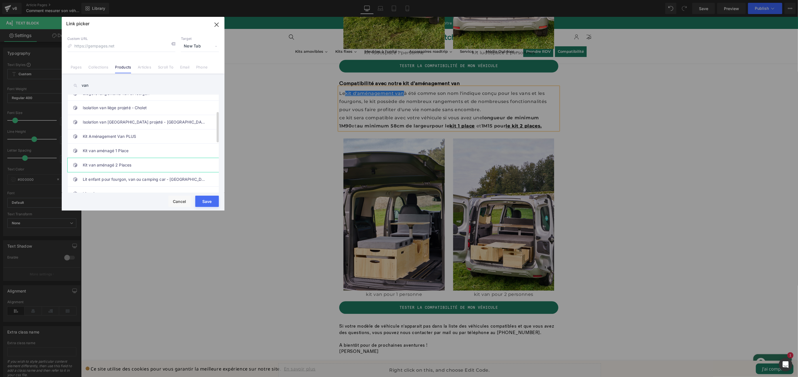
type input "van"
click at [137, 167] on link "Kit van aménagé 2 Places" at bounding box center [144, 165] width 123 height 14
type input "/products/kit-van-amenage-2-places"
click at [205, 202] on button "Save" at bounding box center [207, 201] width 24 height 11
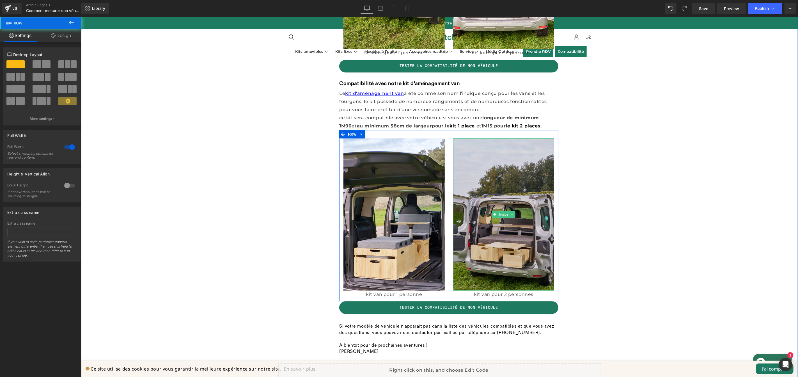
scroll to position [1464, 0]
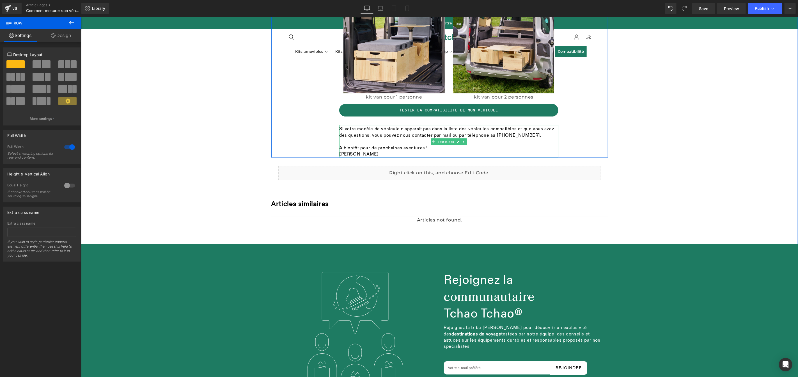
click at [531, 133] on p "Si votre modèle de véhicule n'apparait pas dans la liste des véhicules compatib…" at bounding box center [448, 132] width 219 height 13
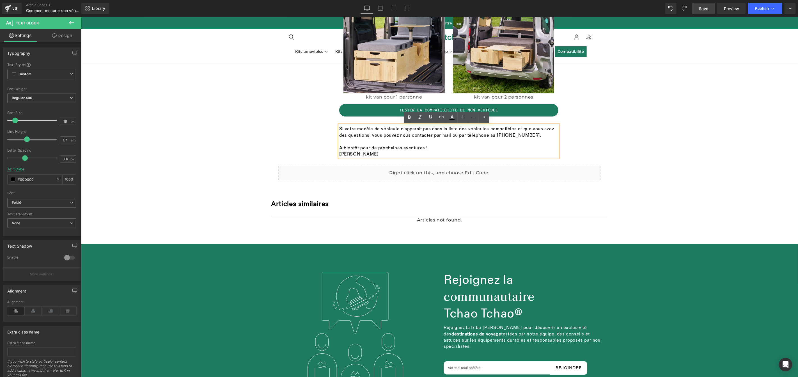
drag, startPoint x: 708, startPoint y: 8, endPoint x: 450, endPoint y: 207, distance: 325.9
click at [708, 8] on span "Save" at bounding box center [703, 9] width 9 height 6
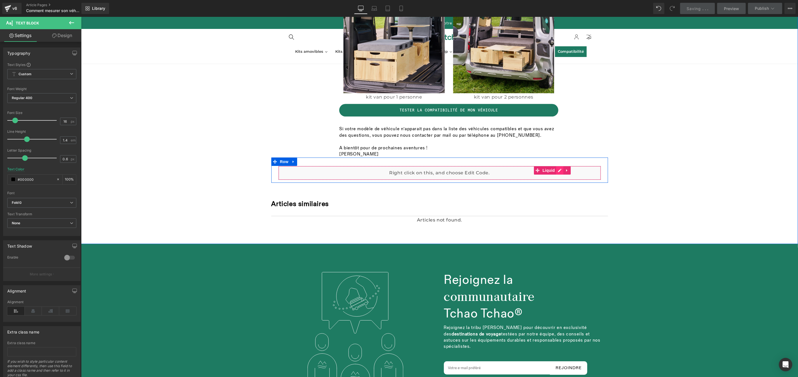
click at [555, 172] on div "Liquid" at bounding box center [439, 173] width 323 height 14
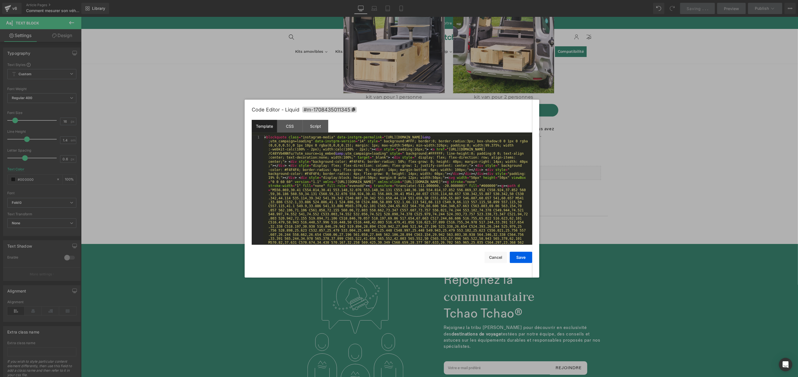
drag, startPoint x: 640, startPoint y: 190, endPoint x: 573, endPoint y: 147, distance: 80.2
click at [640, 190] on div at bounding box center [399, 188] width 798 height 377
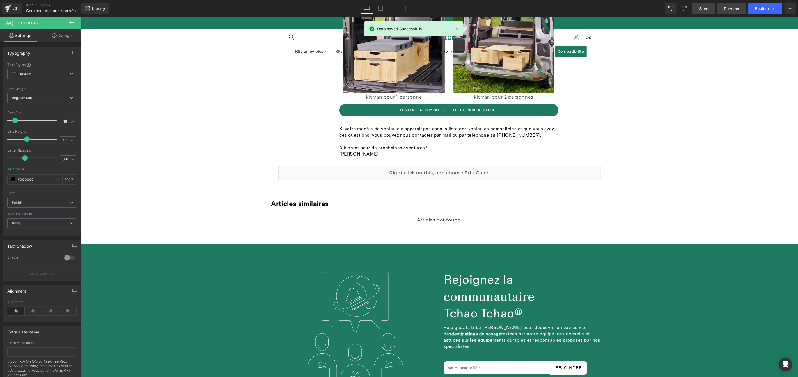
click at [734, 4] on link "Preview" at bounding box center [731, 8] width 29 height 11
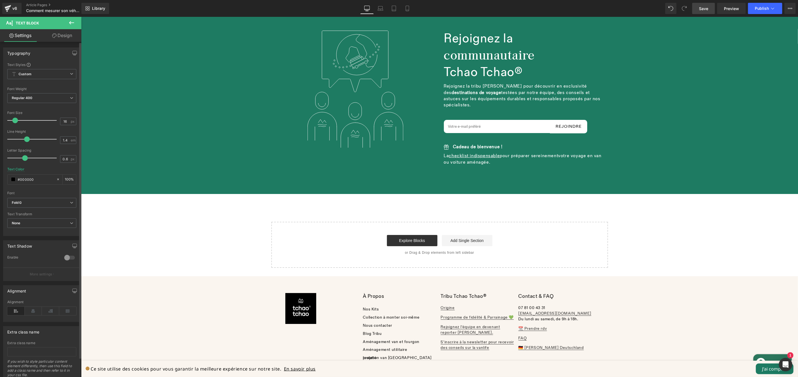
scroll to position [1748, 0]
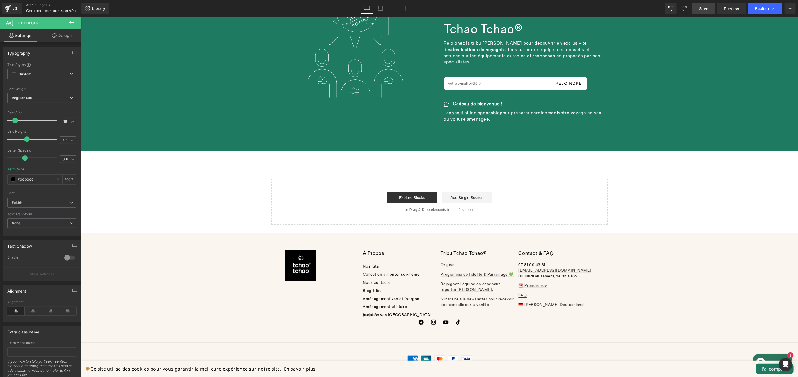
click at [400, 297] on link "Aménagement van et fourgon" at bounding box center [391, 298] width 57 height 3
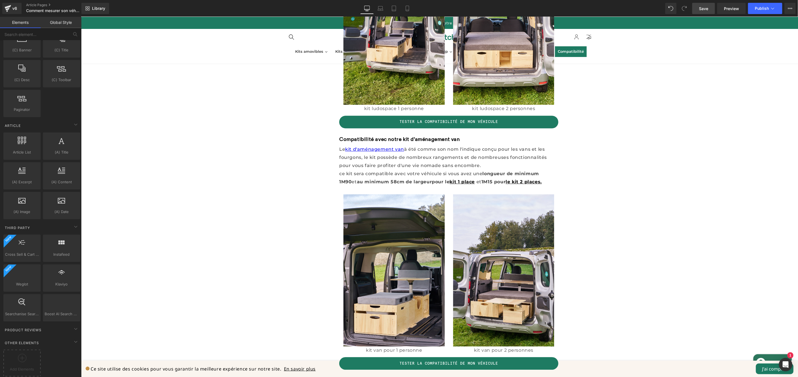
scroll to position [975, 0]
